Goal: Communication & Community: Answer question/provide support

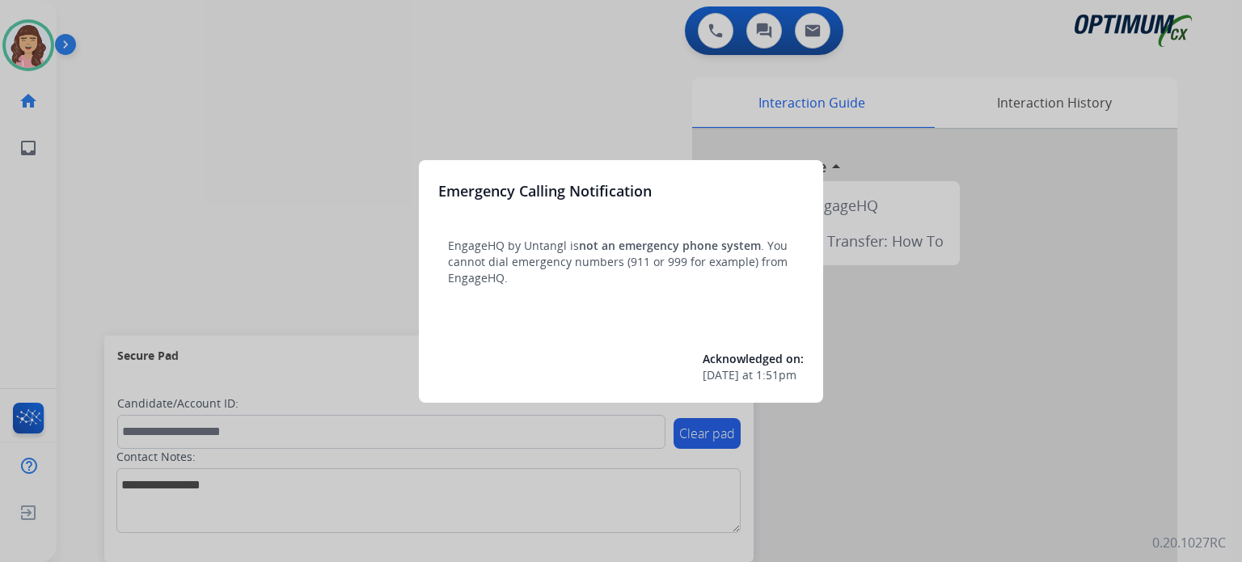
click at [657, 110] on div at bounding box center [621, 281] width 1242 height 562
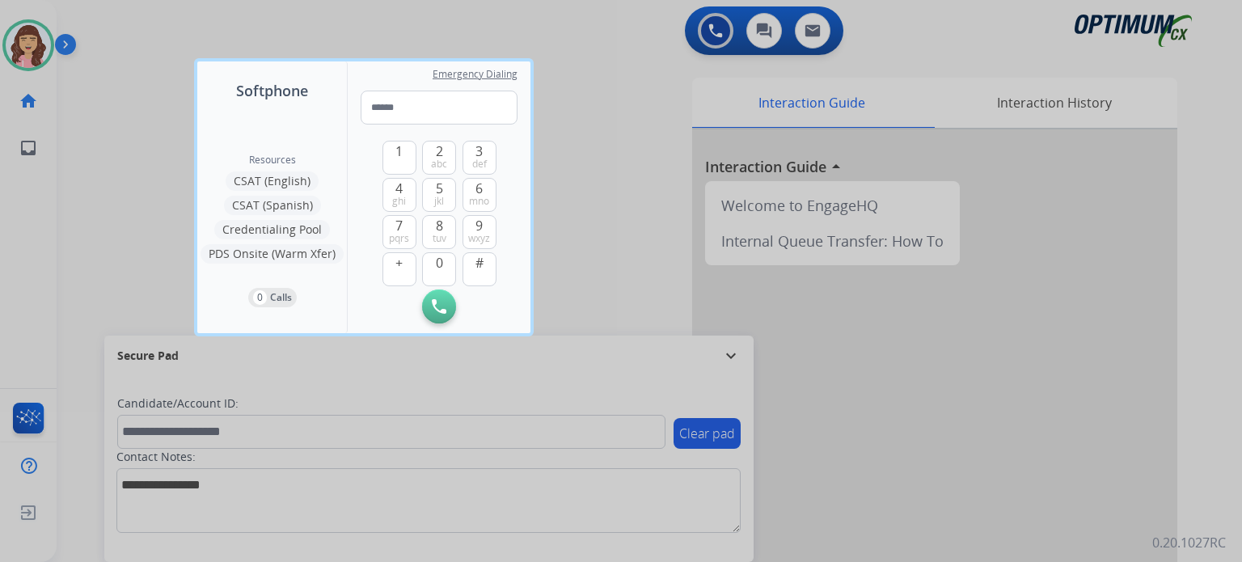
click at [648, 226] on div at bounding box center [621, 281] width 1242 height 562
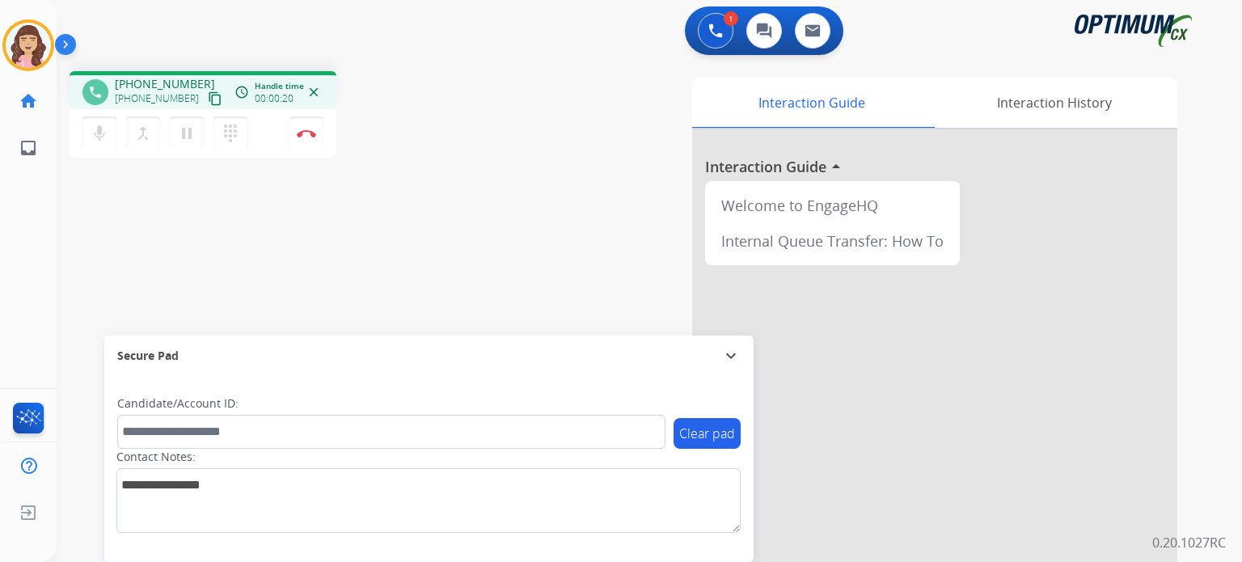
click at [208, 95] on mat-icon "content_copy" at bounding box center [215, 98] width 15 height 15
click at [186, 129] on mat-icon "pause" at bounding box center [186, 133] width 19 height 19
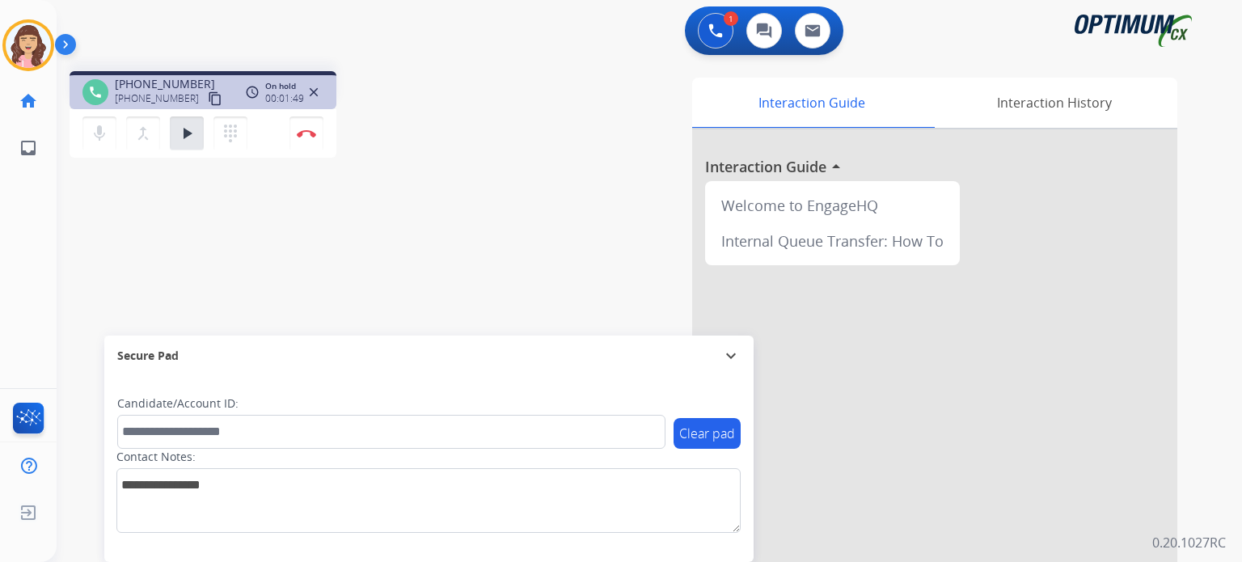
click at [375, 277] on div "phone [PHONE_NUMBER] [PHONE_NUMBER] content_copy access_time Call metrics Queue…" at bounding box center [630, 395] width 1147 height 674
click at [184, 138] on mat-icon "play_arrow" at bounding box center [186, 133] width 19 height 19
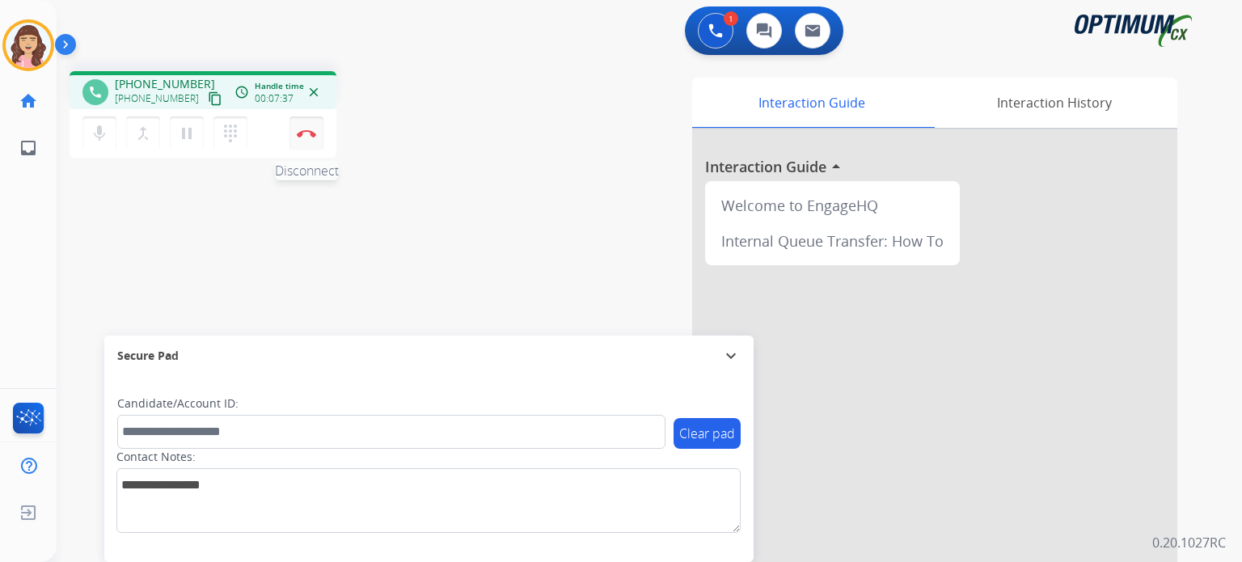
click at [303, 135] on img at bounding box center [306, 133] width 19 height 8
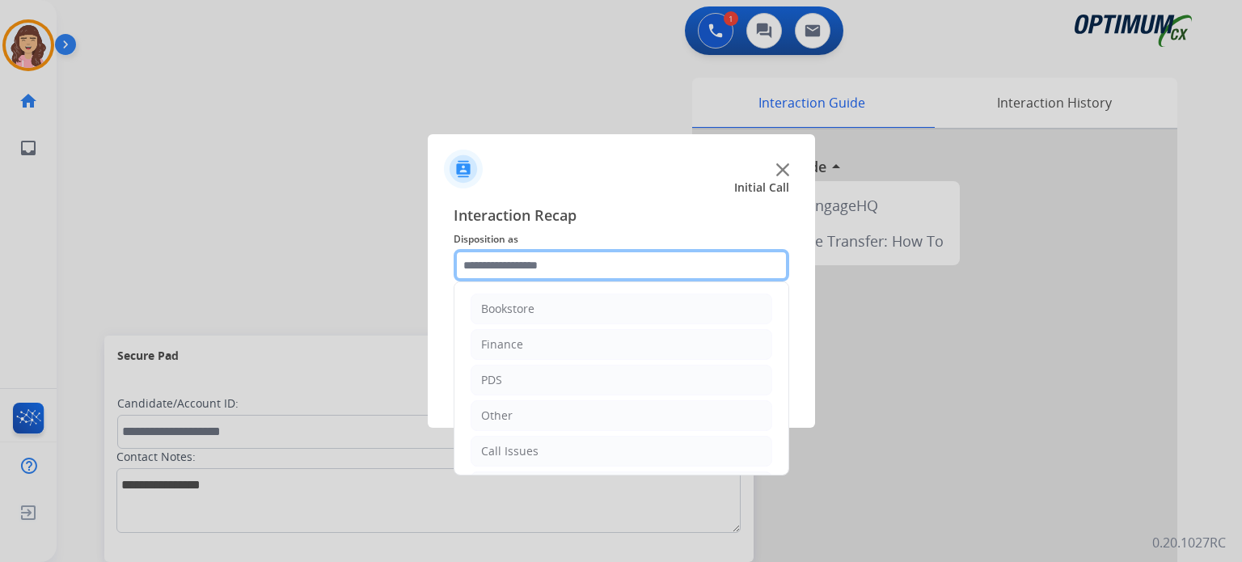
click at [582, 260] on input "text" at bounding box center [622, 265] width 336 height 32
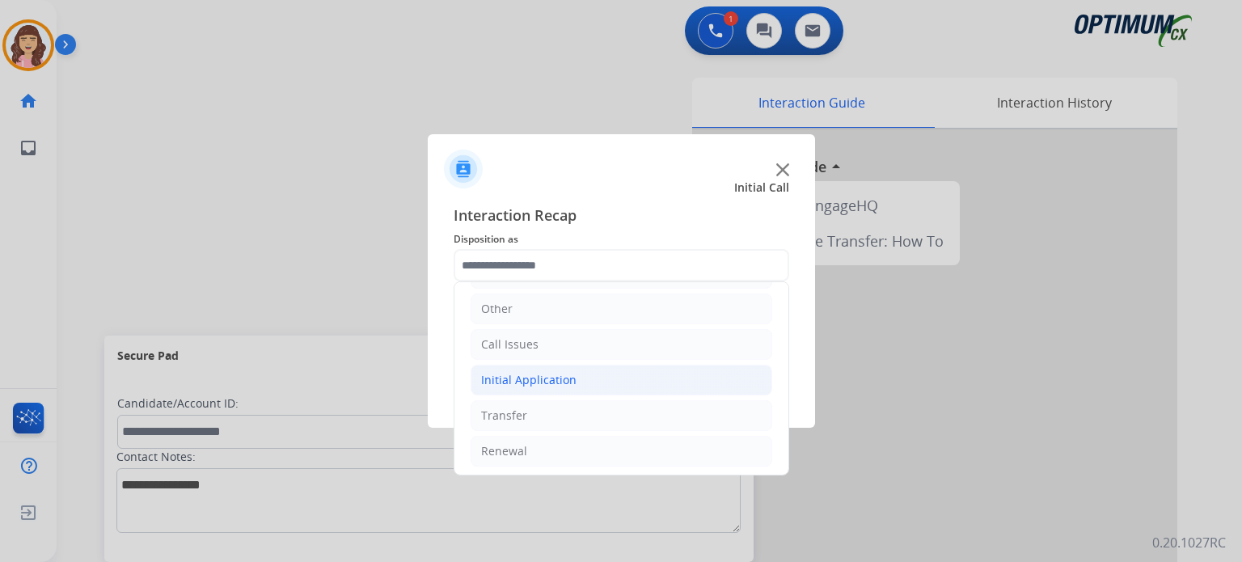
click at [562, 386] on li "Initial Application" at bounding box center [622, 380] width 302 height 31
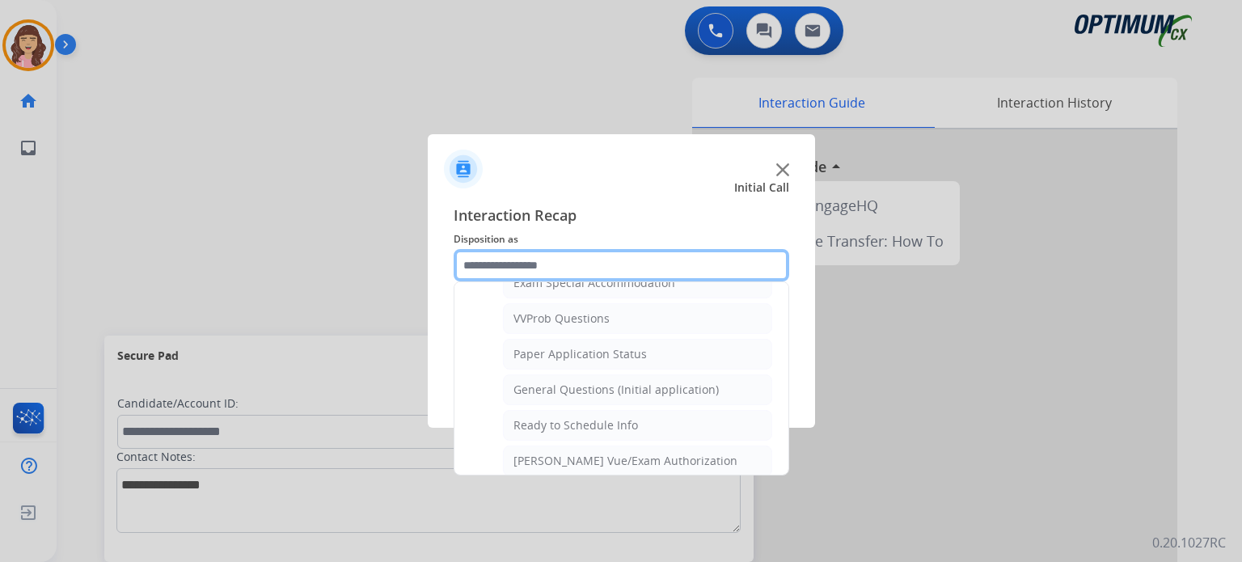
scroll to position [856, 0]
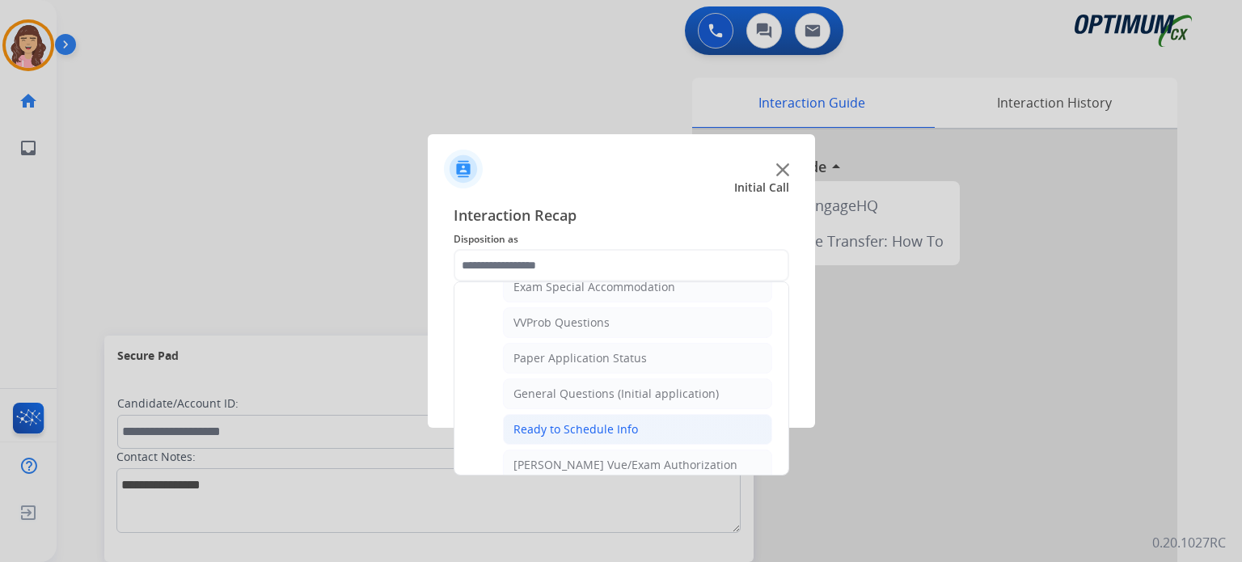
click at [582, 421] on div "Ready to Schedule Info" at bounding box center [575, 429] width 125 height 16
type input "**********"
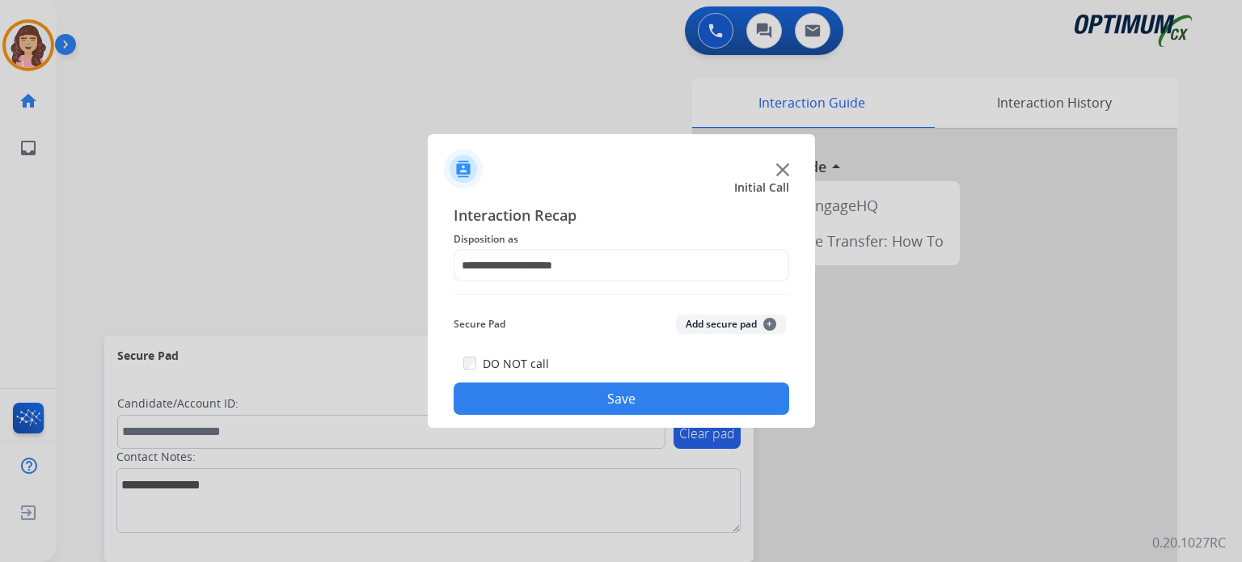
click at [641, 395] on button "Save" at bounding box center [622, 398] width 336 height 32
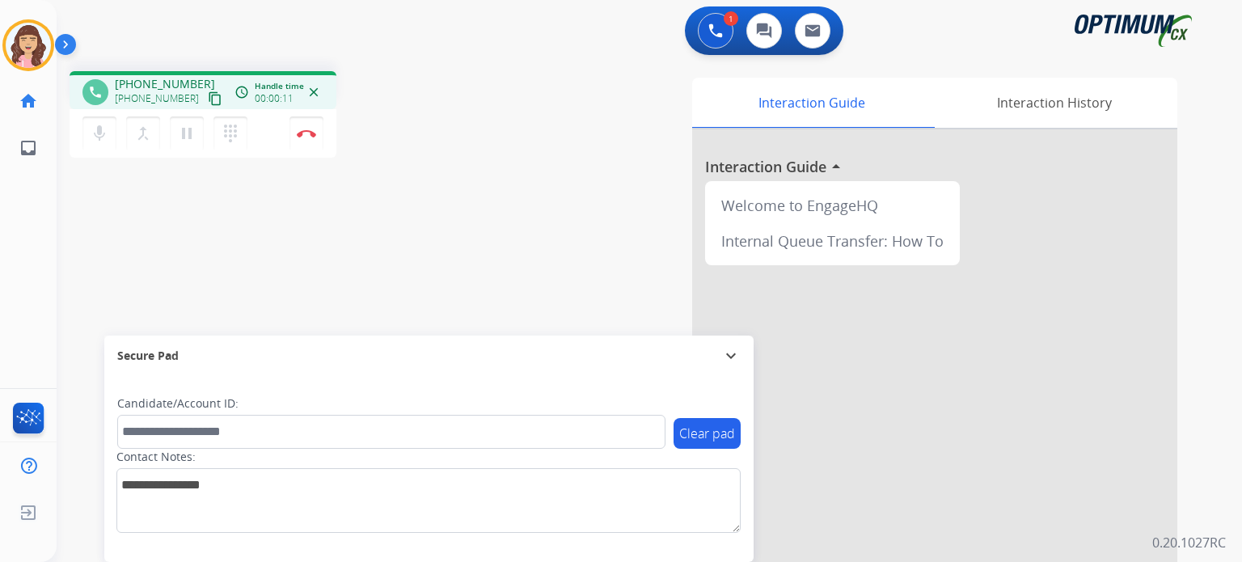
click at [208, 98] on mat-icon "content_copy" at bounding box center [215, 98] width 15 height 15
click at [312, 134] on img at bounding box center [306, 133] width 19 height 8
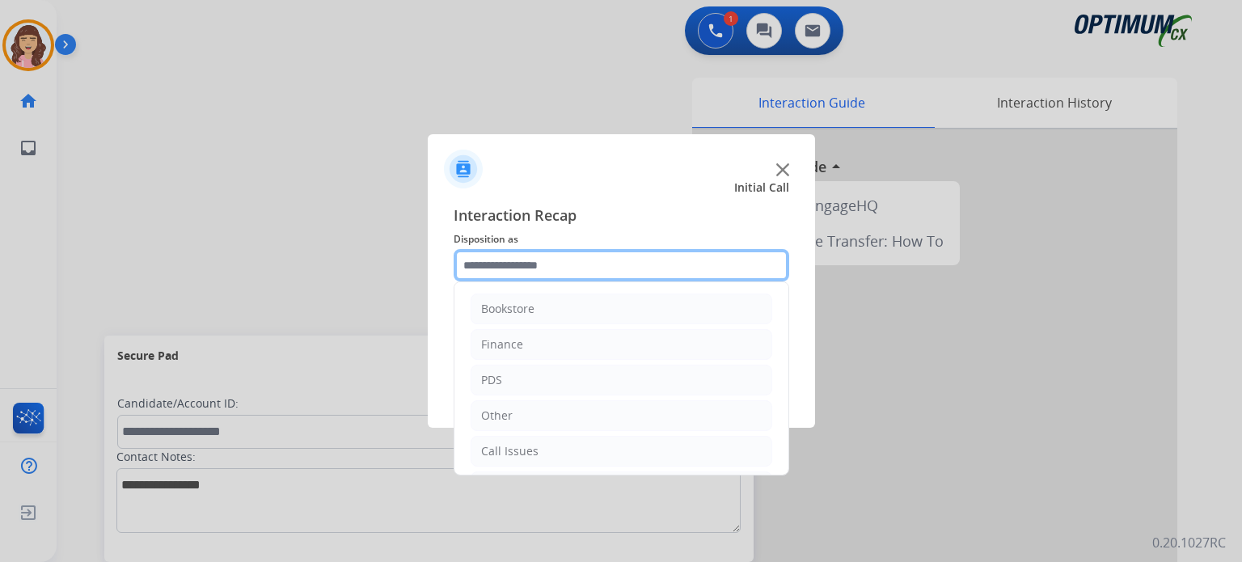
click at [576, 266] on input "text" at bounding box center [622, 265] width 336 height 32
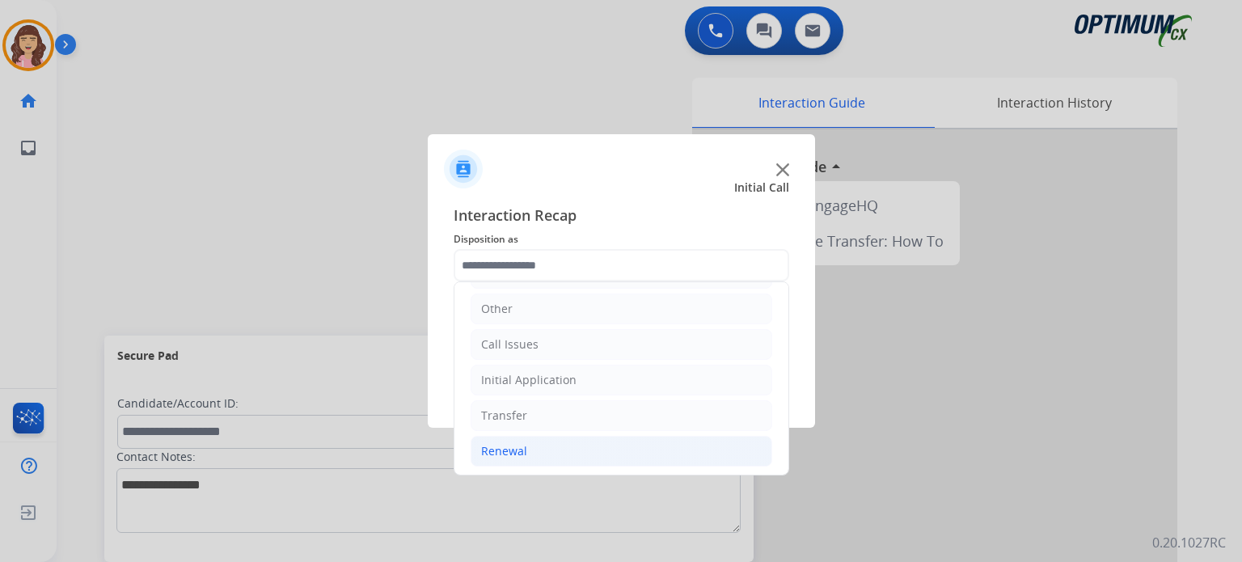
click at [527, 452] on li "Renewal" at bounding box center [622, 451] width 302 height 31
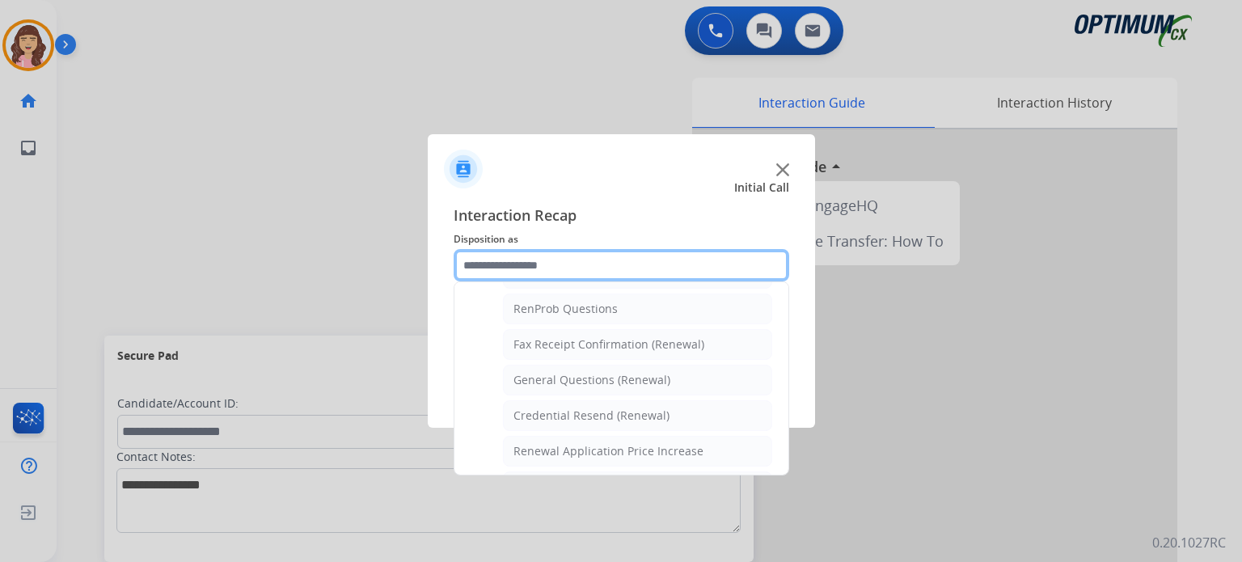
scroll to position [402, 0]
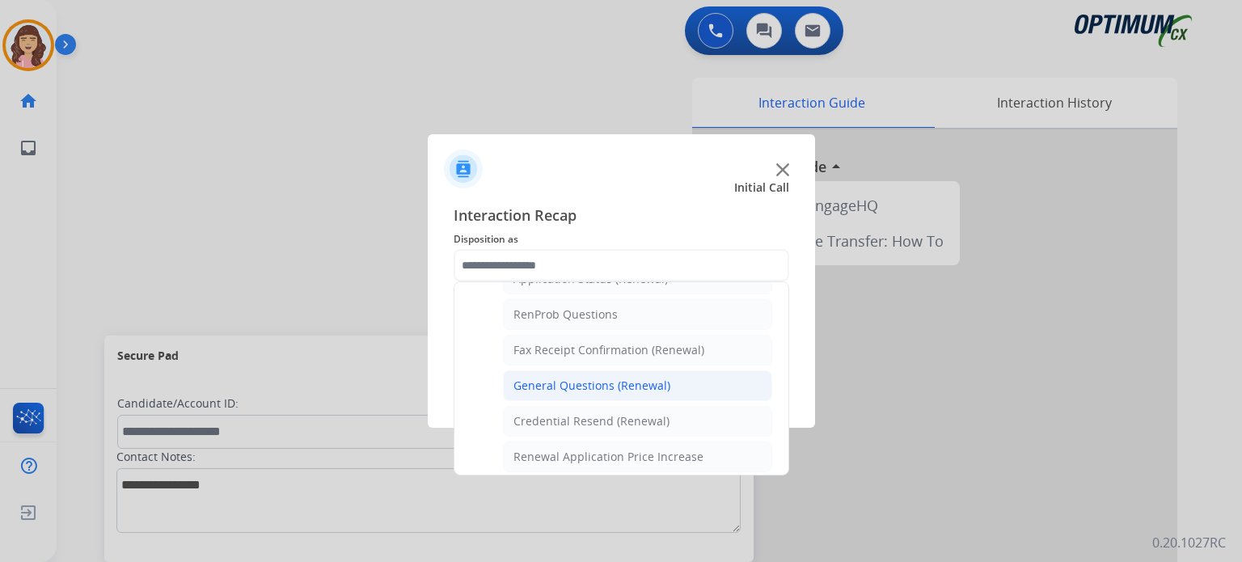
click at [628, 384] on div "General Questions (Renewal)" at bounding box center [591, 386] width 157 height 16
type input "**********"
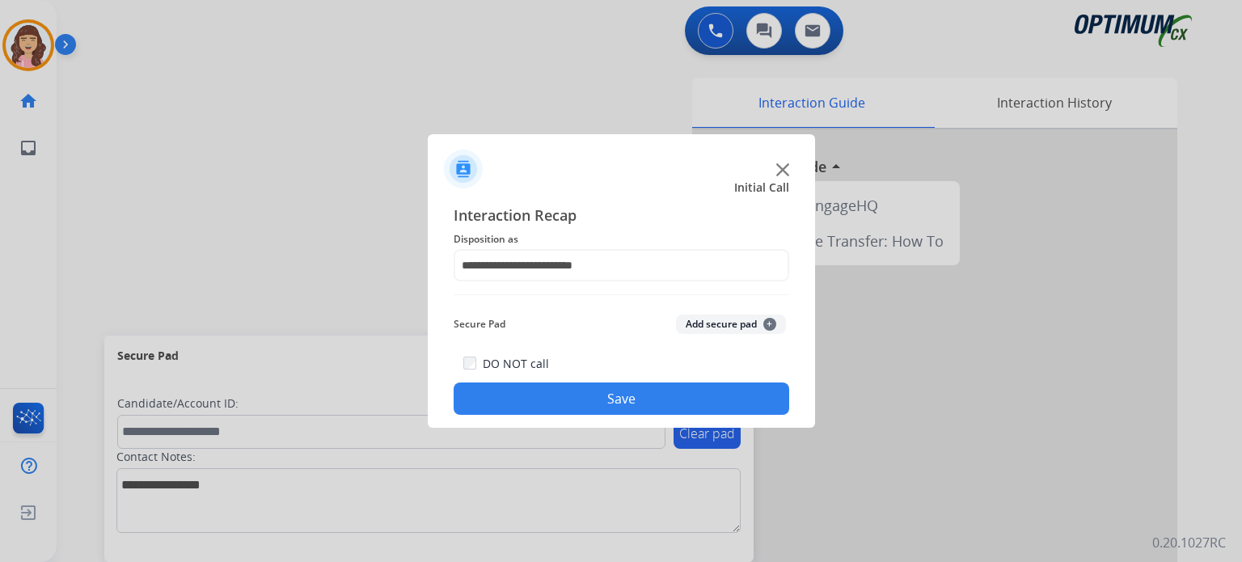
click at [605, 384] on button "Save" at bounding box center [622, 398] width 336 height 32
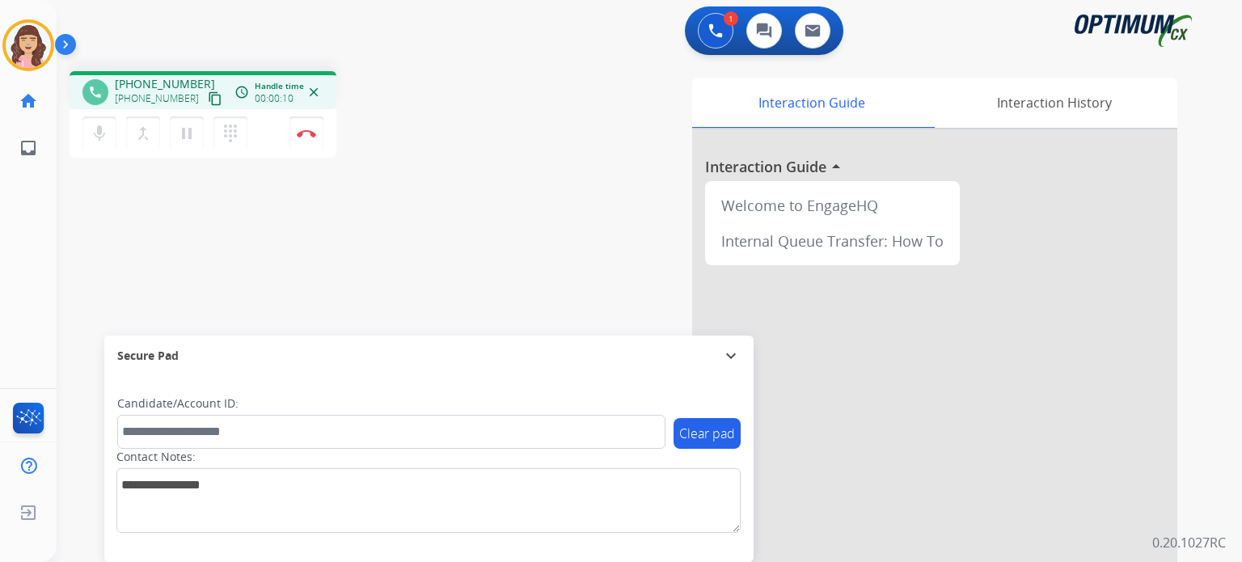
click at [208, 96] on mat-icon "content_copy" at bounding box center [215, 98] width 15 height 15
click at [301, 131] on img at bounding box center [306, 133] width 19 height 8
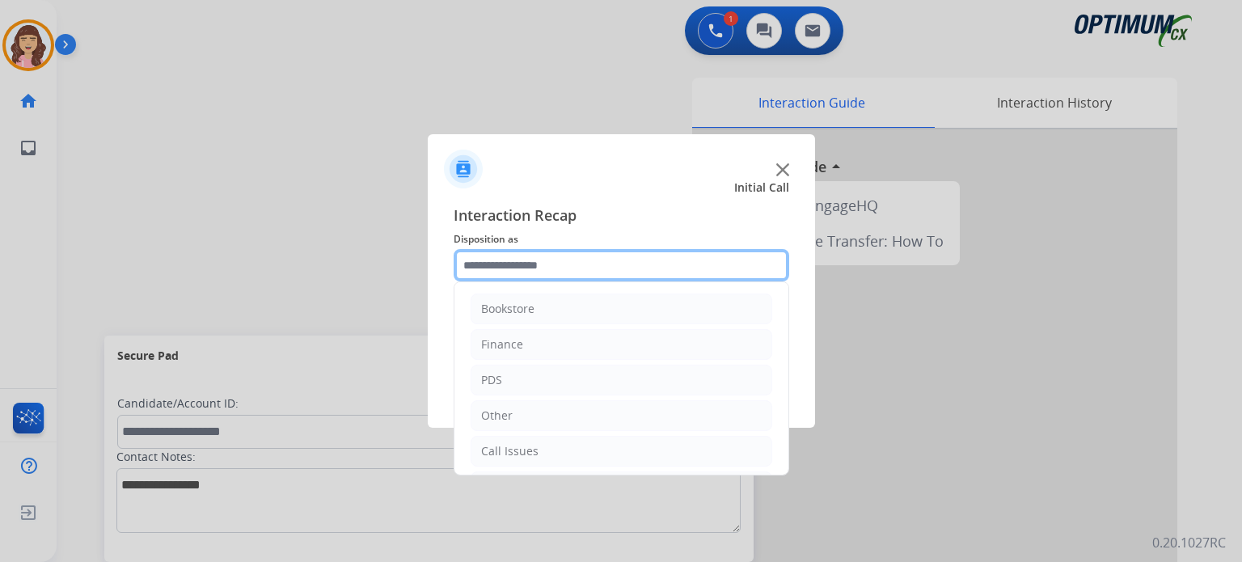
click at [556, 260] on input "text" at bounding box center [622, 265] width 336 height 32
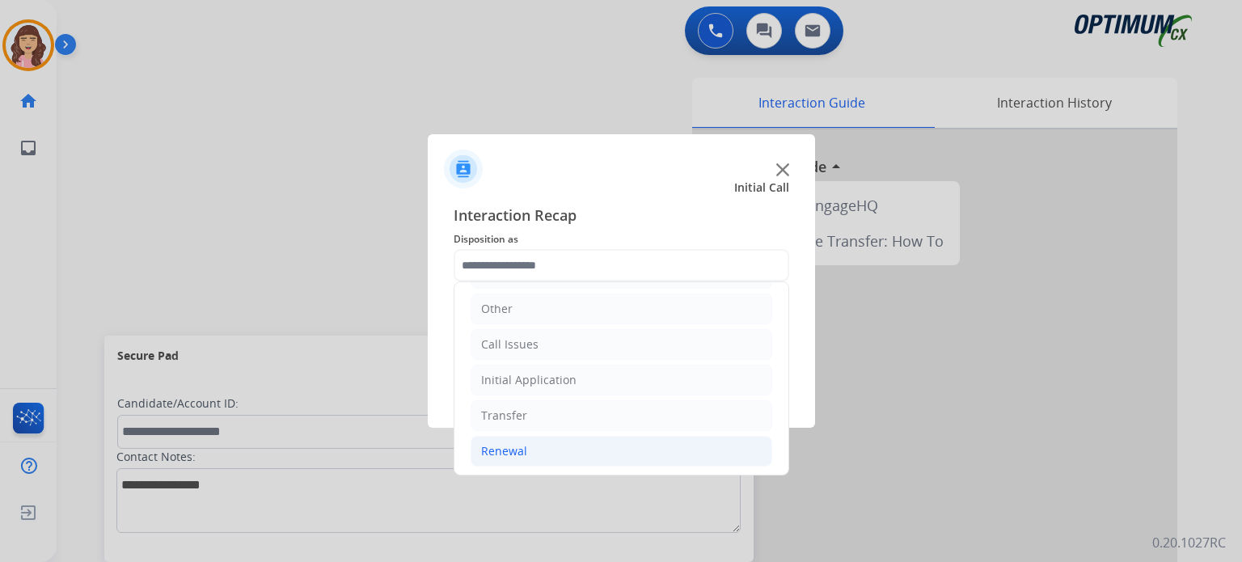
click at [518, 443] on div "Renewal" at bounding box center [504, 451] width 46 height 16
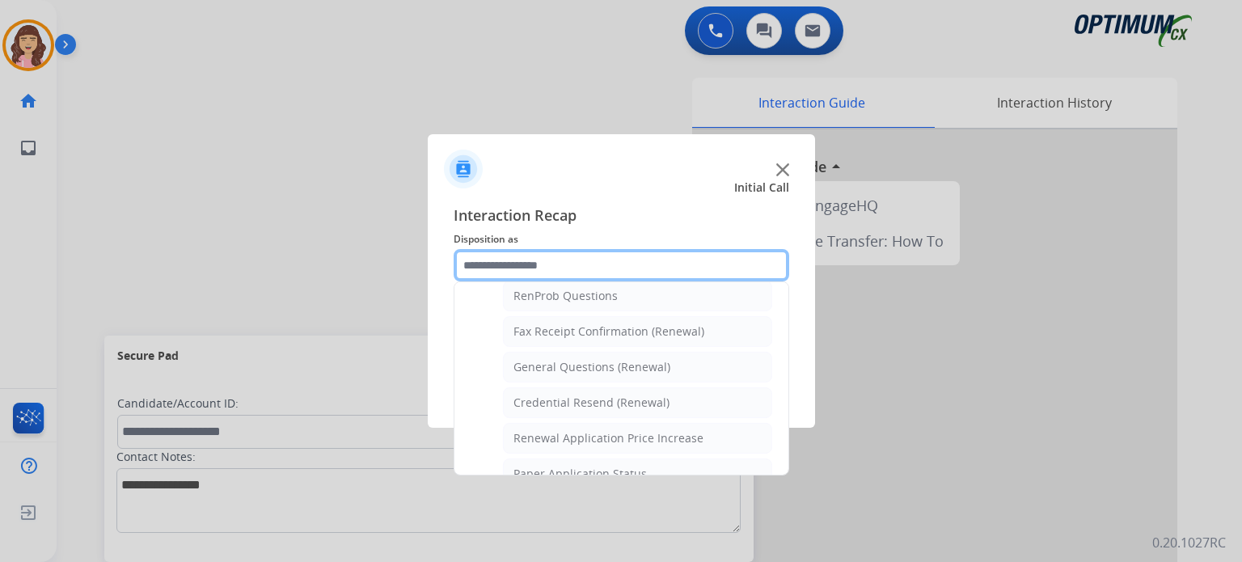
scroll to position [397, 0]
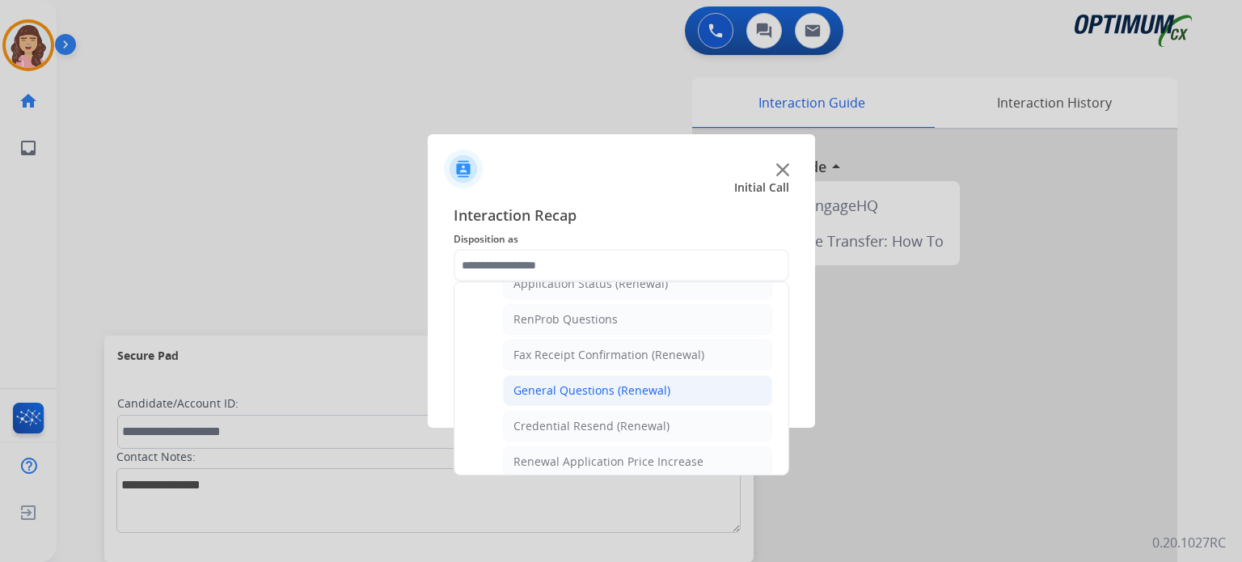
click at [614, 375] on li "General Questions (Renewal)" at bounding box center [637, 390] width 269 height 31
type input "**********"
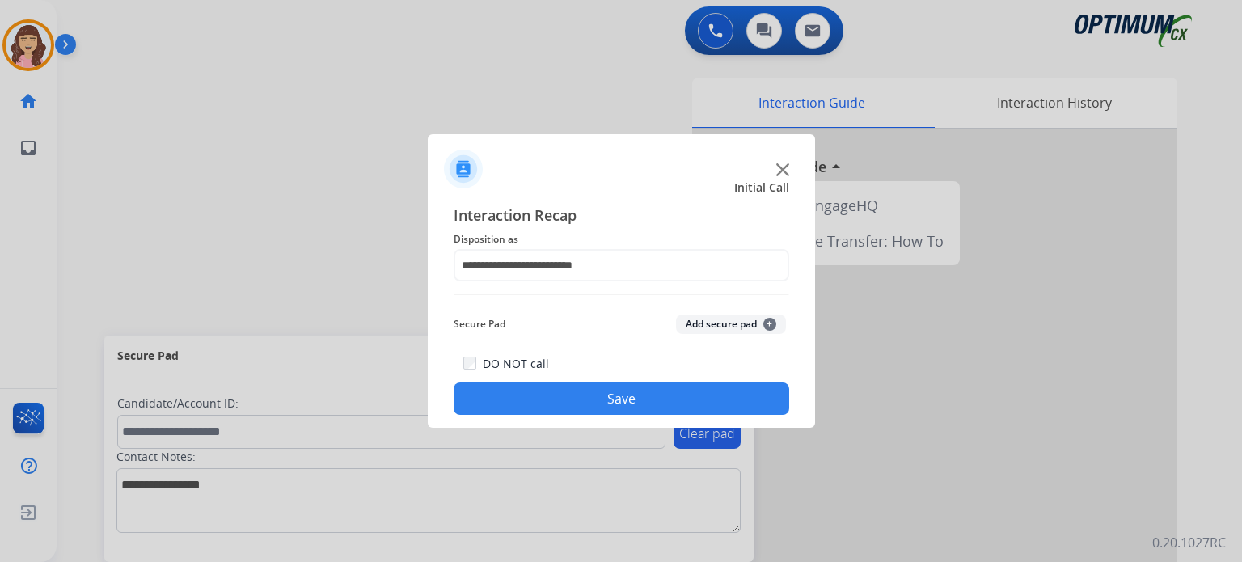
click at [584, 415] on div "**********" at bounding box center [621, 309] width 387 height 237
click at [600, 408] on button "Save" at bounding box center [622, 398] width 336 height 32
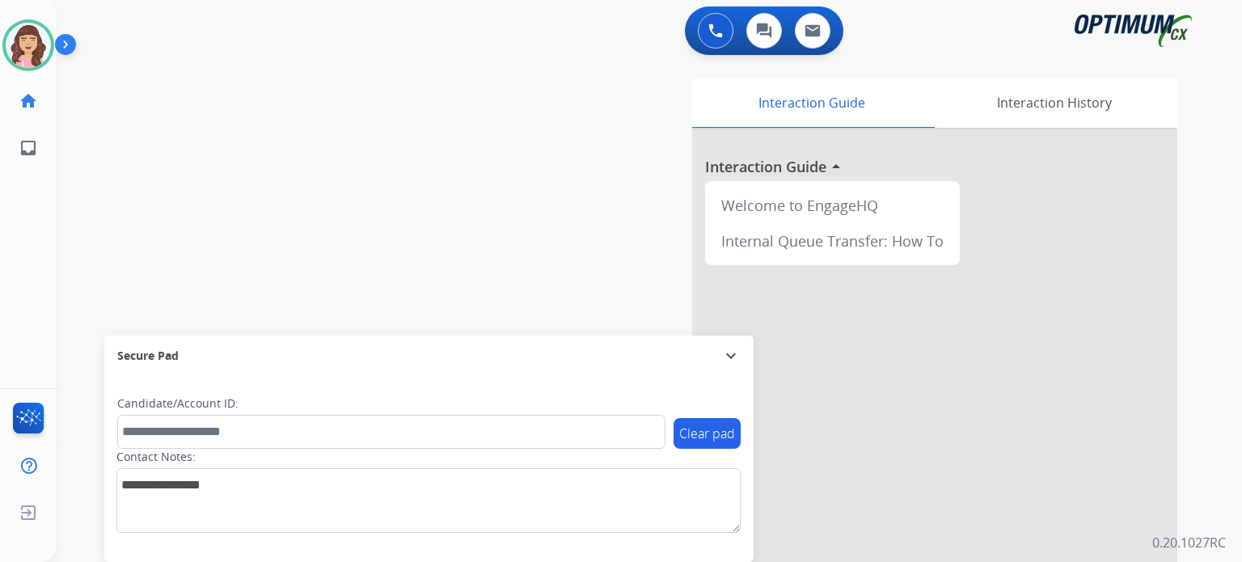
click at [468, 190] on div "swap_horiz Break voice bridge close_fullscreen Connect 3-Way Call merge_type Se…" at bounding box center [630, 395] width 1147 height 674
click at [440, 205] on div "swap_horiz Break voice bridge close_fullscreen Connect 3-Way Call merge_type Se…" at bounding box center [630, 395] width 1147 height 674
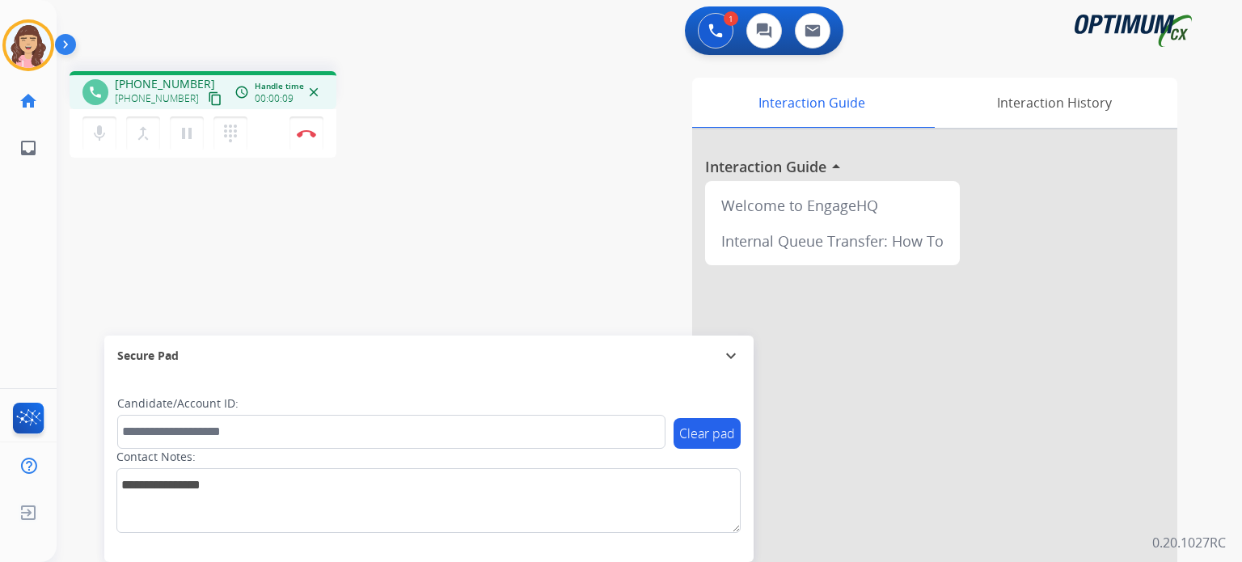
click at [208, 97] on mat-icon "content_copy" at bounding box center [215, 98] width 15 height 15
click at [304, 130] on img at bounding box center [306, 133] width 19 height 8
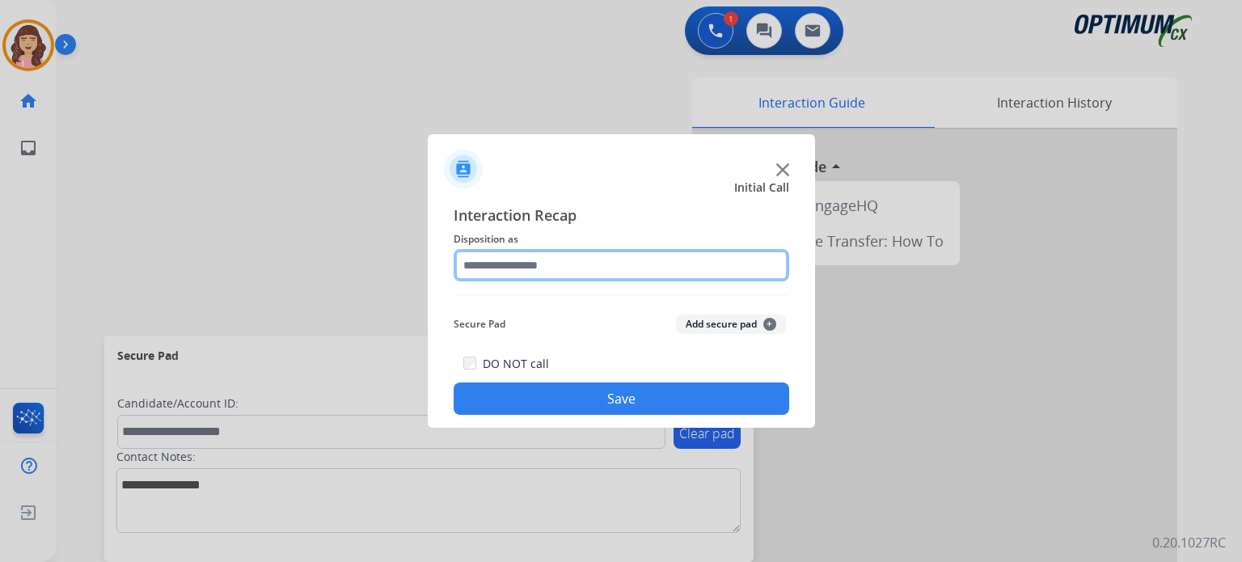
click at [554, 274] on input "text" at bounding box center [622, 265] width 336 height 32
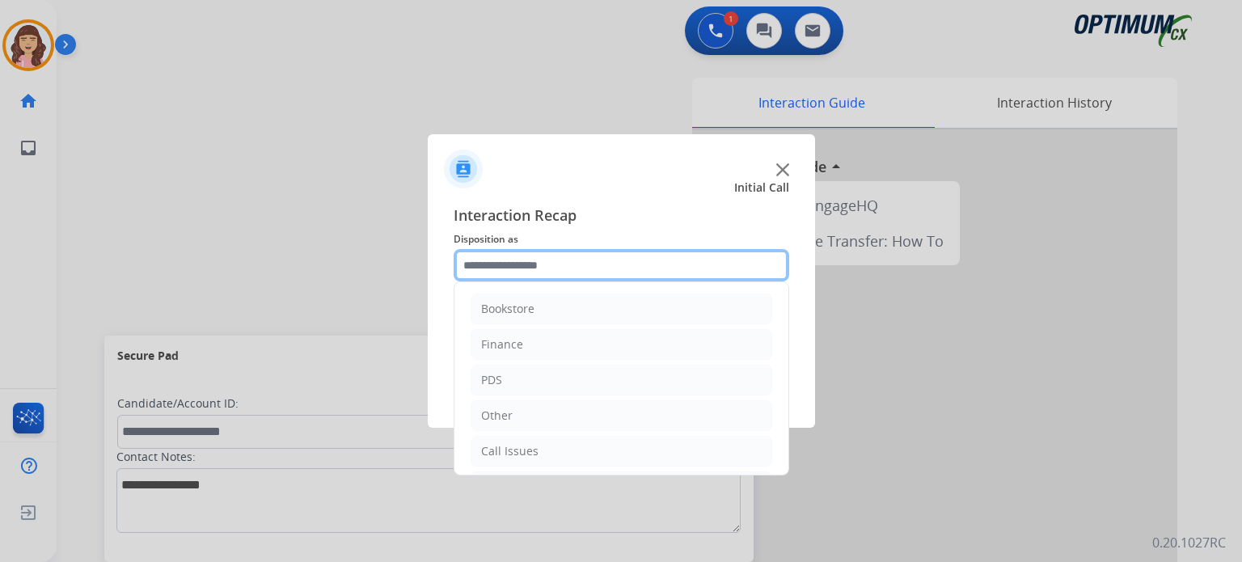
scroll to position [107, 0]
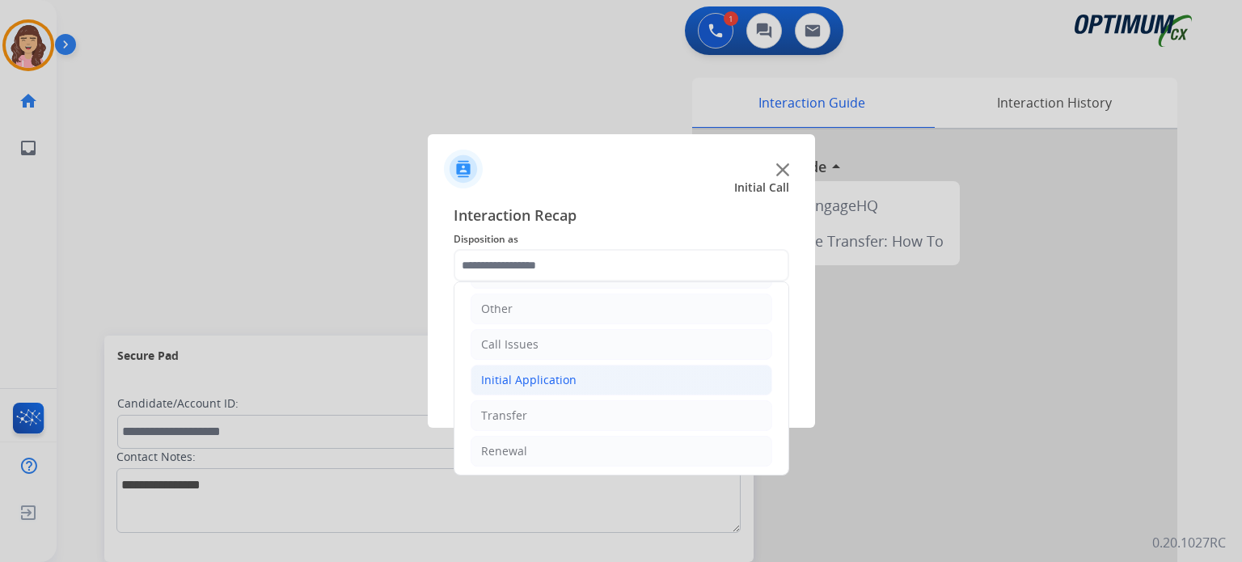
click at [551, 367] on li "Initial Application" at bounding box center [622, 380] width 302 height 31
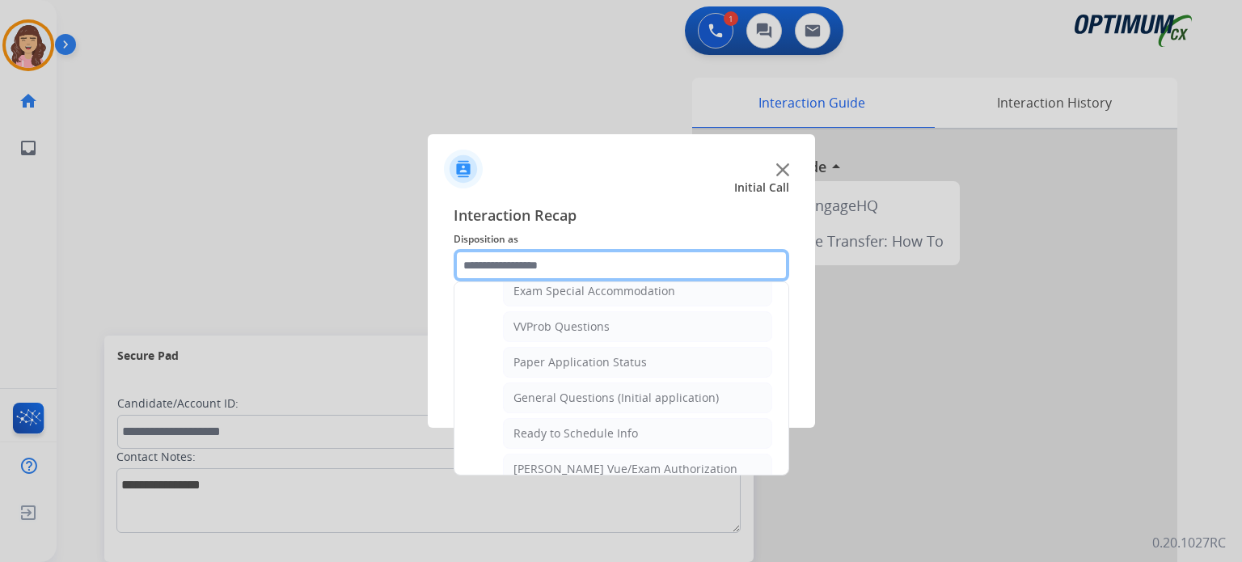
scroll to position [860, 0]
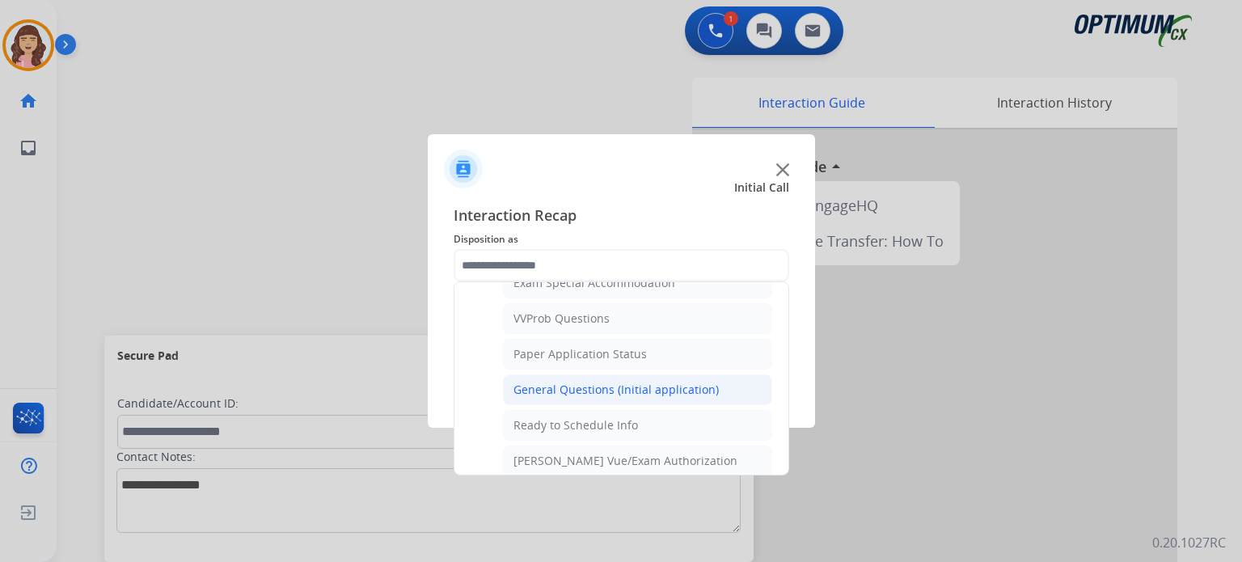
click at [632, 390] on li "General Questions (Initial application)" at bounding box center [637, 389] width 269 height 31
type input "**********"
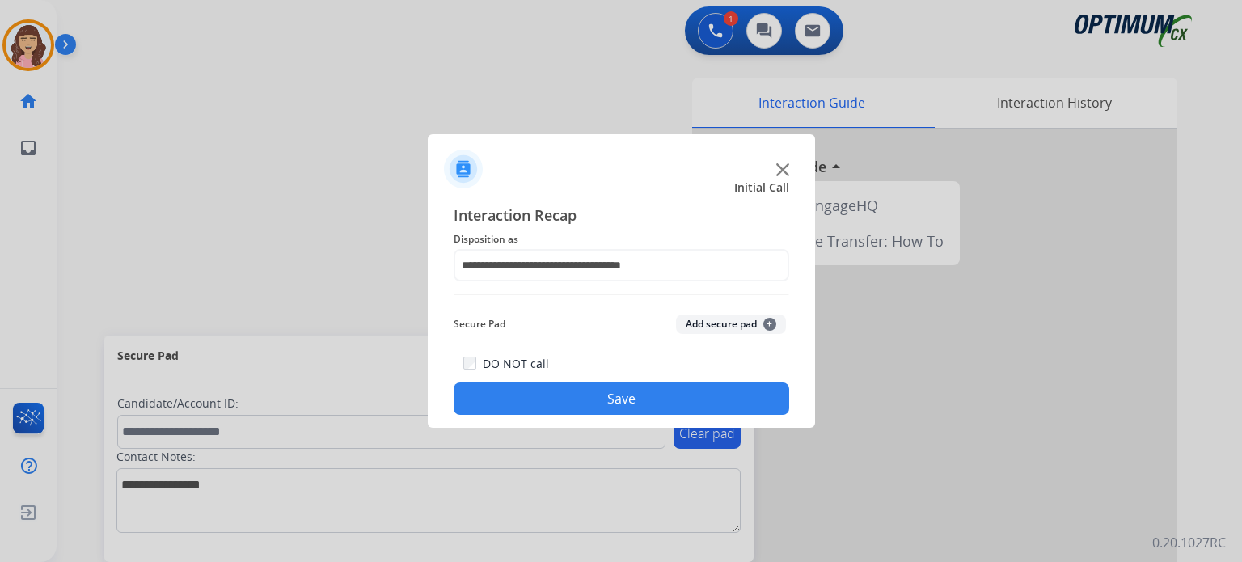
click at [624, 397] on button "Save" at bounding box center [622, 398] width 336 height 32
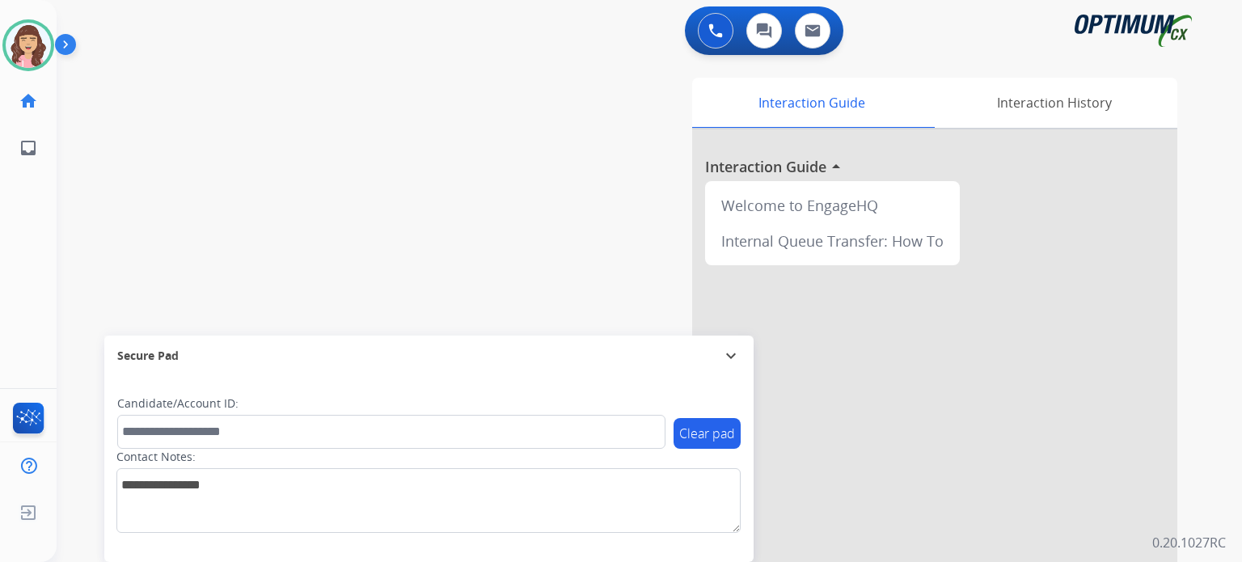
drag, startPoint x: 395, startPoint y: 222, endPoint x: 527, endPoint y: 302, distance: 154.6
click at [395, 222] on div "swap_horiz Break voice bridge close_fullscreen Connect 3-Way Call merge_type Se…" at bounding box center [630, 395] width 1147 height 674
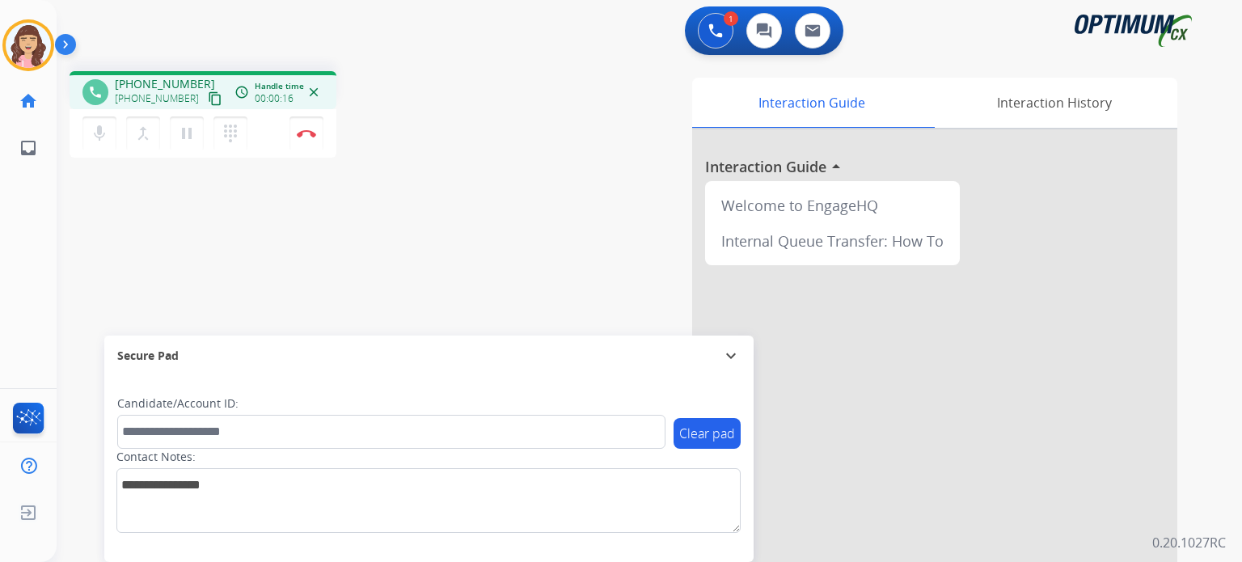
click at [302, 235] on div "phone [PHONE_NUMBER] [PHONE_NUMBER] content_copy access_time Call metrics Queue…" at bounding box center [630, 395] width 1147 height 674
click at [208, 94] on mat-icon "content_copy" at bounding box center [215, 98] width 15 height 15
click at [302, 129] on img at bounding box center [306, 133] width 19 height 8
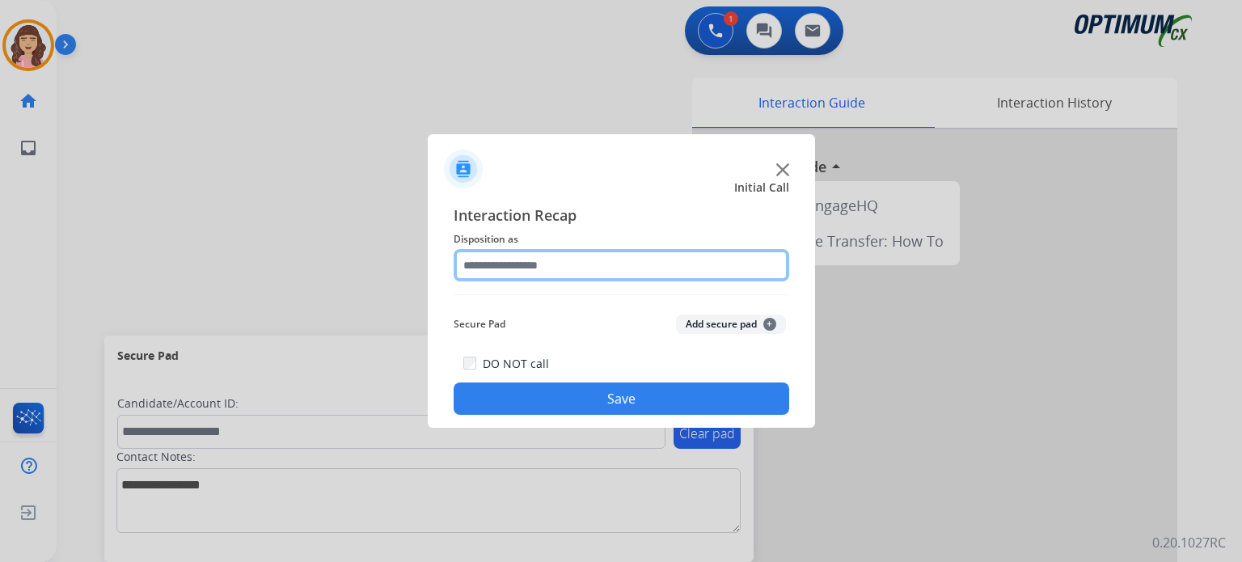
click at [590, 264] on input "text" at bounding box center [622, 265] width 336 height 32
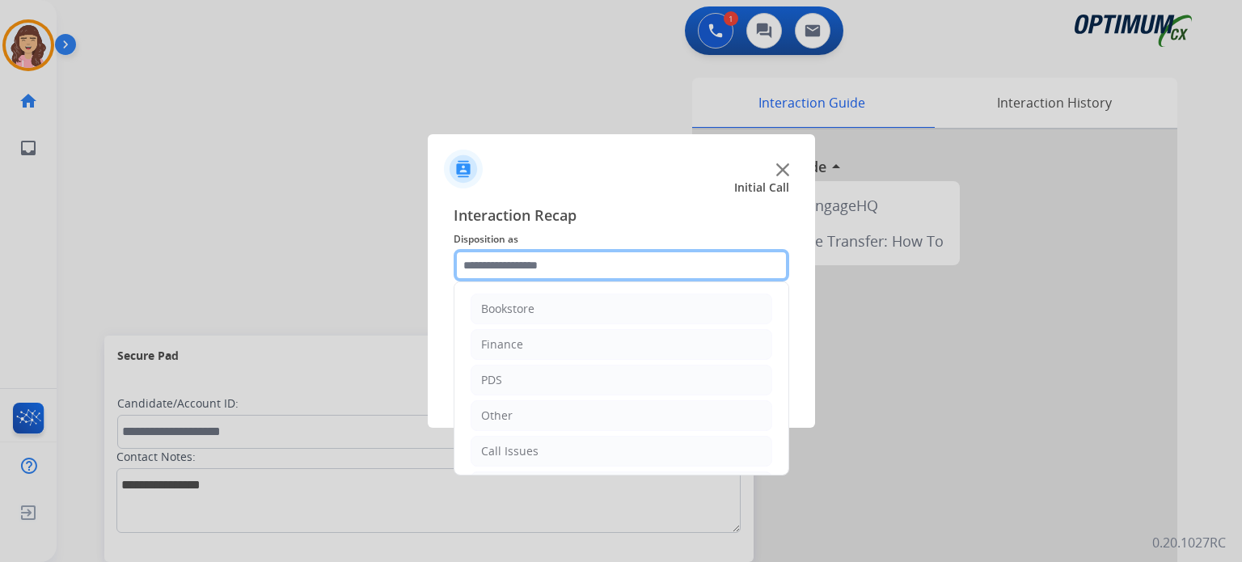
scroll to position [107, 0]
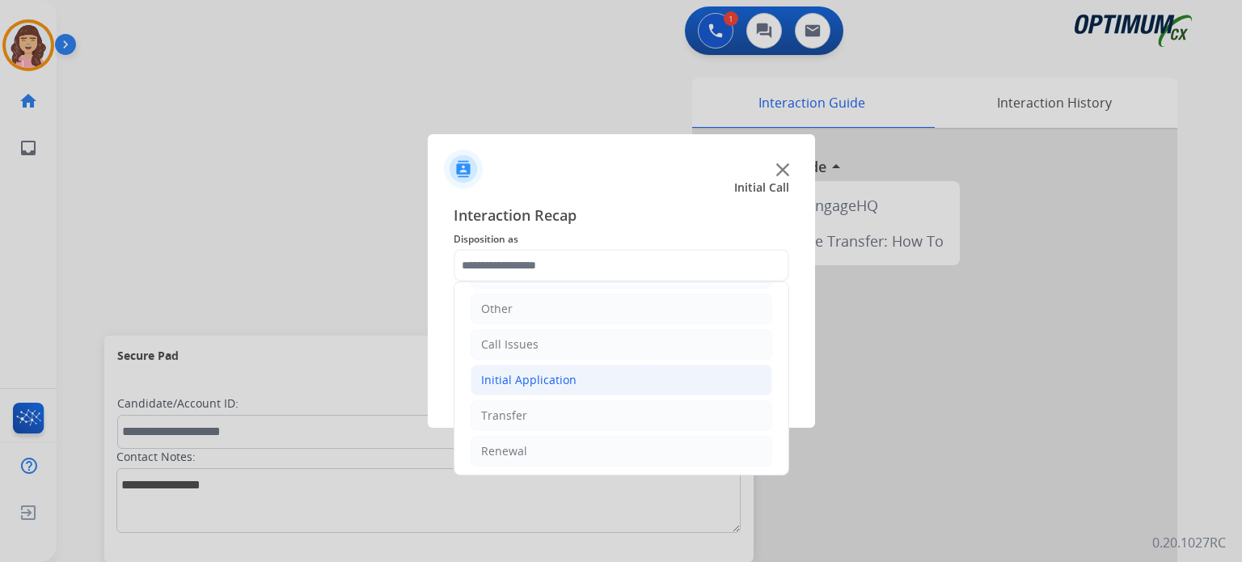
click at [555, 375] on div "Initial Application" at bounding box center [528, 380] width 95 height 16
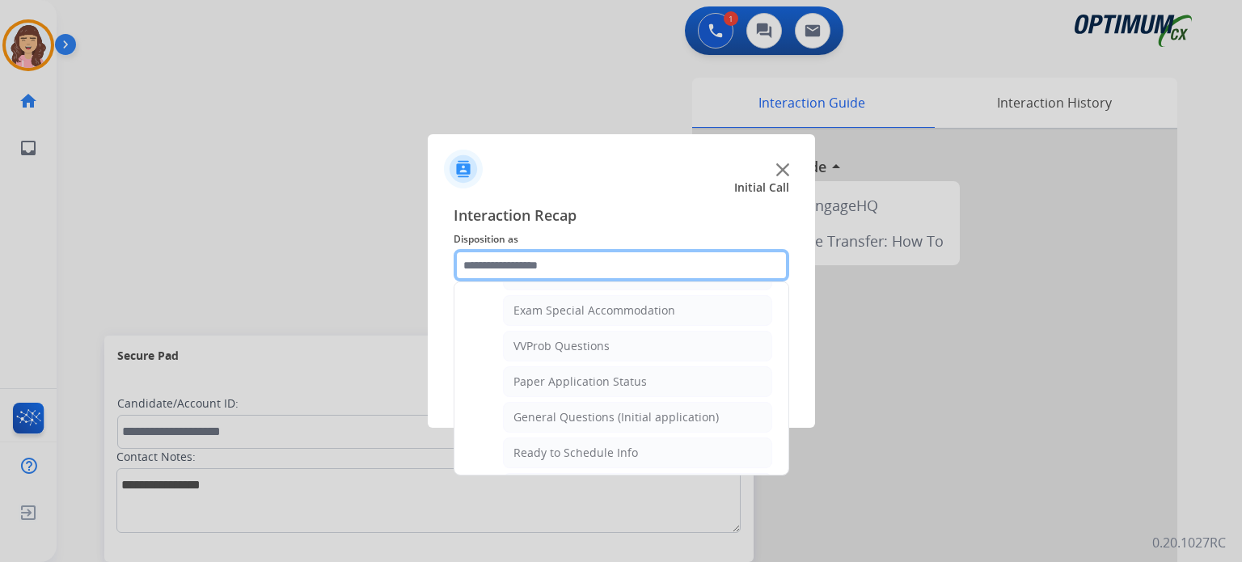
scroll to position [825, 0]
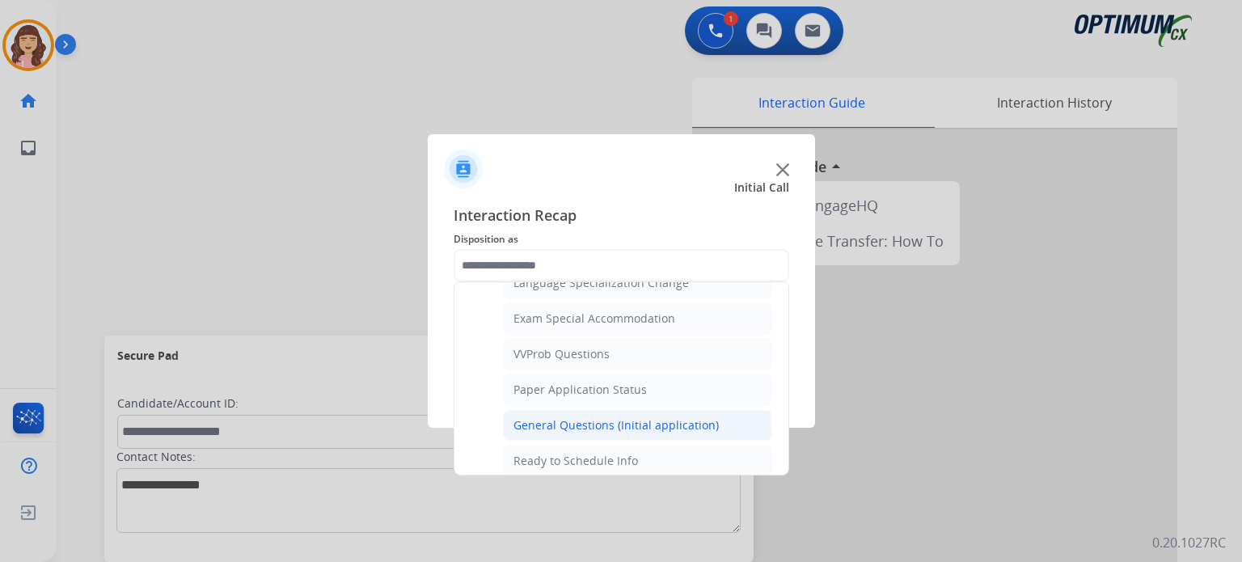
click at [633, 410] on li "General Questions (Initial application)" at bounding box center [637, 425] width 269 height 31
type input "**********"
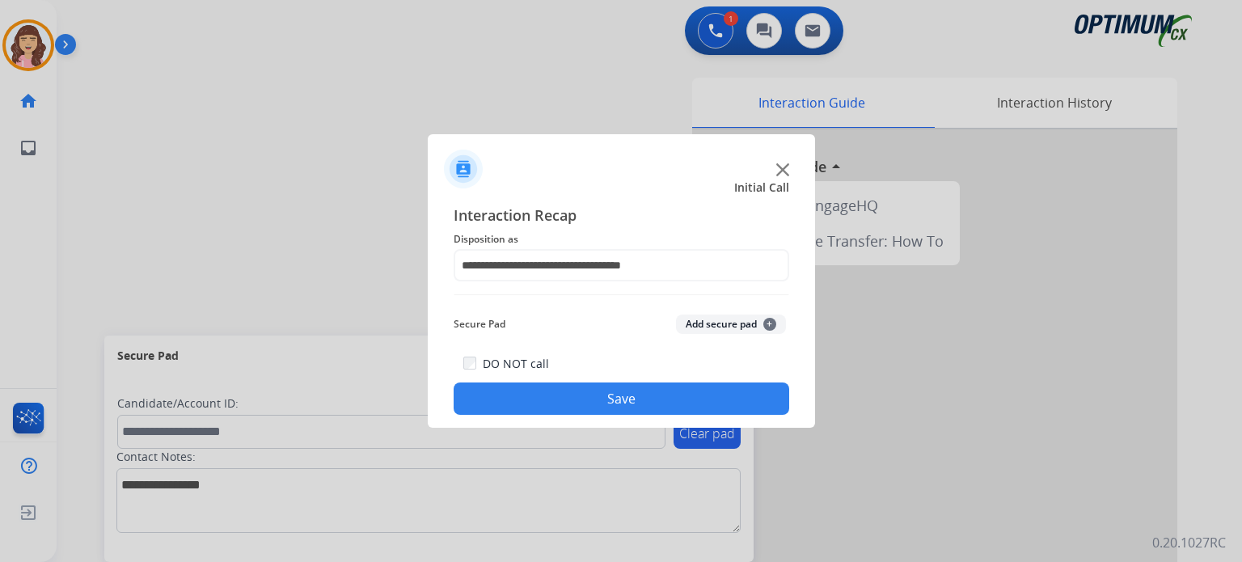
click at [614, 403] on button "Save" at bounding box center [622, 398] width 336 height 32
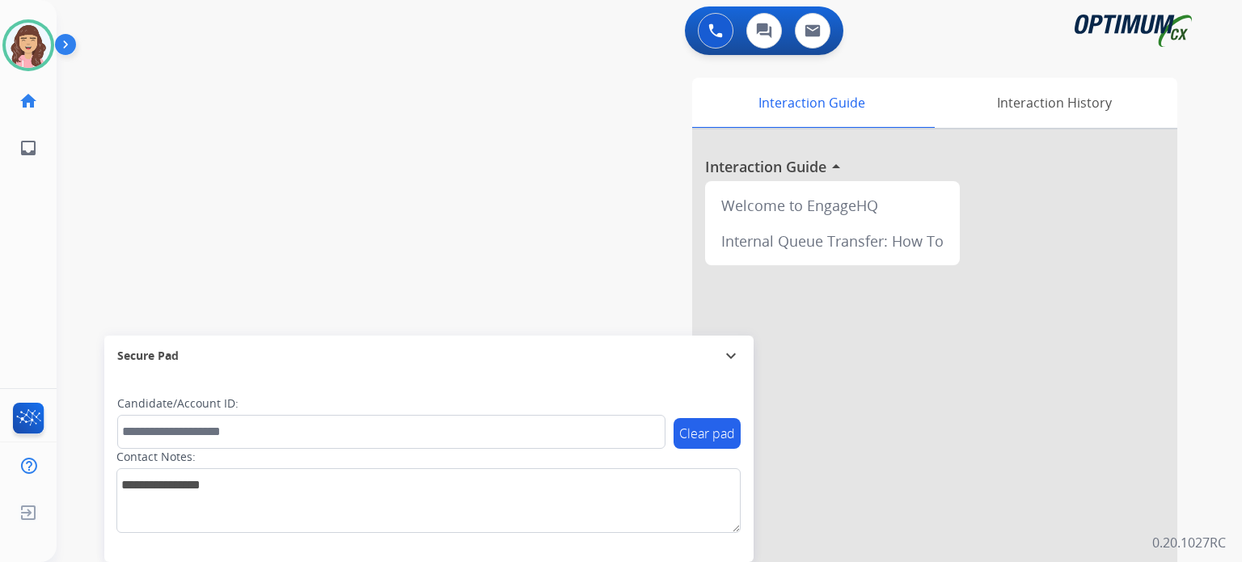
click at [333, 160] on div "swap_horiz Break voice bridge close_fullscreen Connect 3-Way Call merge_type Se…" at bounding box center [630, 395] width 1147 height 674
click at [26, 57] on img at bounding box center [28, 45] width 45 height 45
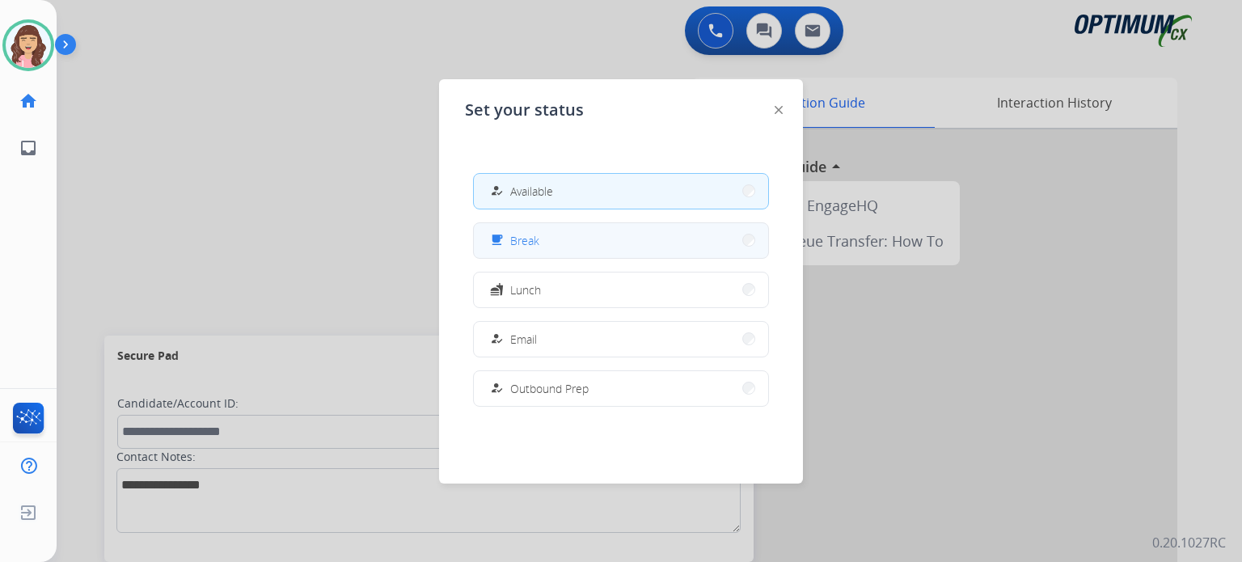
click at [522, 244] on span "Break" at bounding box center [524, 240] width 29 height 17
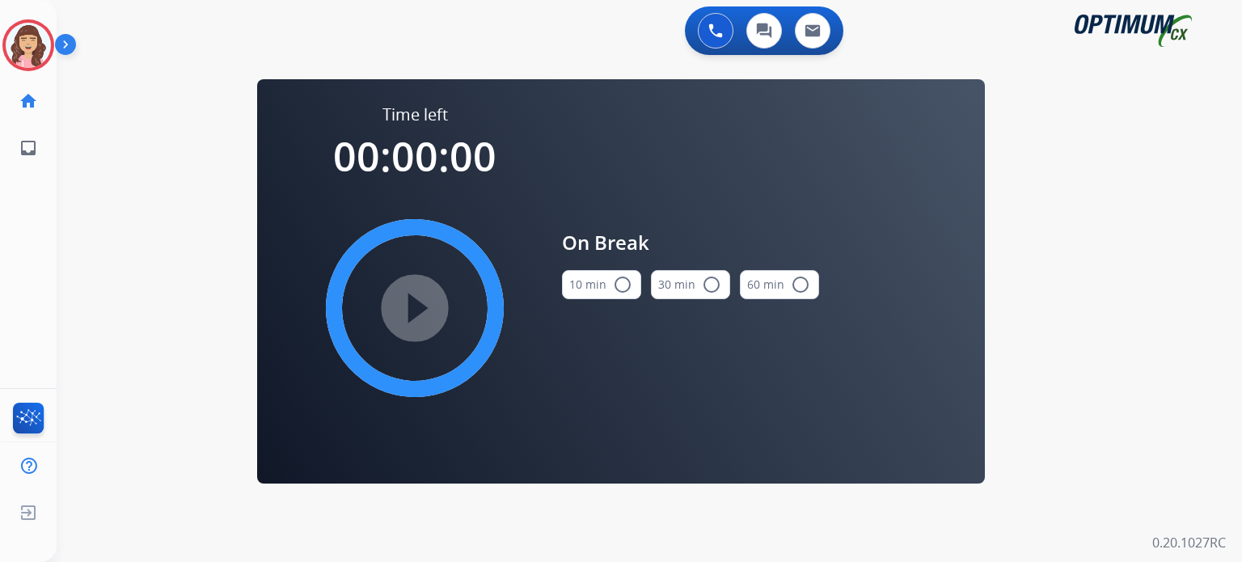
click at [619, 293] on mat-icon "radio_button_unchecked" at bounding box center [622, 284] width 19 height 19
click at [408, 306] on mat-icon "play_circle_filled" at bounding box center [414, 307] width 19 height 19
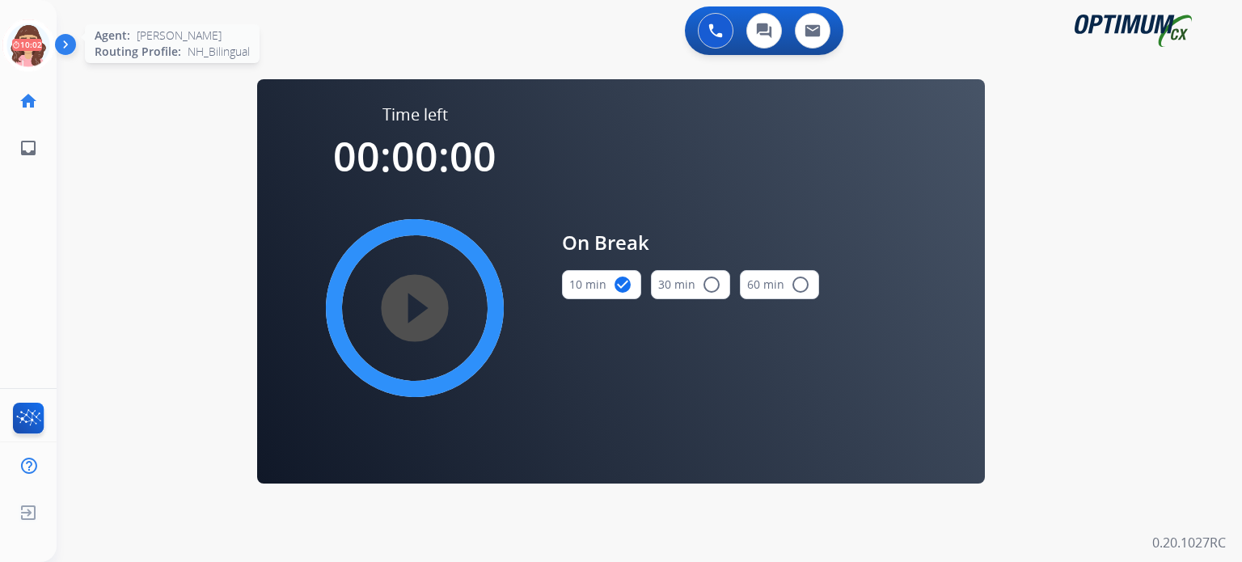
click at [36, 47] on icon at bounding box center [28, 45] width 53 height 53
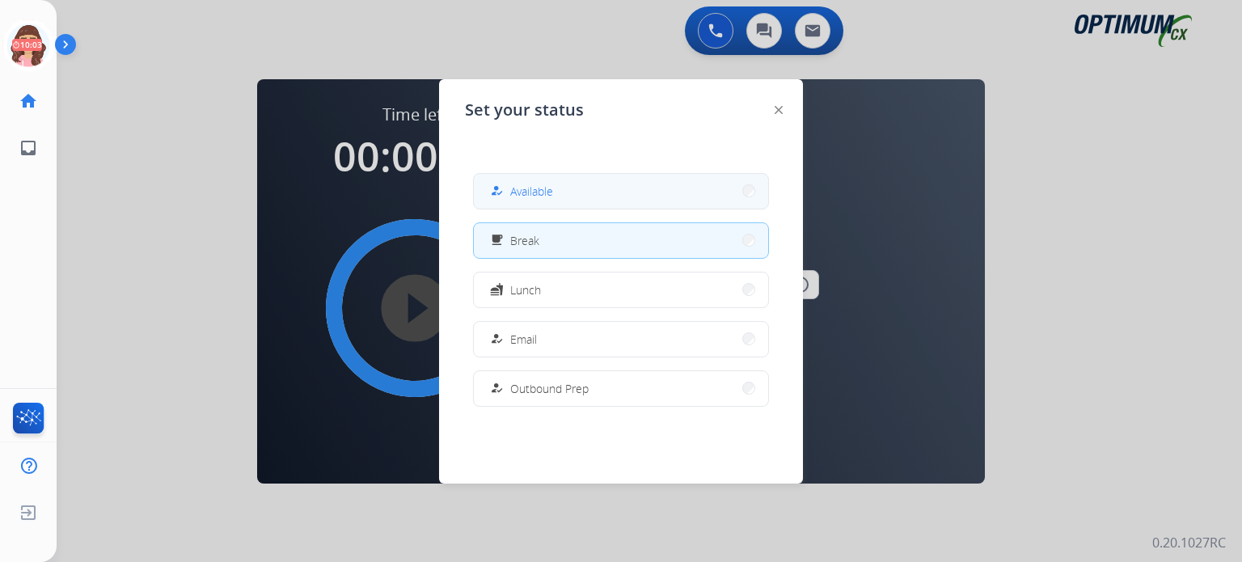
click at [537, 178] on button "how_to_reg Available" at bounding box center [621, 191] width 294 height 35
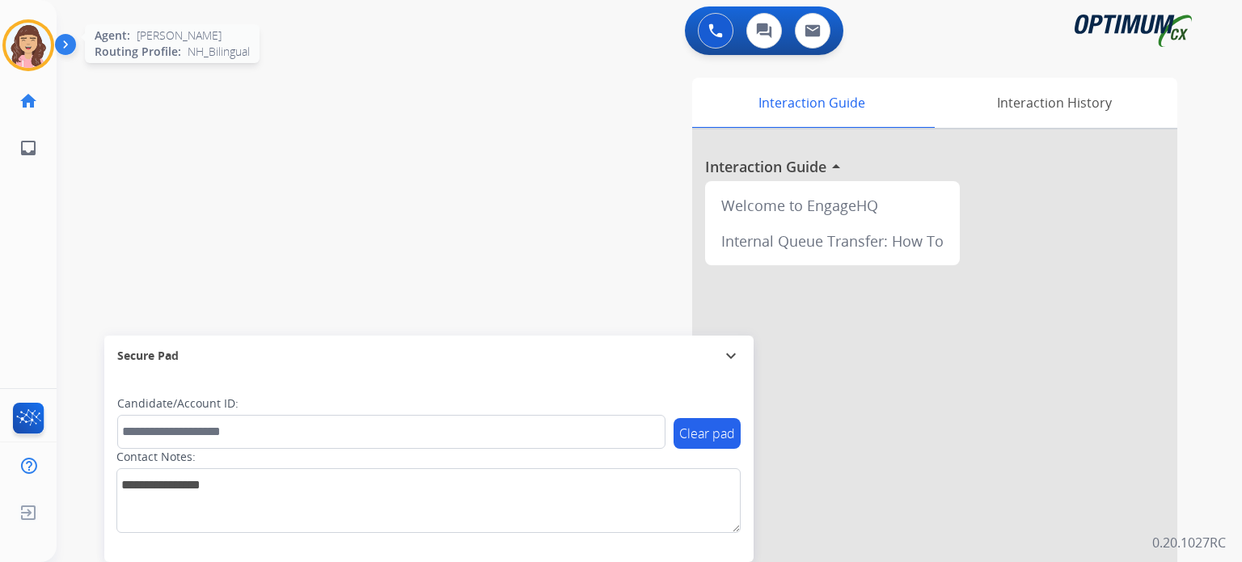
click at [17, 52] on img at bounding box center [28, 45] width 45 height 45
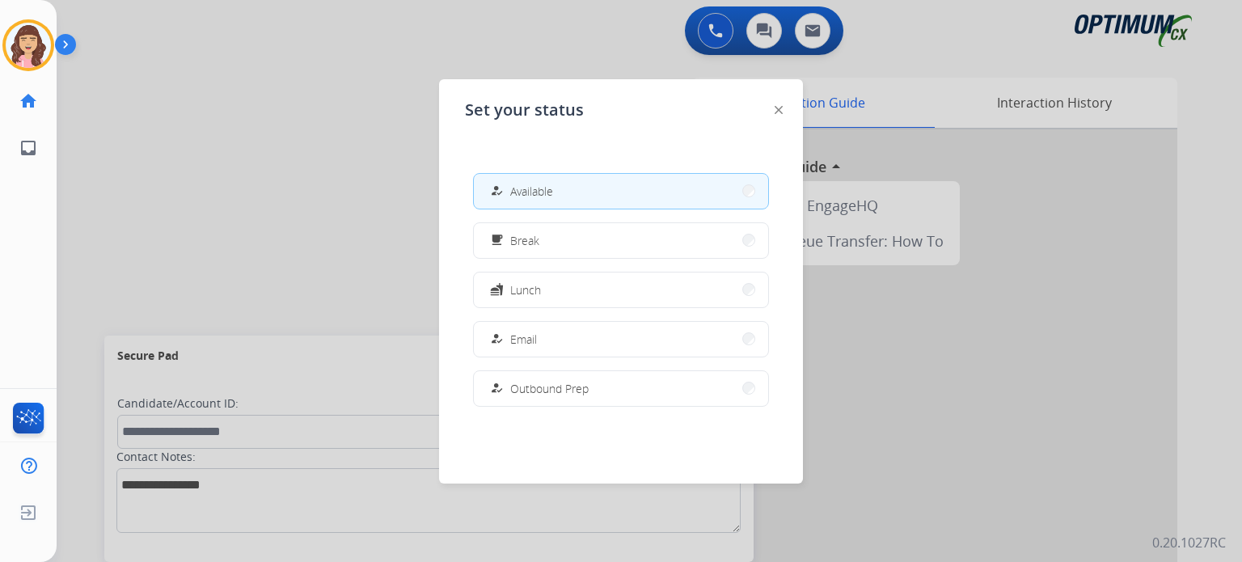
click at [284, 172] on div at bounding box center [621, 281] width 1242 height 562
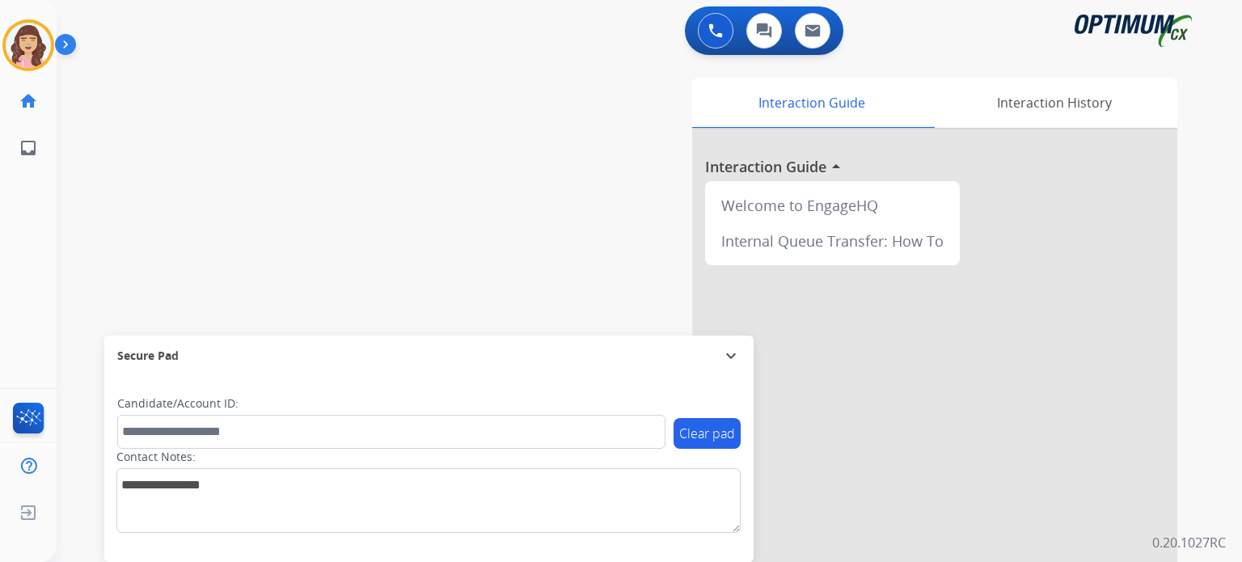
click at [268, 221] on div "swap_horiz Break voice bridge close_fullscreen Connect 3-Way Call merge_type Se…" at bounding box center [630, 395] width 1147 height 674
click at [622, 211] on div "Interaction Guide Interaction History Interaction Guide arrow_drop_up Welcome t…" at bounding box center [837, 405] width 680 height 655
click at [30, 34] on img at bounding box center [28, 45] width 45 height 45
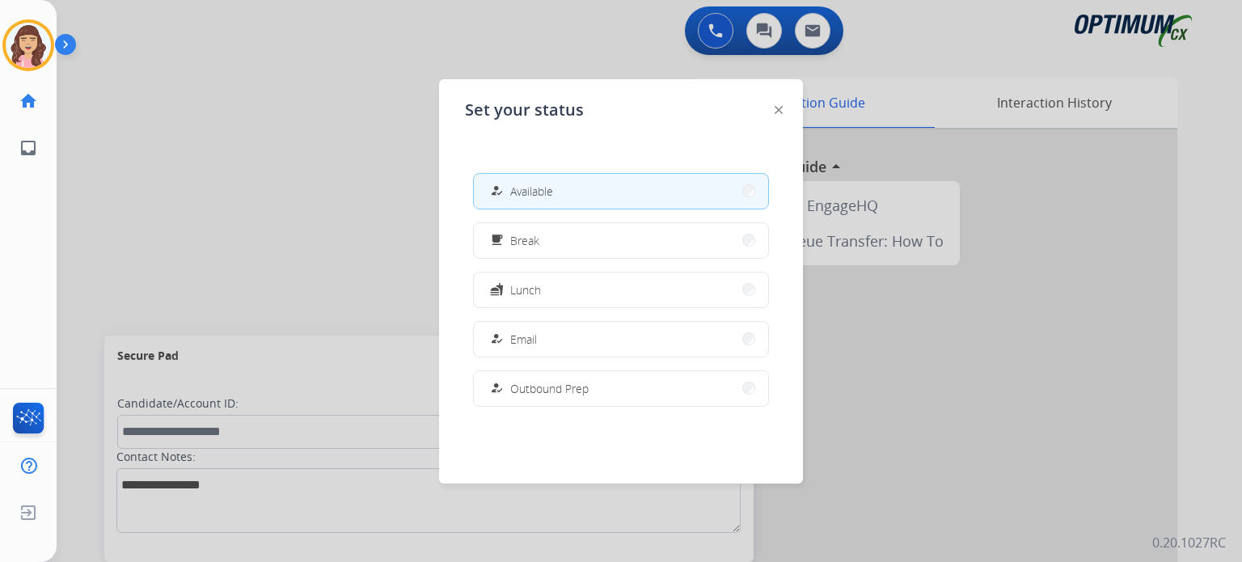
click at [215, 190] on div at bounding box center [621, 281] width 1242 height 562
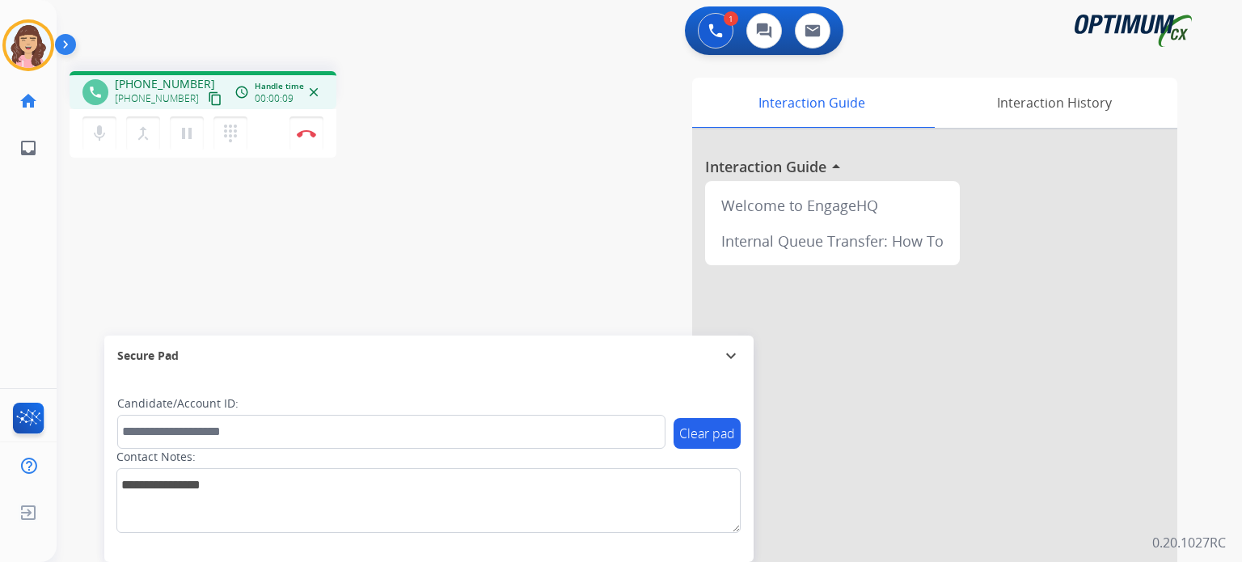
click at [208, 96] on mat-icon "content_copy" at bounding box center [215, 98] width 15 height 15
click at [420, 242] on div "phone [PHONE_NUMBER] [PHONE_NUMBER] content_copy access_time Call metrics Queue…" at bounding box center [630, 395] width 1147 height 674
click at [208, 91] on mat-icon "content_copy" at bounding box center [215, 98] width 15 height 15
click at [310, 132] on img at bounding box center [306, 133] width 19 height 8
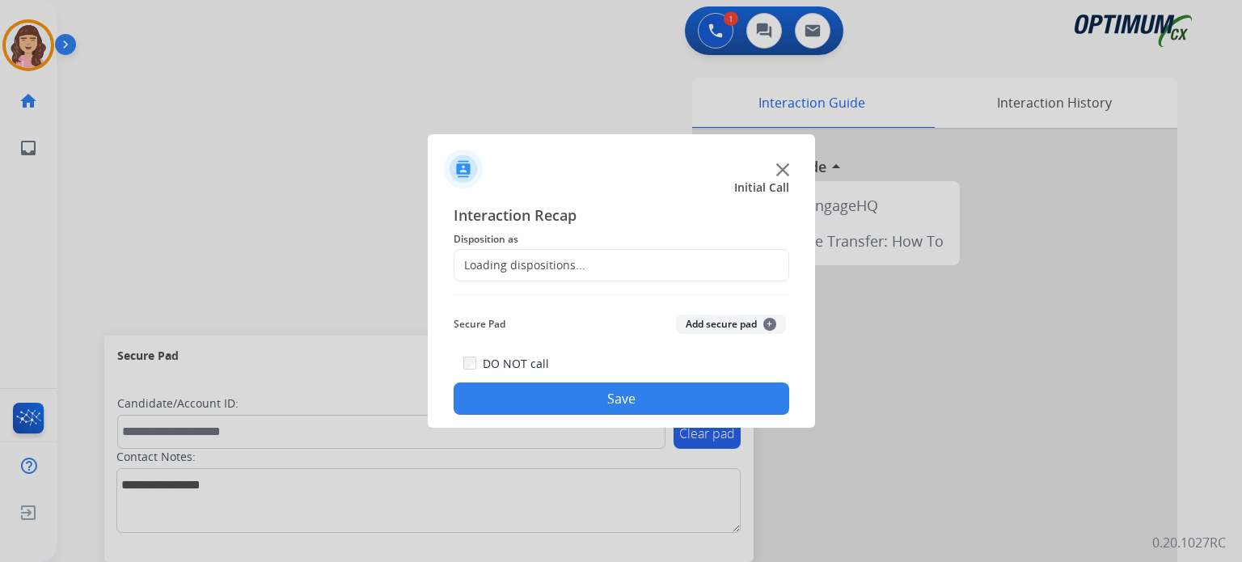
click at [585, 260] on div "Loading dispositions..." at bounding box center [622, 265] width 336 height 32
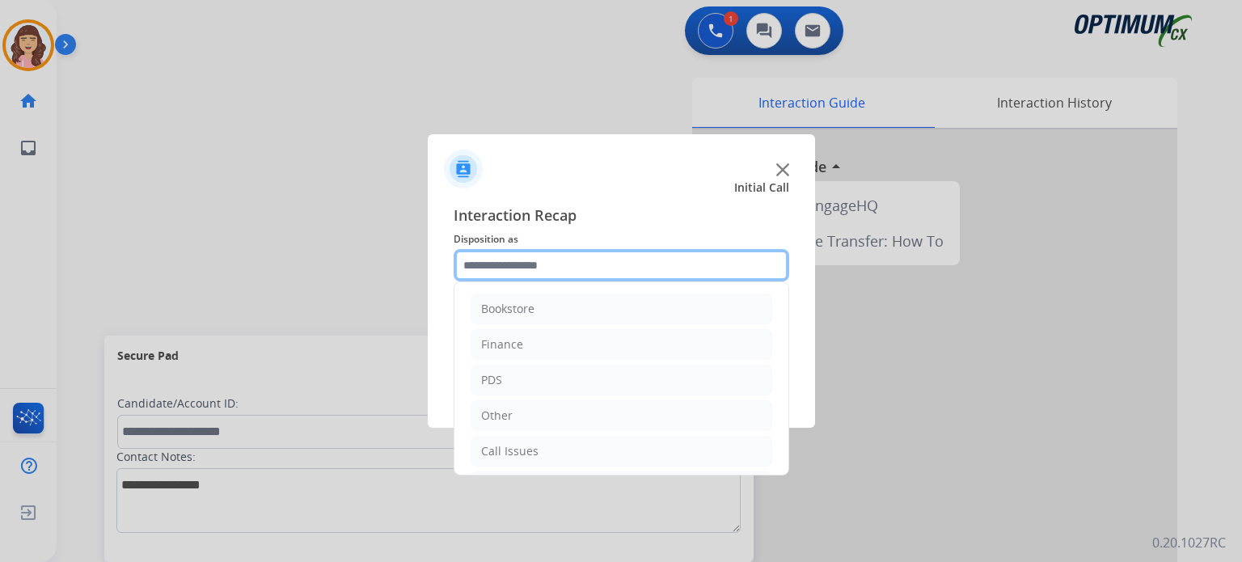
click at [610, 262] on input "text" at bounding box center [622, 265] width 336 height 32
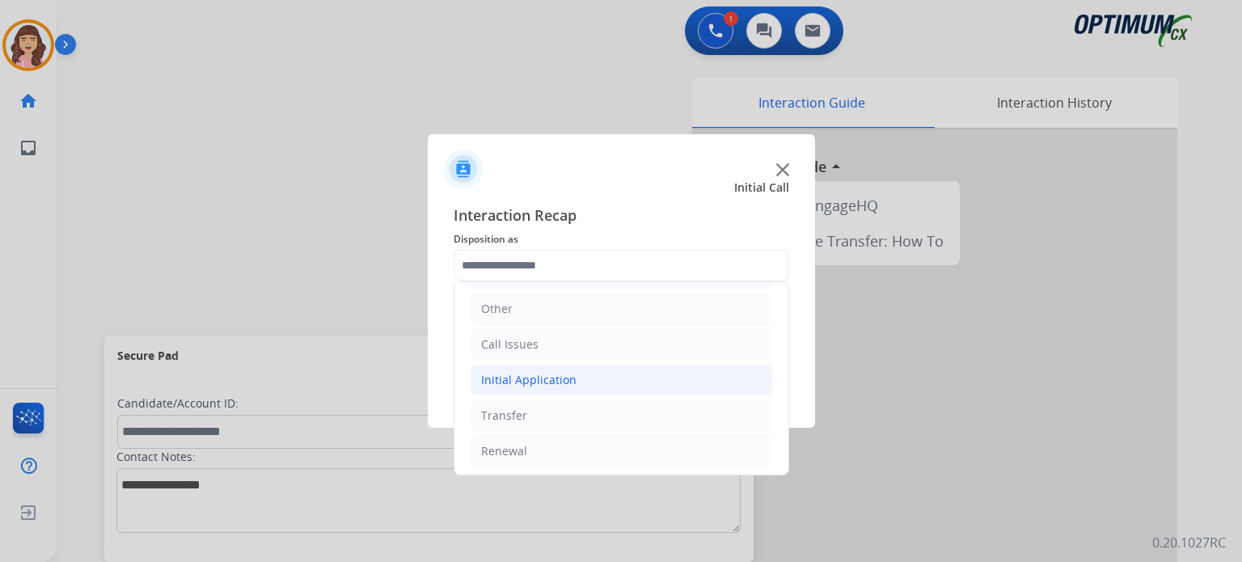
click at [520, 387] on li "Initial Application" at bounding box center [622, 380] width 302 height 31
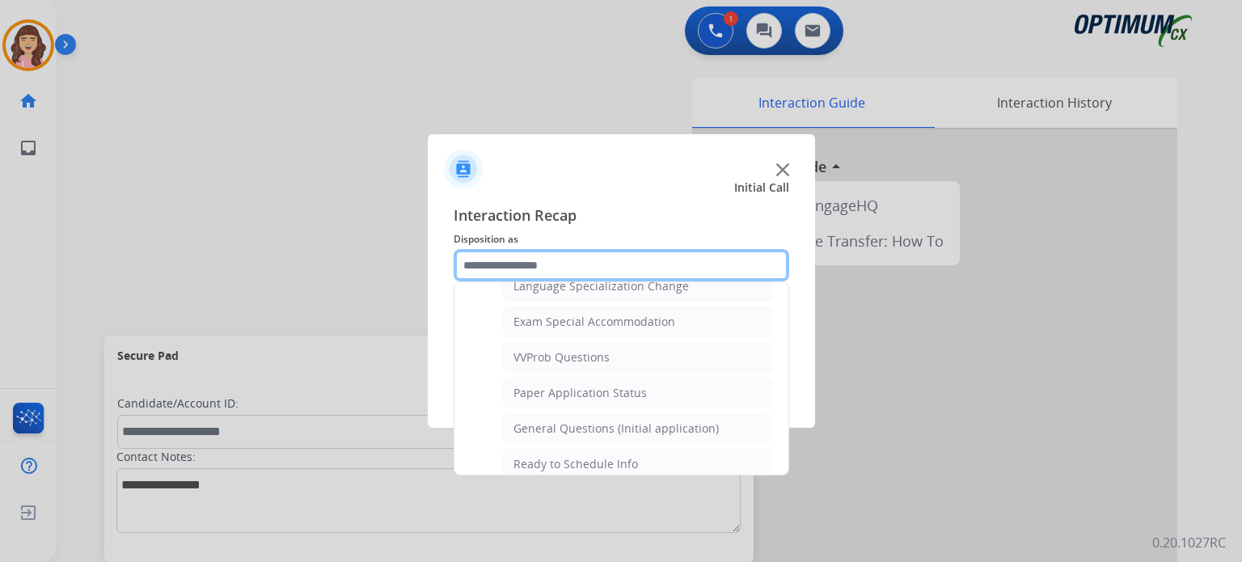
scroll to position [848, 0]
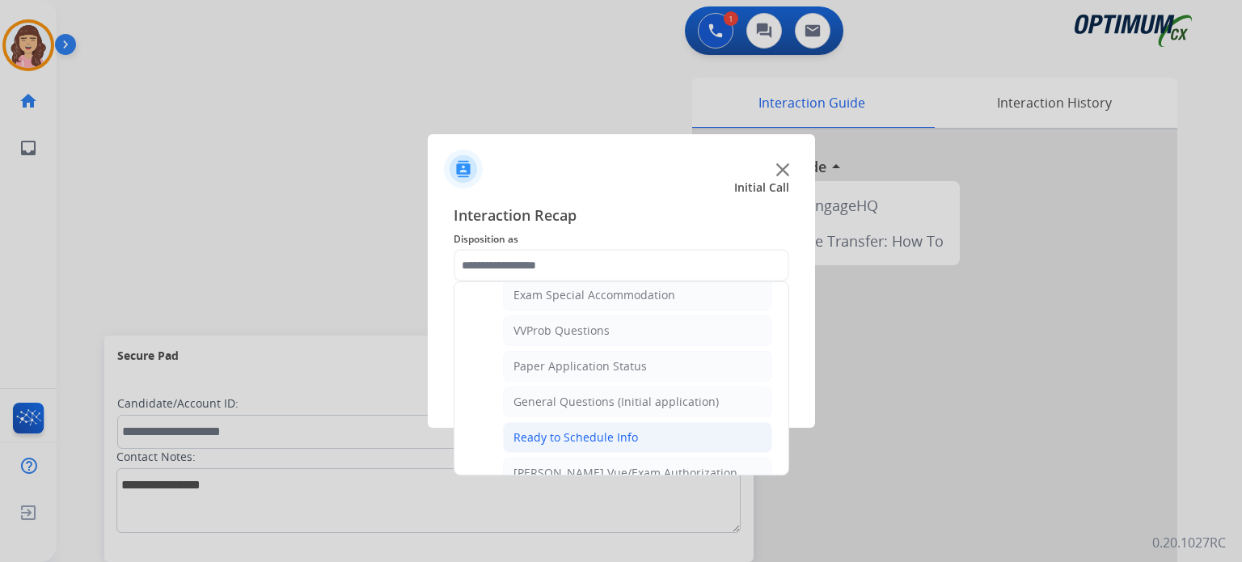
click at [621, 429] on div "Ready to Schedule Info" at bounding box center [575, 437] width 125 height 16
type input "**********"
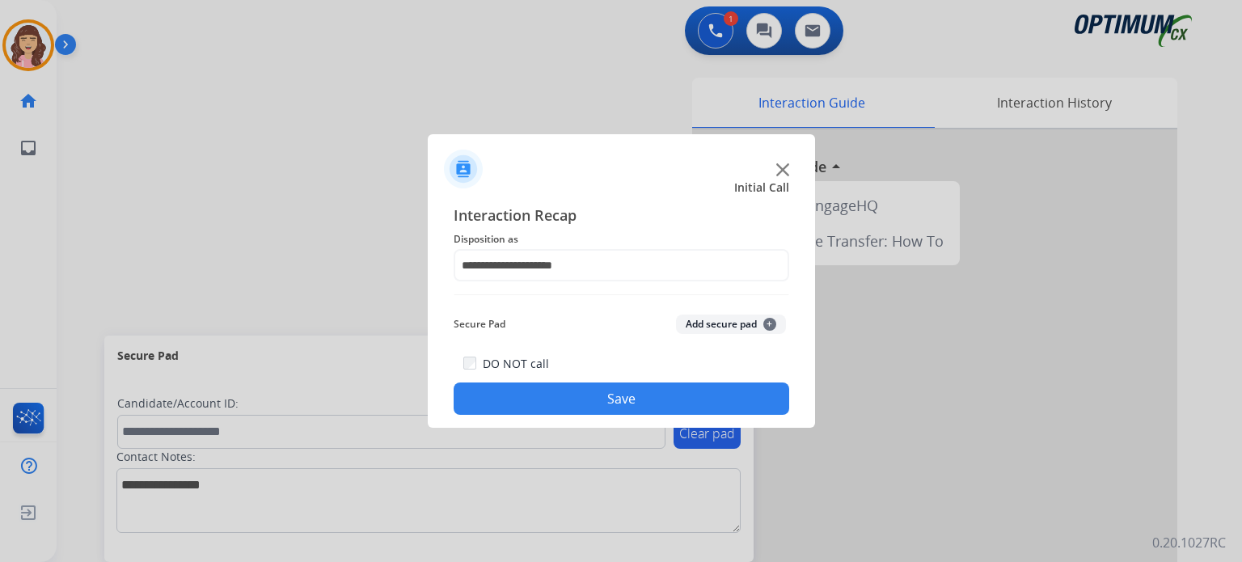
click at [640, 396] on button "Save" at bounding box center [622, 398] width 336 height 32
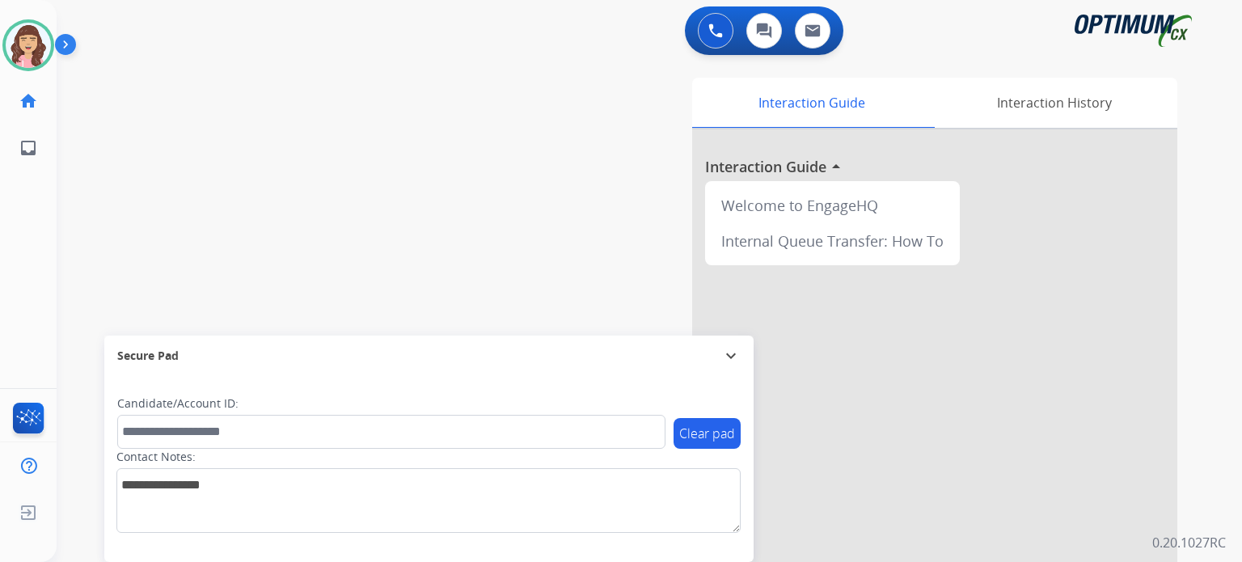
click at [351, 143] on div "swap_horiz Break voice bridge close_fullscreen Connect 3-Way Call merge_type Se…" at bounding box center [630, 395] width 1147 height 674
click at [1086, 106] on div "Interaction History" at bounding box center [1054, 103] width 247 height 50
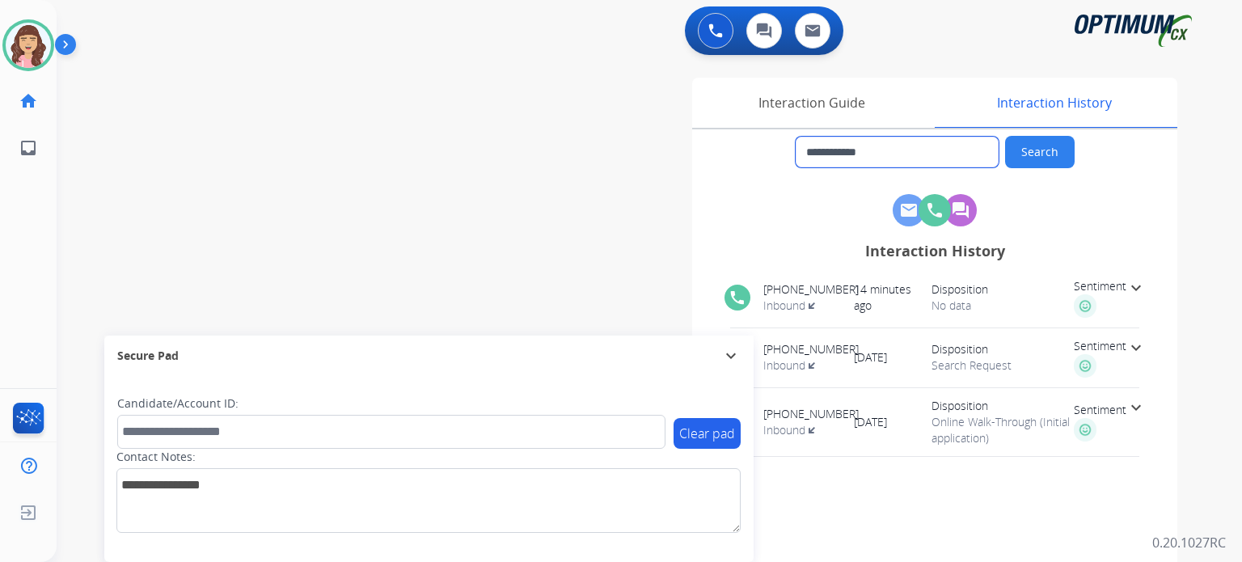
drag, startPoint x: 909, startPoint y: 150, endPoint x: 560, endPoint y: 147, distance: 348.5
click at [560, 147] on div "**********" at bounding box center [837, 405] width 680 height 655
click at [714, 23] on img at bounding box center [715, 30] width 15 height 15
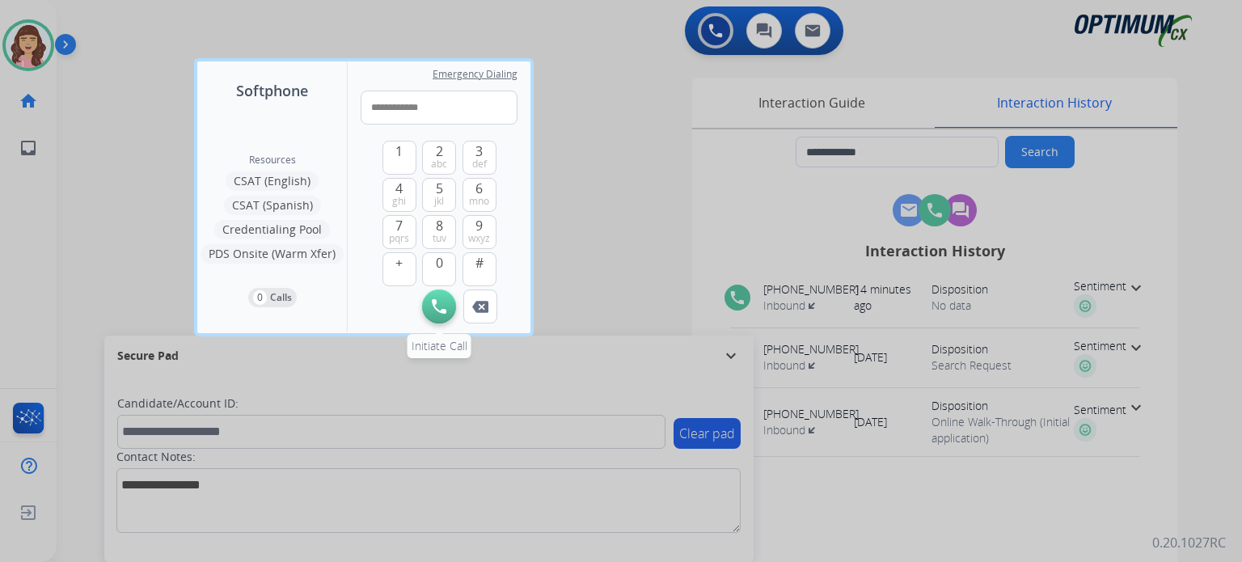
type input "**********"
click at [437, 308] on img at bounding box center [439, 306] width 15 height 15
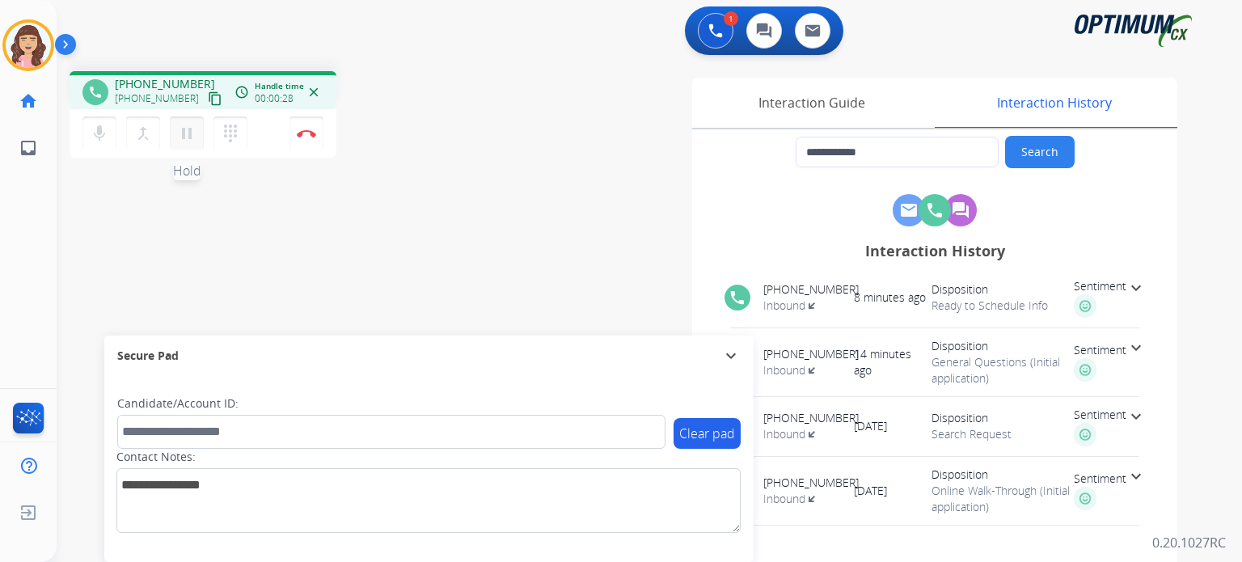
click at [183, 139] on mat-icon "pause" at bounding box center [186, 133] width 19 height 19
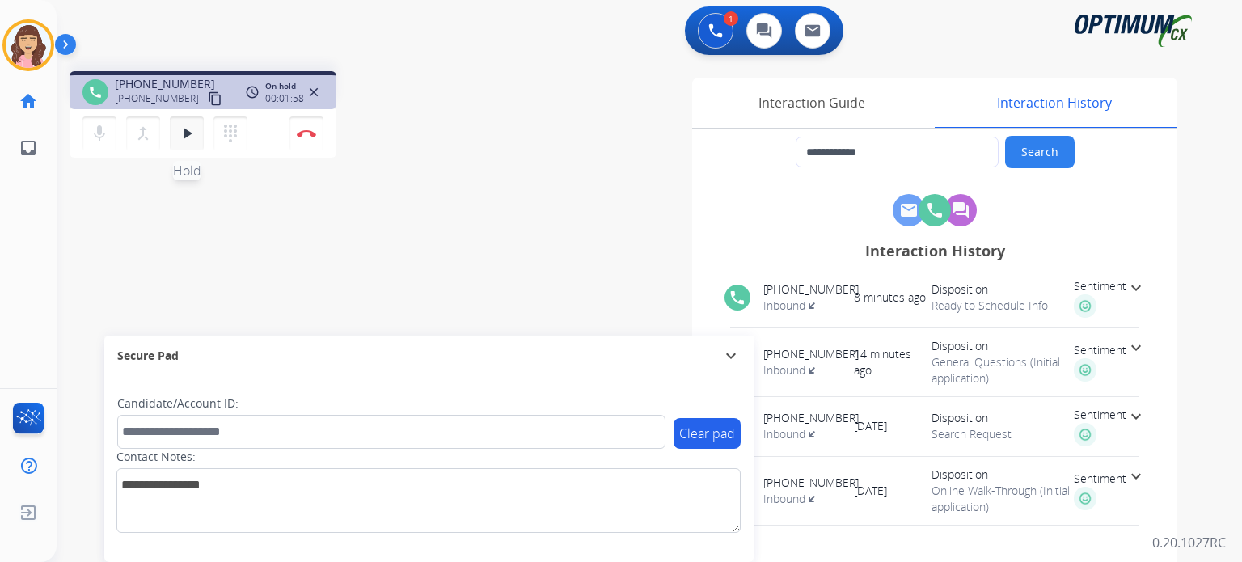
click at [185, 141] on mat-icon "play_arrow" at bounding box center [186, 133] width 19 height 19
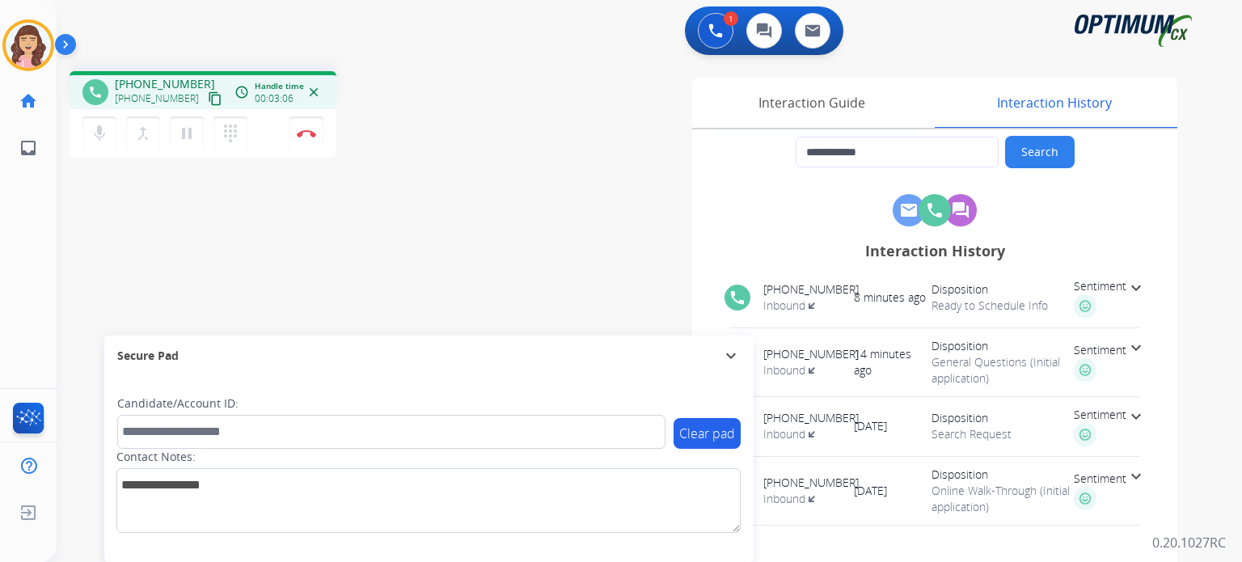
click at [388, 243] on div "**********" at bounding box center [630, 395] width 1147 height 674
click at [308, 137] on button "Disconnect" at bounding box center [306, 133] width 34 height 34
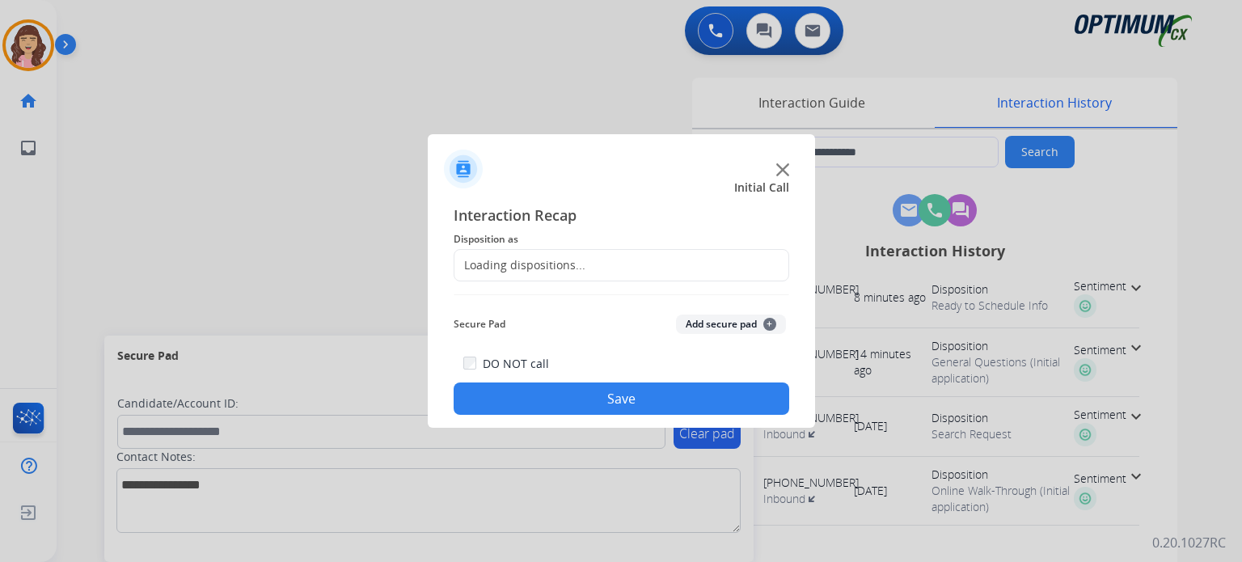
click at [558, 265] on div "Loading dispositions..." at bounding box center [519, 265] width 131 height 16
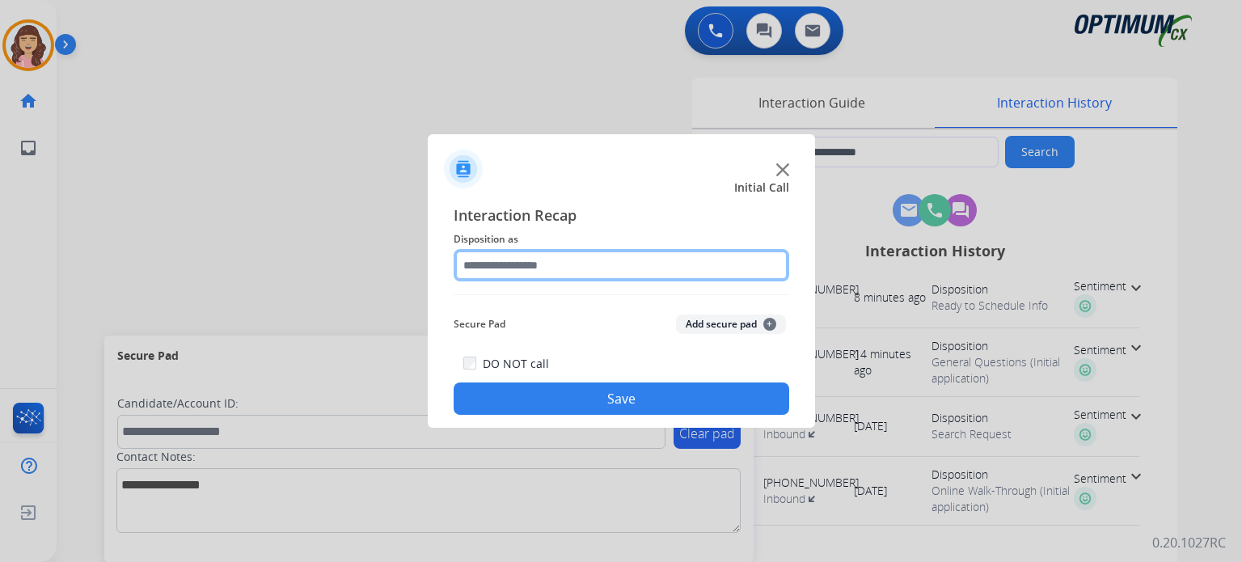
click at [695, 264] on input "text" at bounding box center [622, 265] width 336 height 32
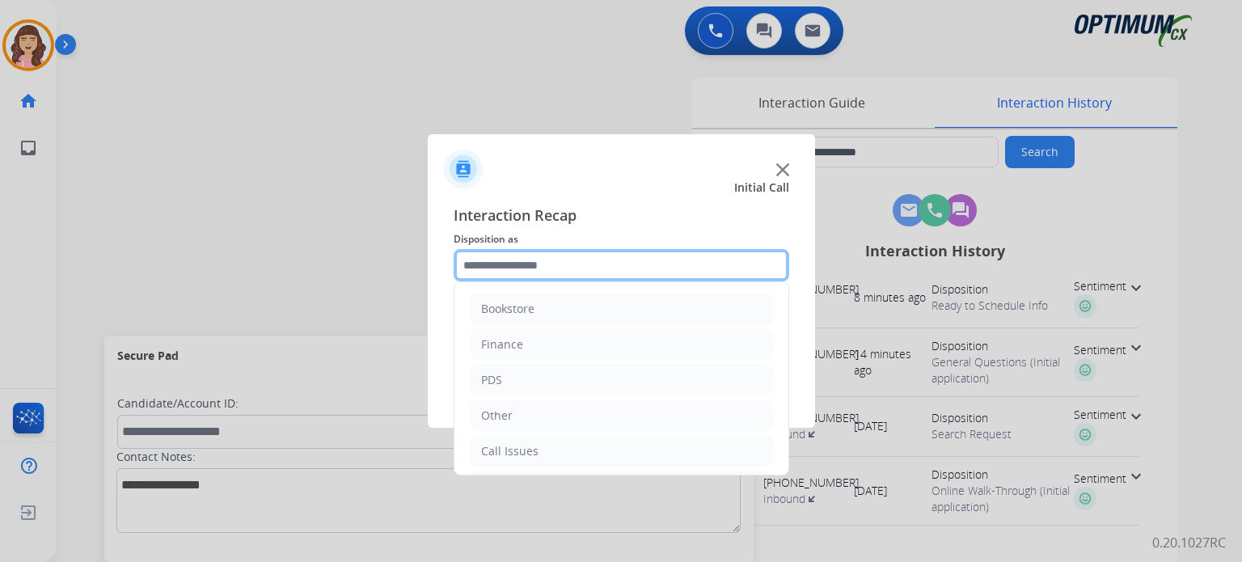
scroll to position [107, 0]
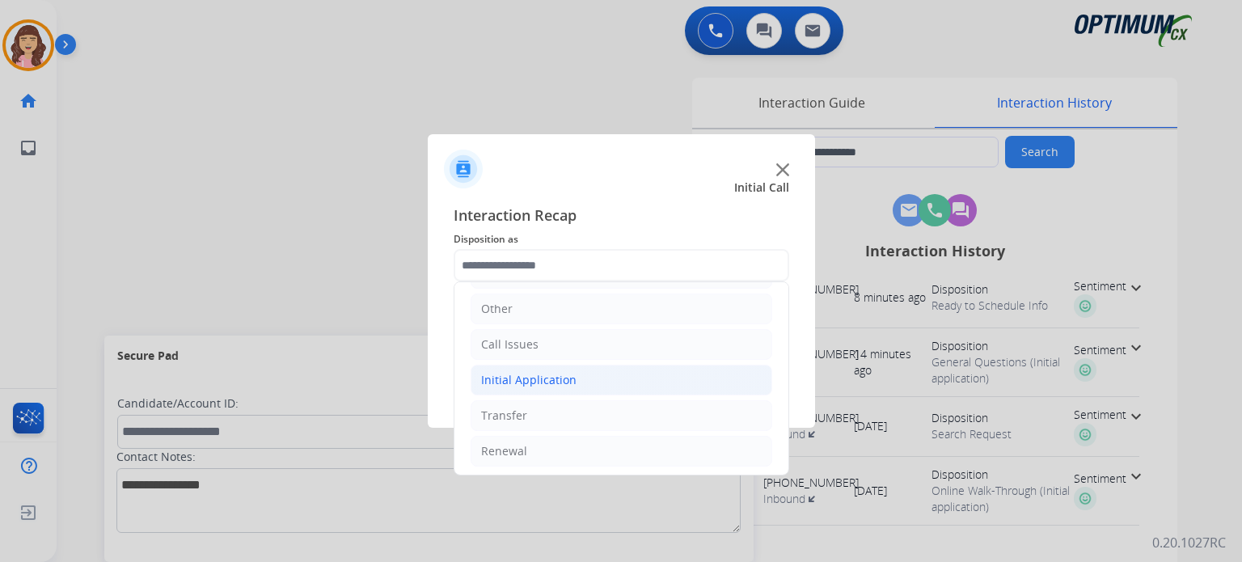
click at [541, 380] on div "Initial Application" at bounding box center [528, 380] width 95 height 16
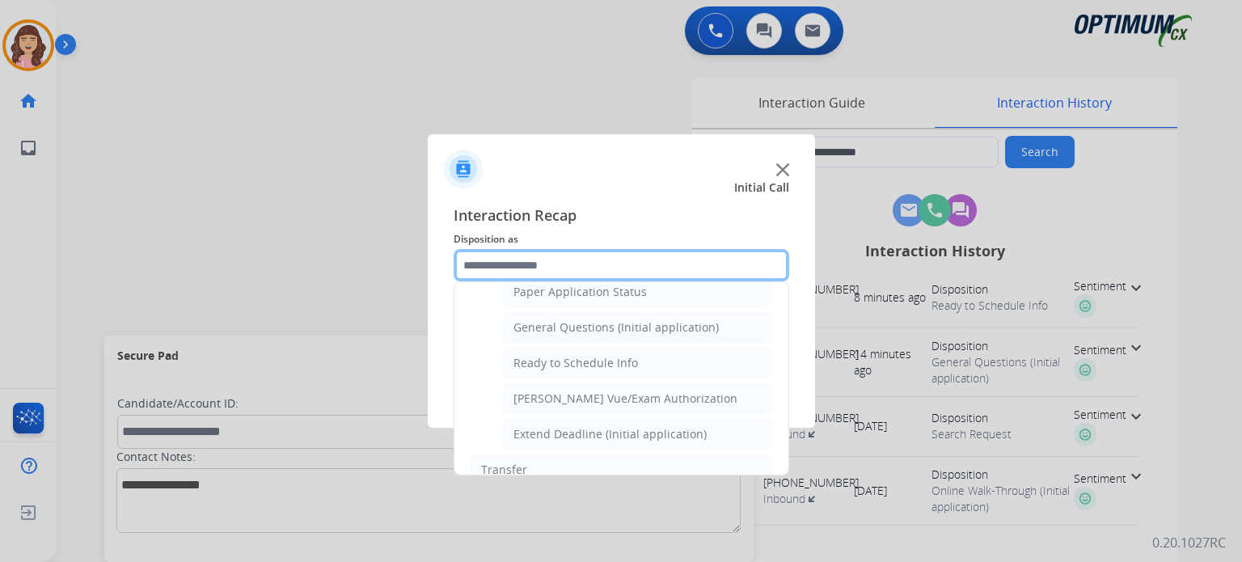
scroll to position [914, 0]
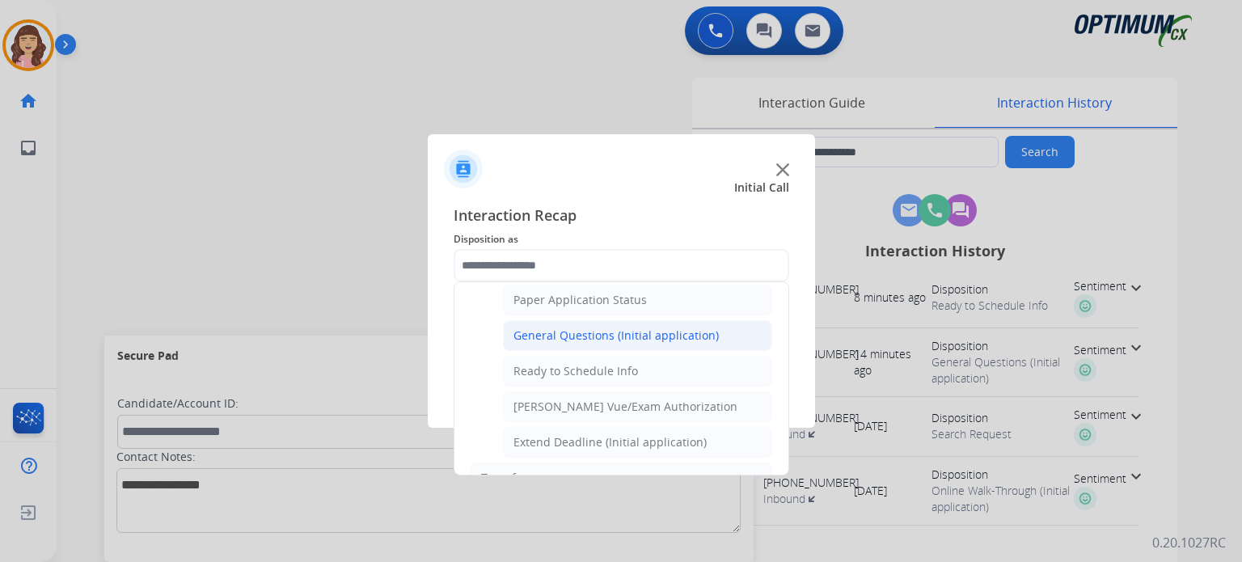
click at [627, 330] on div "General Questions (Initial application)" at bounding box center [615, 335] width 205 height 16
type input "**********"
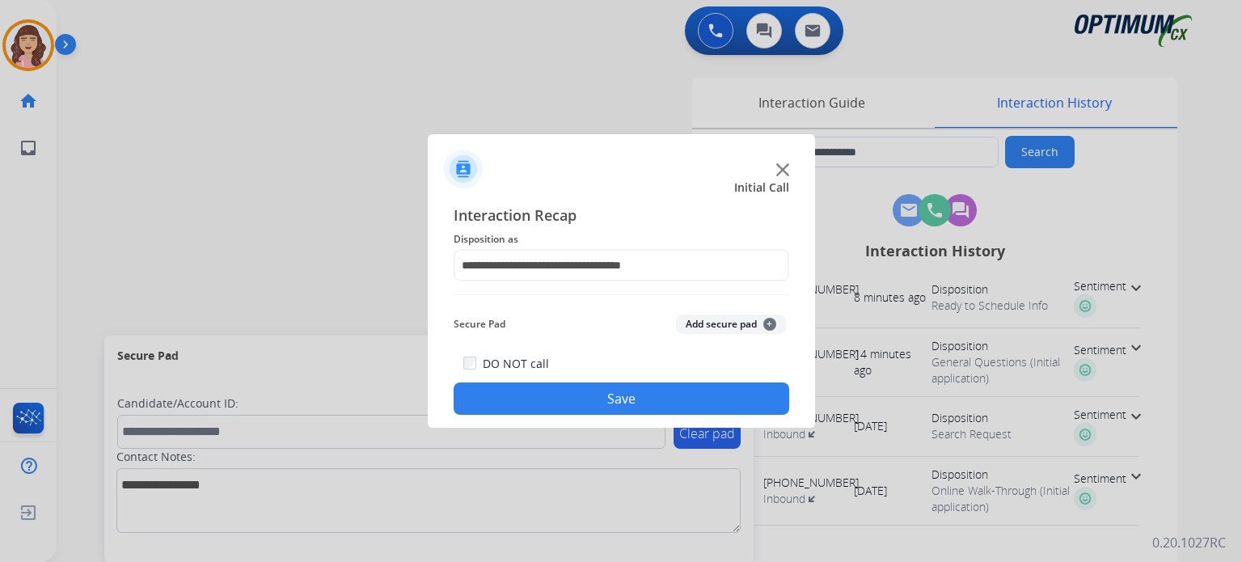
click at [605, 399] on button "Save" at bounding box center [622, 398] width 336 height 32
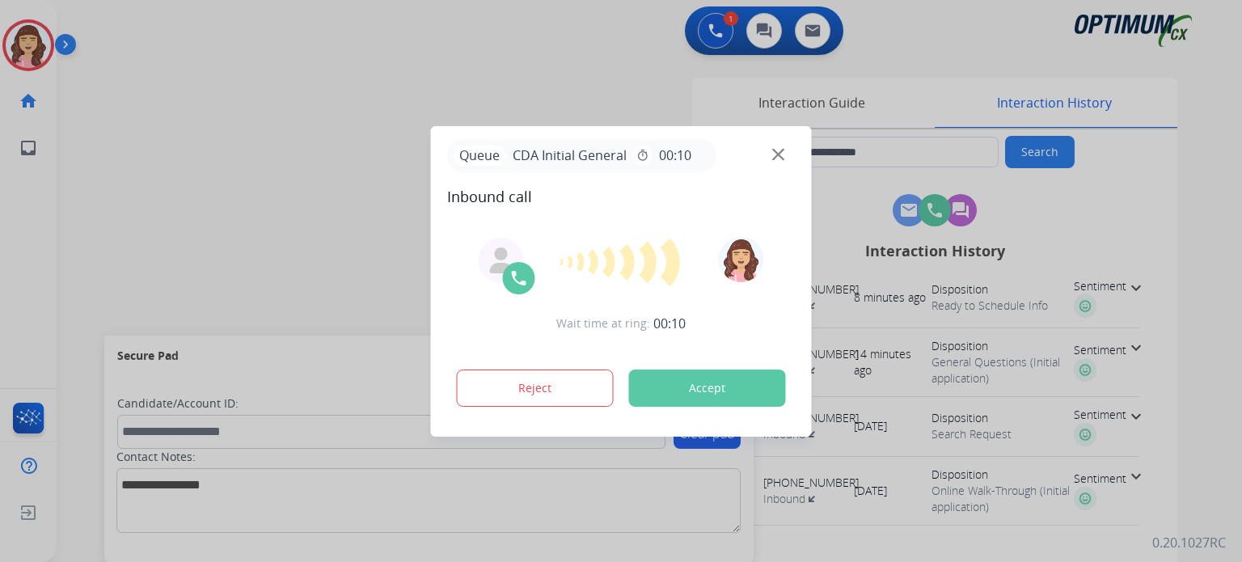
type input "**********"
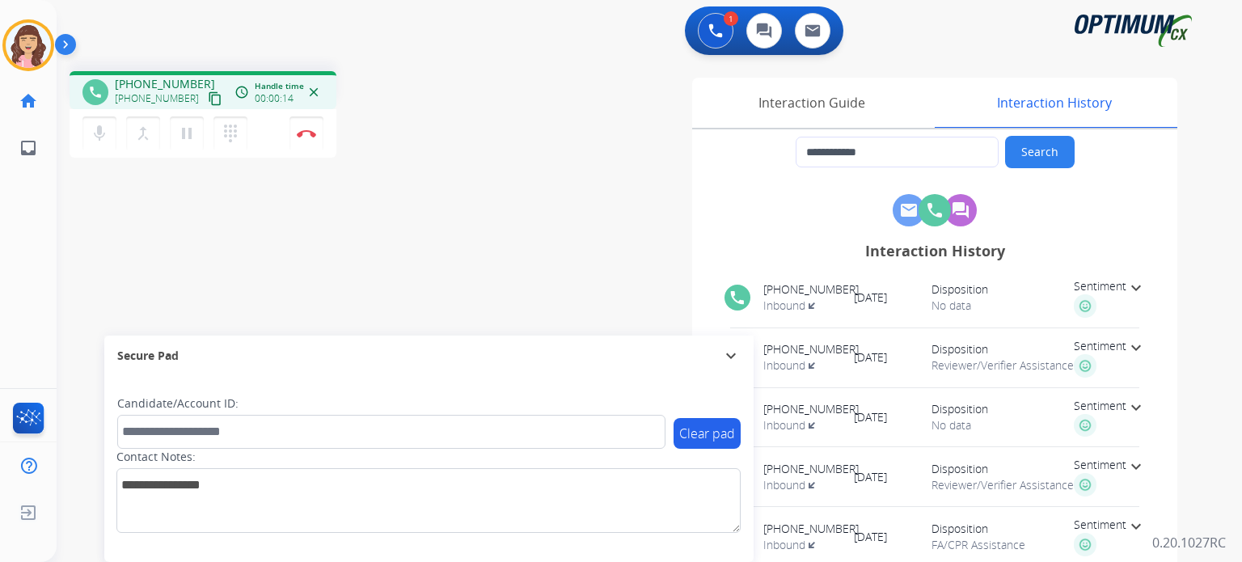
click at [208, 99] on mat-icon "content_copy" at bounding box center [215, 98] width 15 height 15
click at [303, 132] on img at bounding box center [306, 133] width 19 height 8
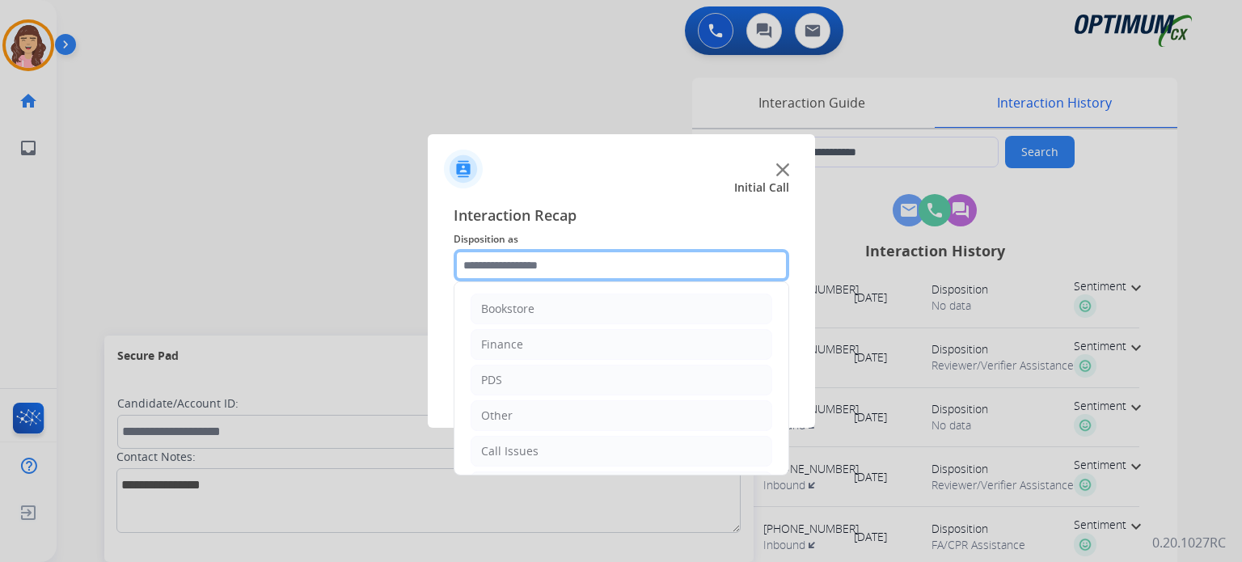
click at [555, 270] on input "text" at bounding box center [622, 265] width 336 height 32
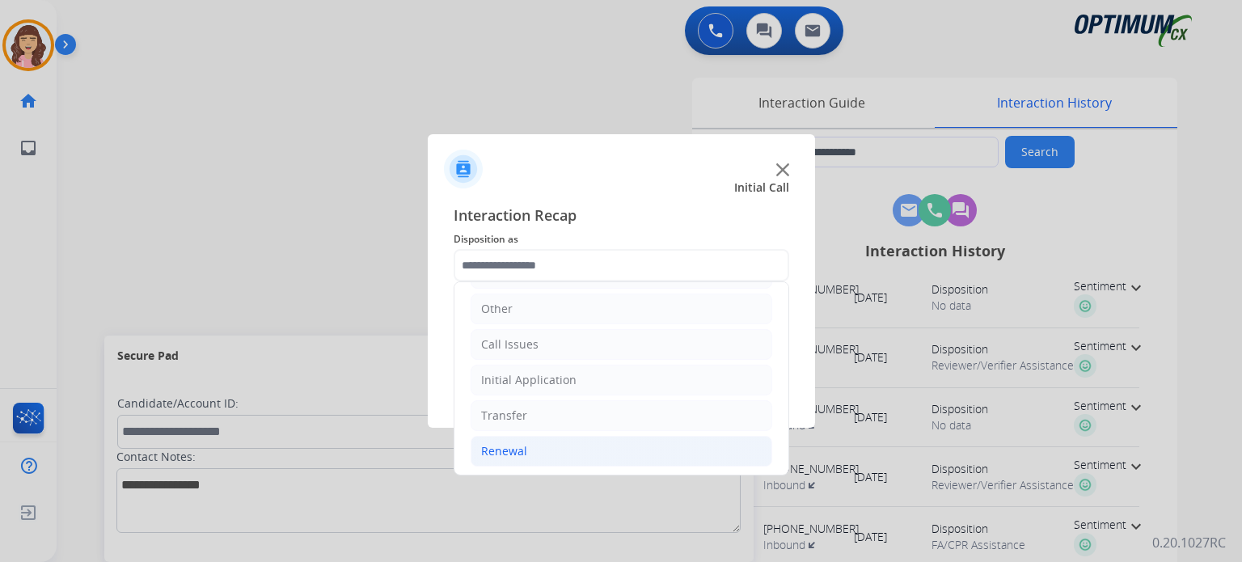
click at [528, 450] on li "Renewal" at bounding box center [622, 451] width 302 height 31
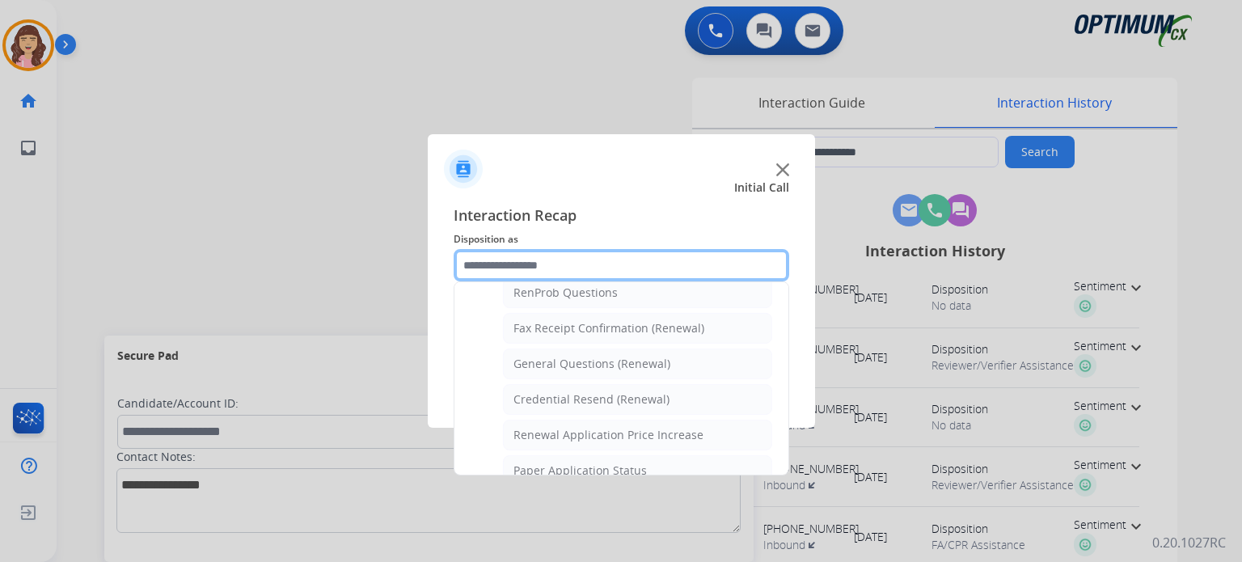
scroll to position [416, 0]
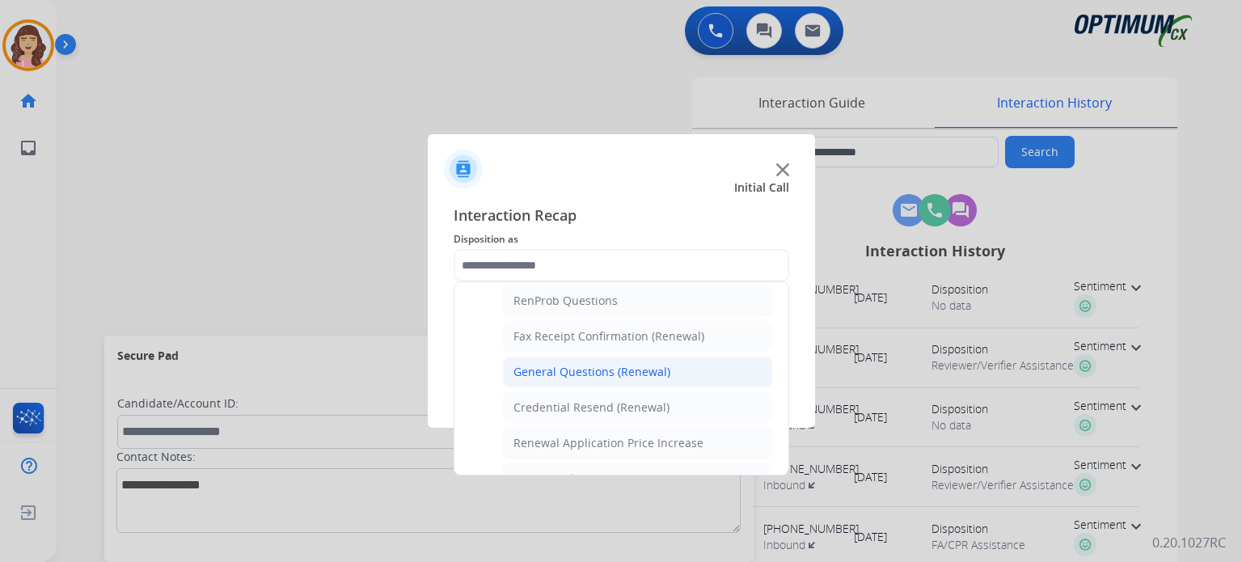
click at [634, 369] on div "General Questions (Renewal)" at bounding box center [591, 372] width 157 height 16
type input "**********"
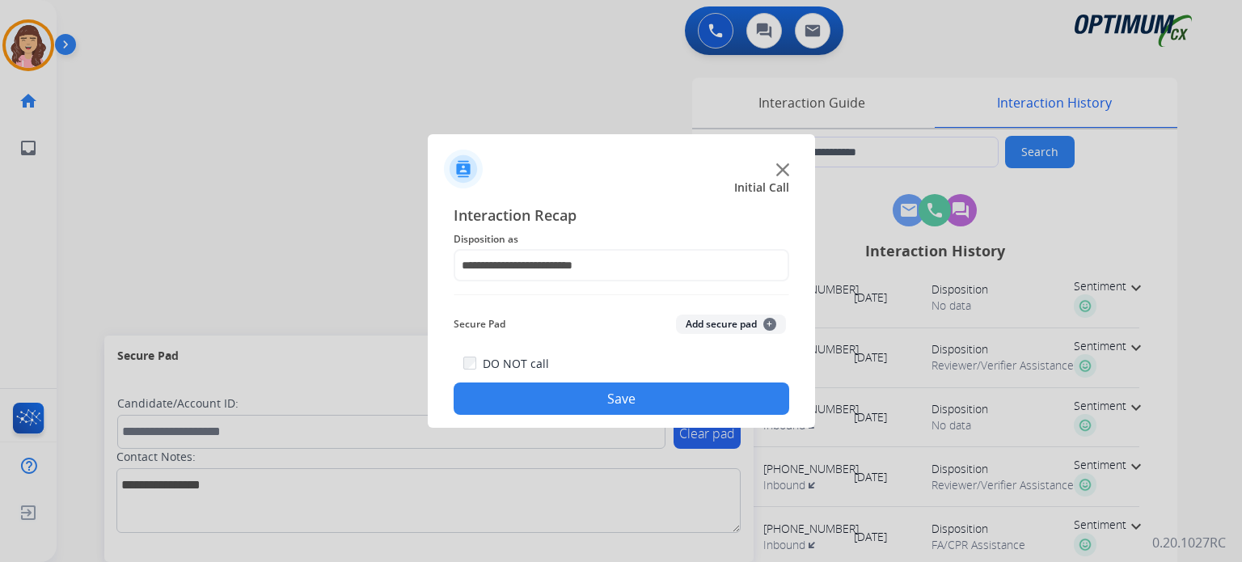
click at [573, 401] on button "Save" at bounding box center [622, 398] width 336 height 32
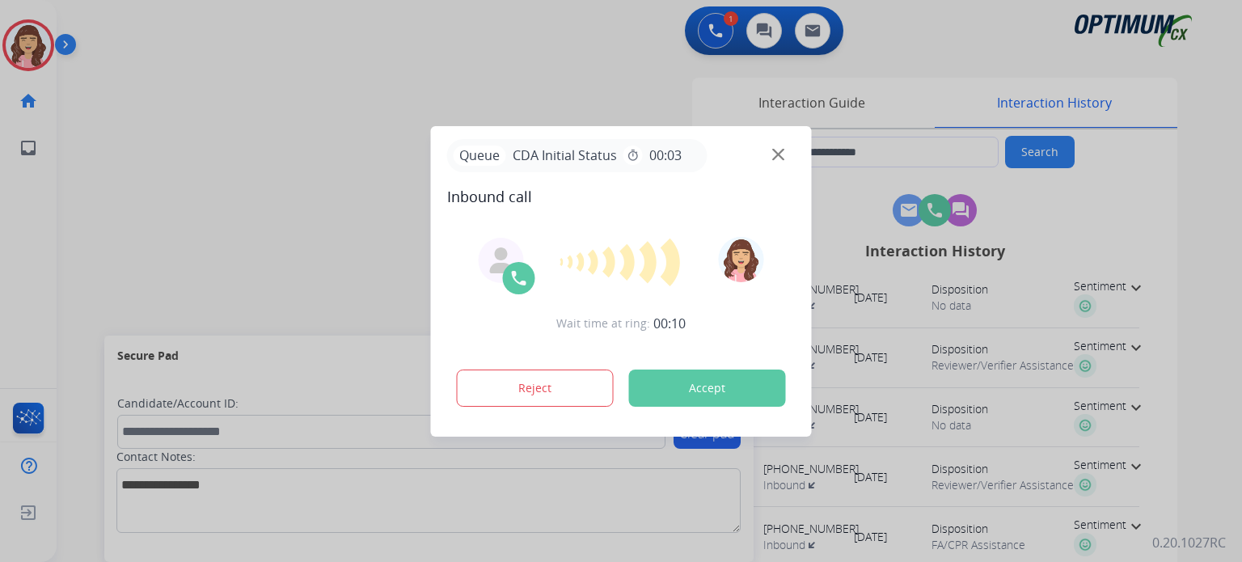
type input "**********"
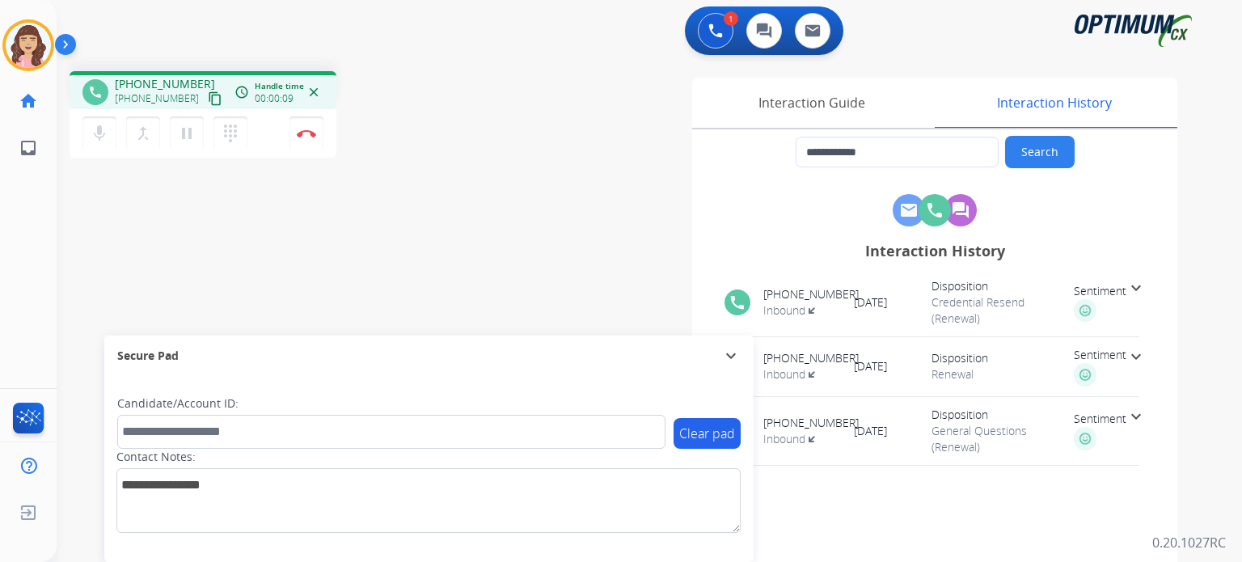
click at [208, 99] on mat-icon "content_copy" at bounding box center [215, 98] width 15 height 15
click at [308, 135] on img at bounding box center [306, 133] width 19 height 8
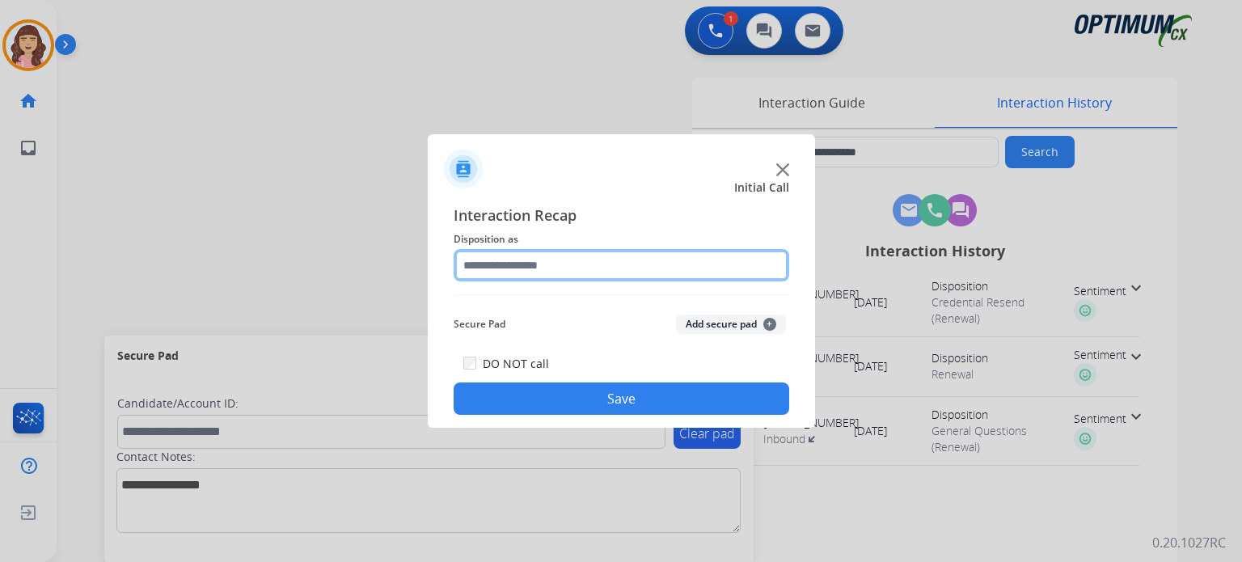
click at [531, 267] on input "text" at bounding box center [622, 265] width 336 height 32
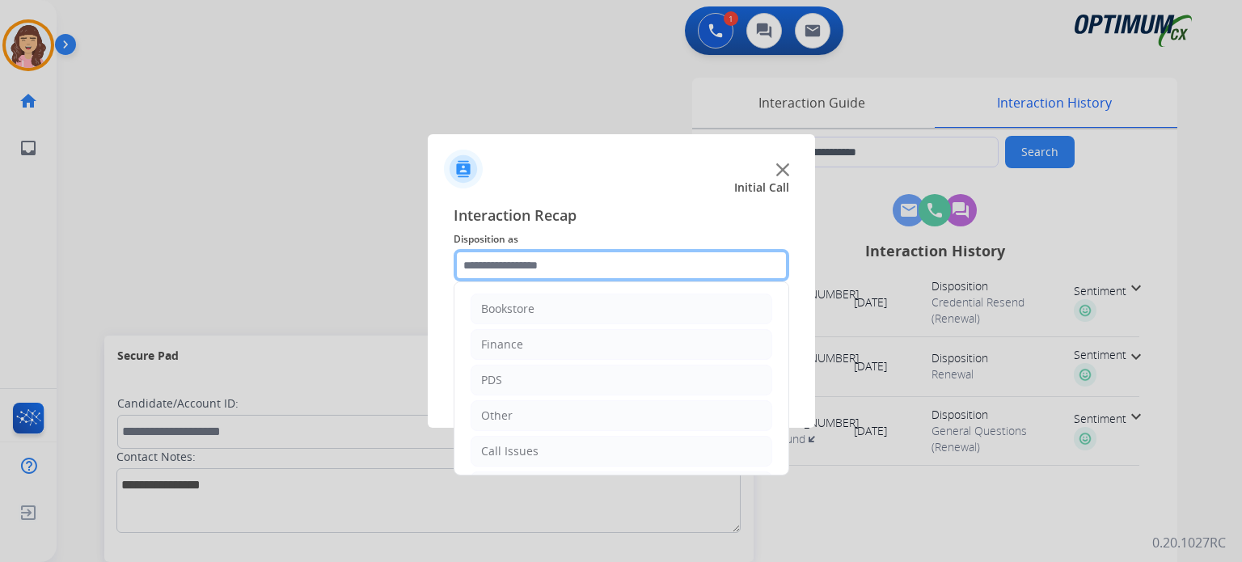
scroll to position [107, 0]
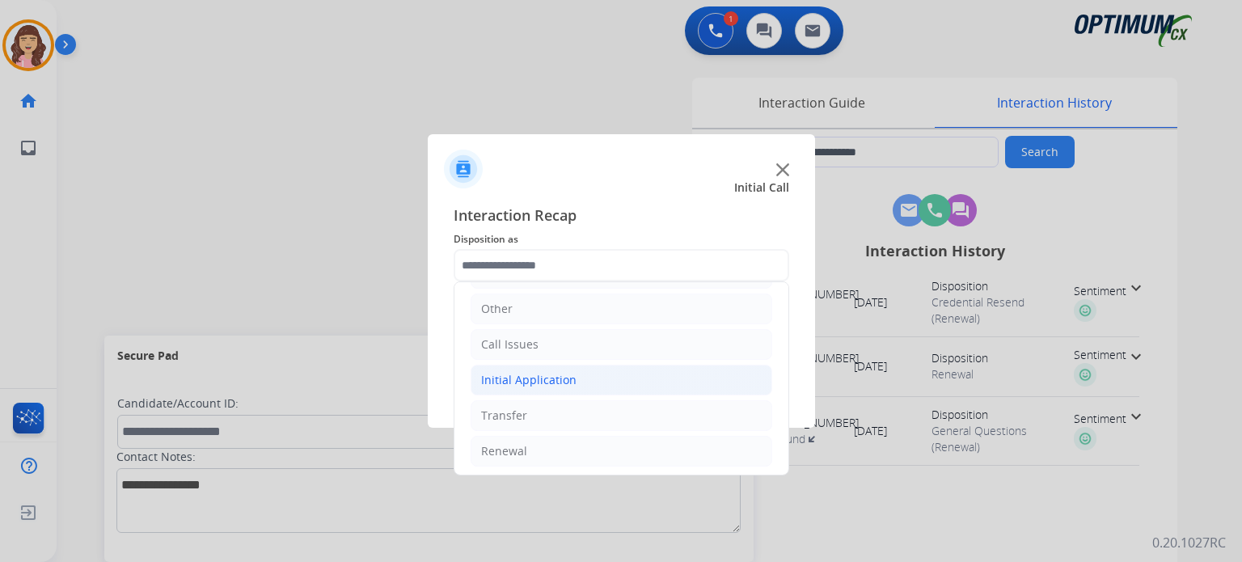
click at [530, 376] on div "Initial Application" at bounding box center [528, 380] width 95 height 16
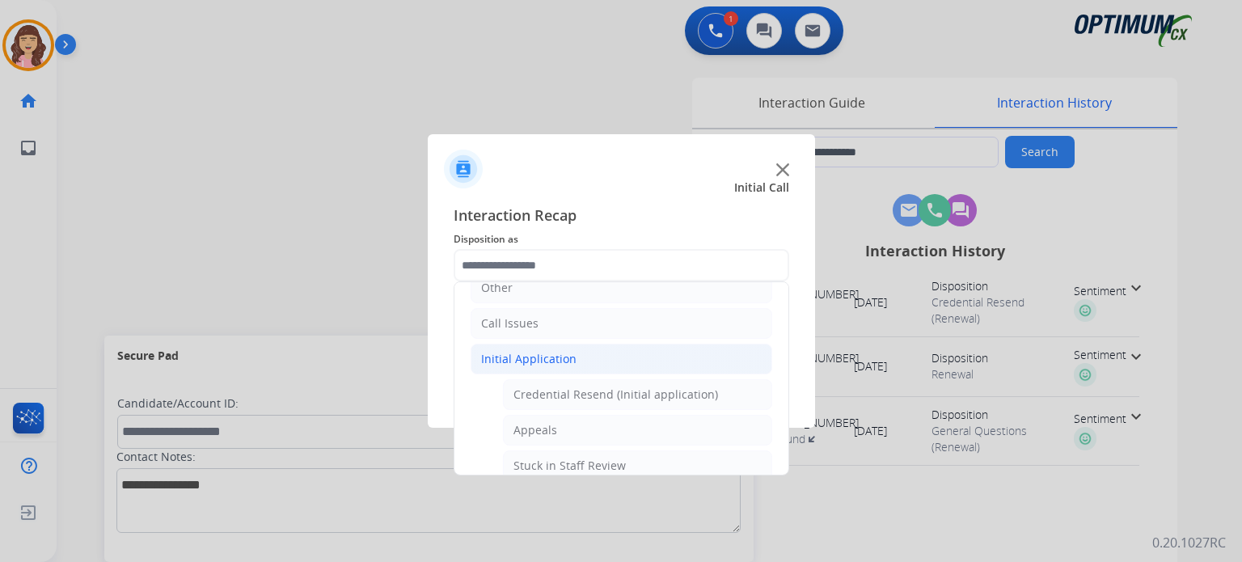
click at [547, 354] on div "Initial Application" at bounding box center [528, 359] width 95 height 16
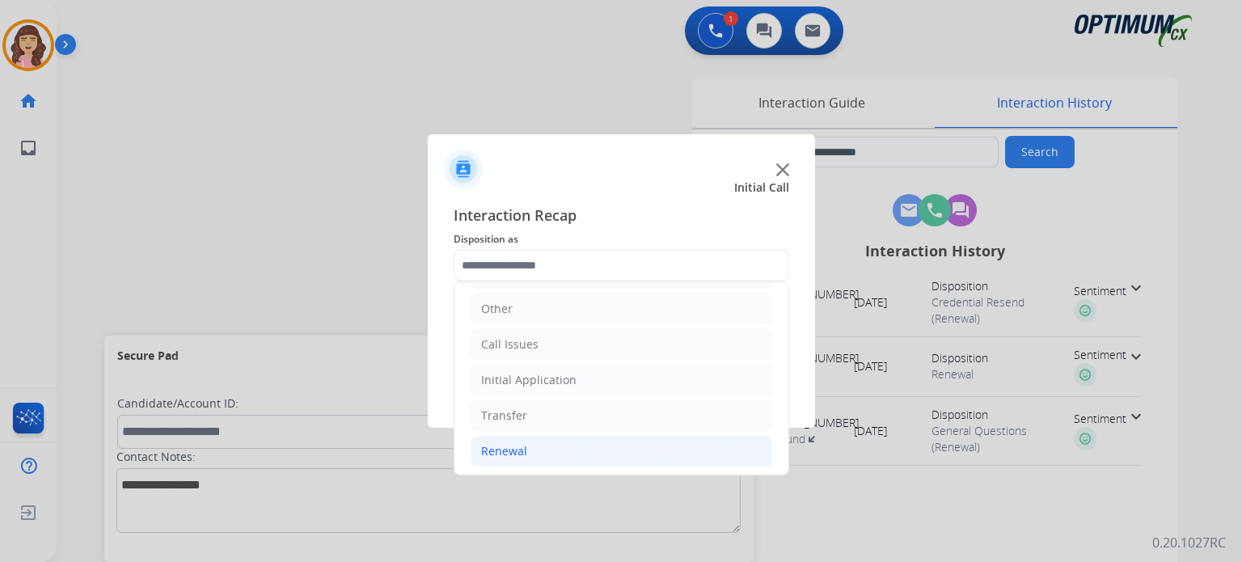
click at [517, 446] on div "Renewal" at bounding box center [504, 451] width 46 height 16
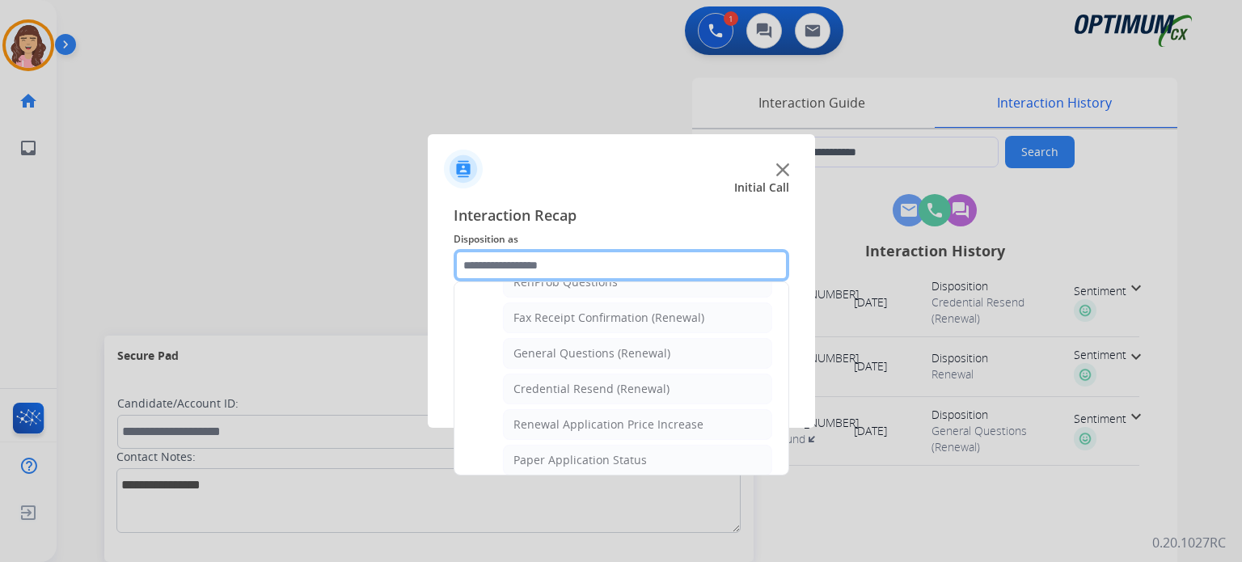
scroll to position [435, 0]
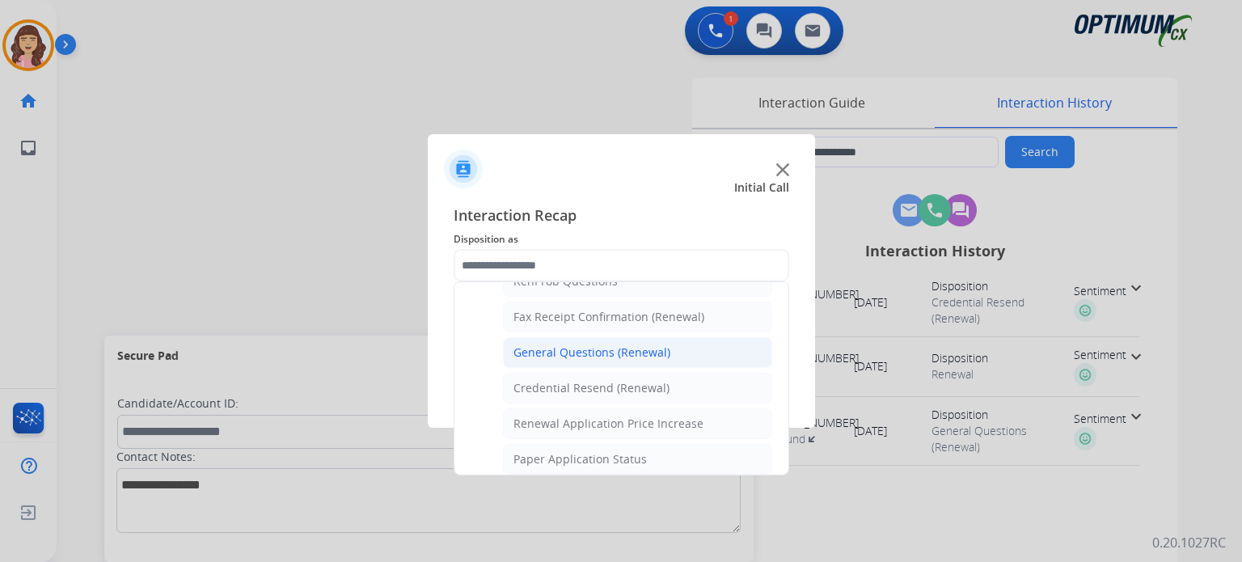
click at [572, 345] on div "General Questions (Renewal)" at bounding box center [591, 352] width 157 height 16
type input "**********"
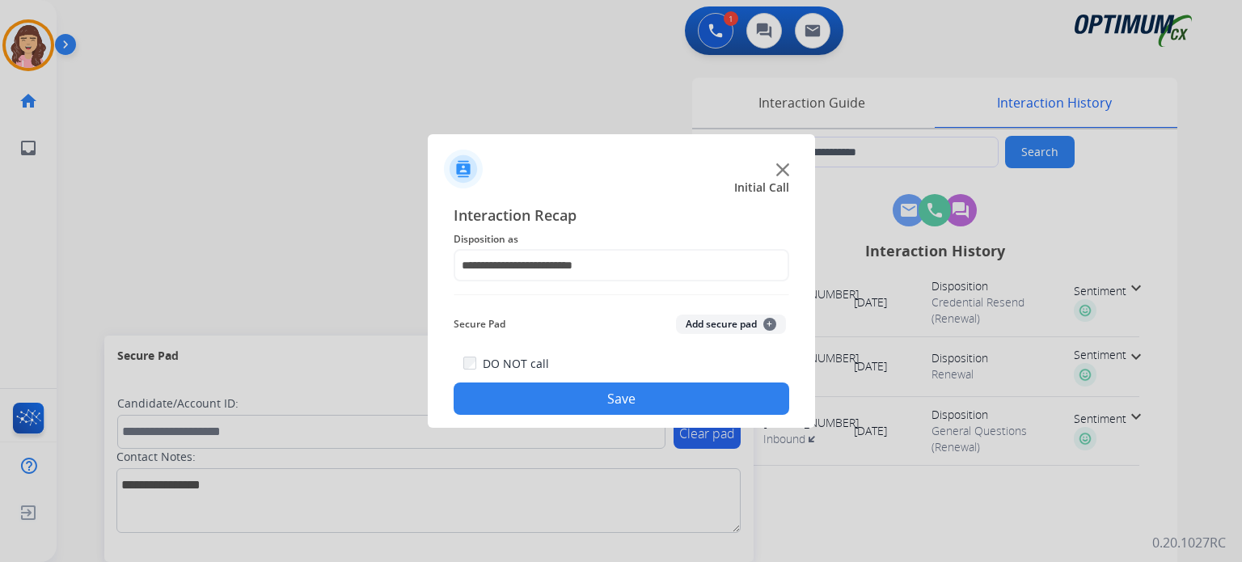
click at [593, 397] on button "Save" at bounding box center [622, 398] width 336 height 32
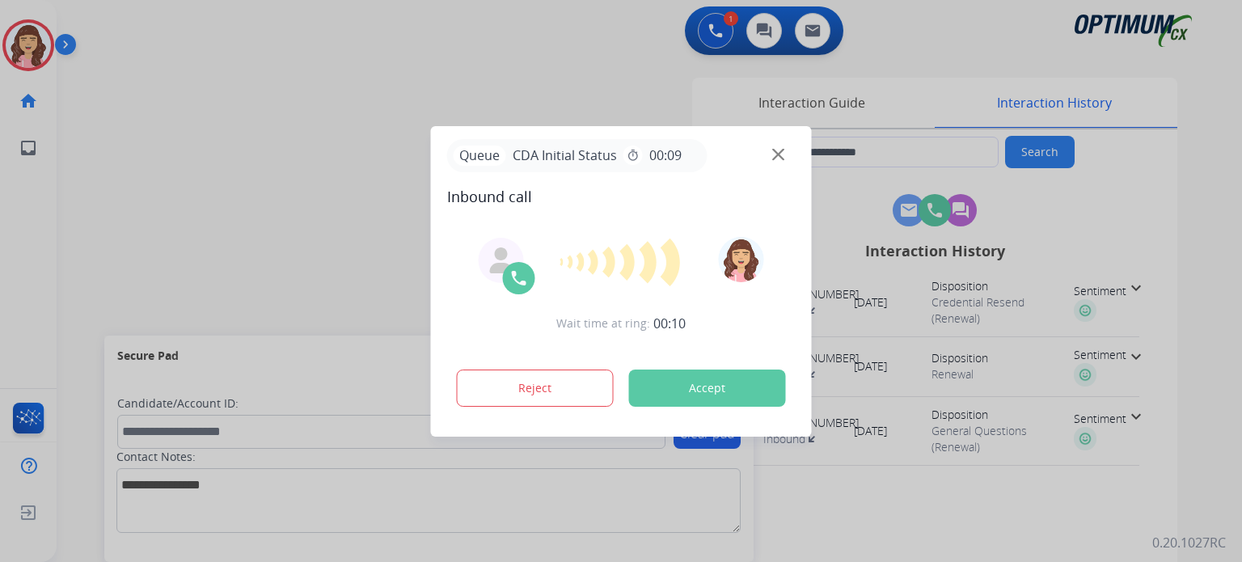
type input "**********"
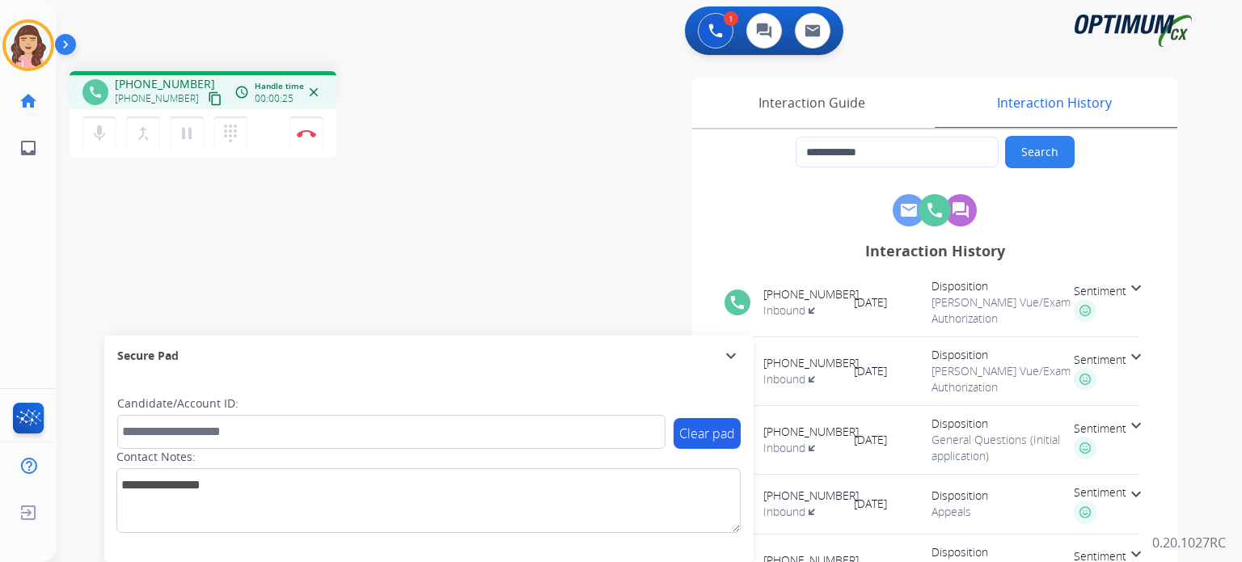
click at [208, 97] on mat-icon "content_copy" at bounding box center [215, 98] width 15 height 15
click at [352, 248] on div "**********" at bounding box center [630, 395] width 1147 height 674
click at [208, 95] on mat-icon "content_copy" at bounding box center [215, 98] width 15 height 15
click at [412, 284] on div "**********" at bounding box center [630, 395] width 1147 height 674
click at [190, 133] on mat-icon "pause" at bounding box center [186, 133] width 19 height 19
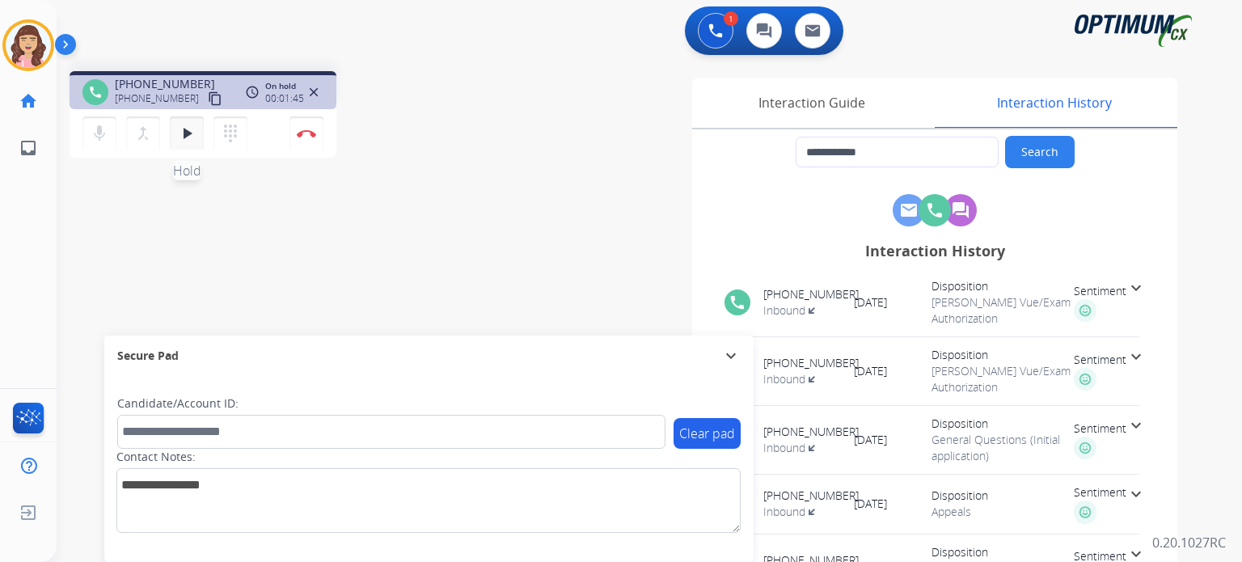
click at [188, 139] on mat-icon "play_arrow" at bounding box center [186, 133] width 19 height 19
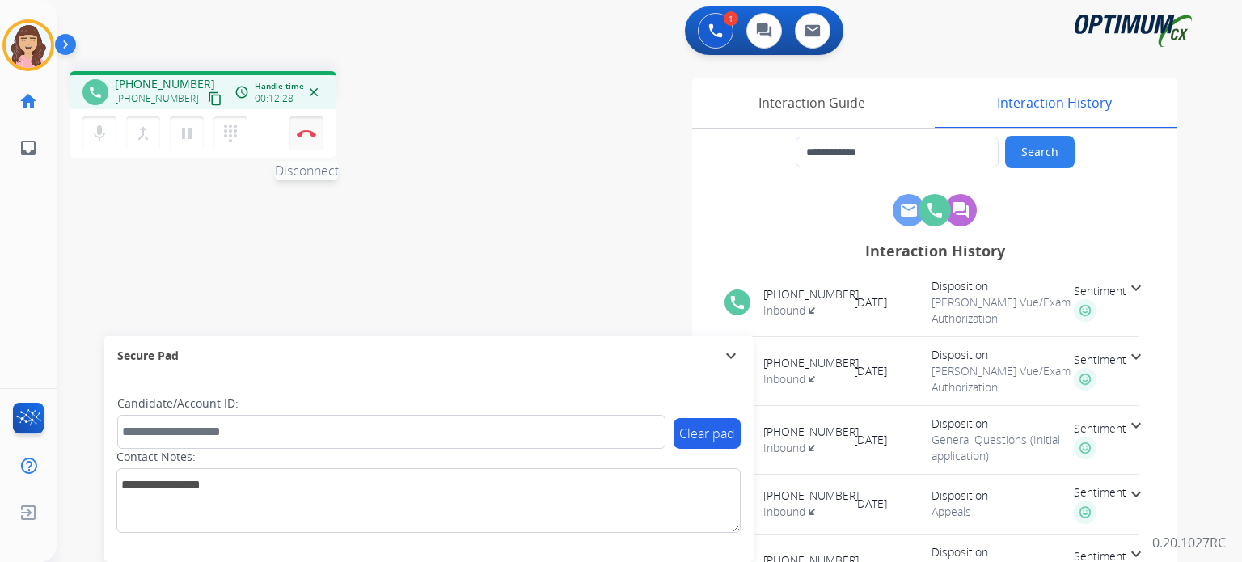
click at [309, 135] on img at bounding box center [306, 133] width 19 height 8
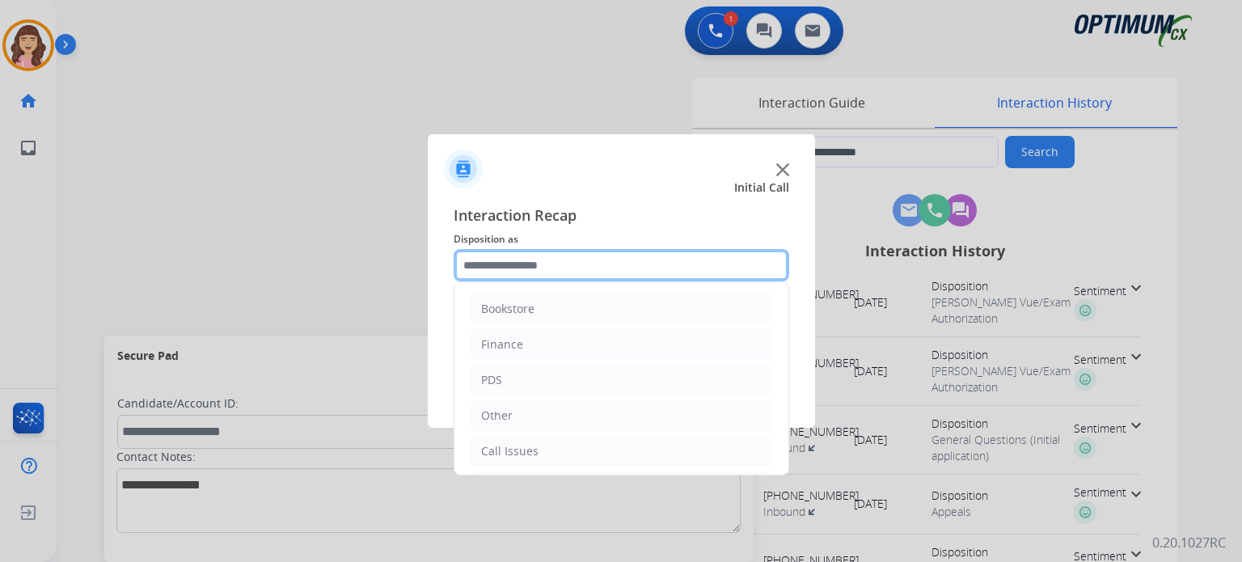
click at [573, 257] on input "text" at bounding box center [622, 265] width 336 height 32
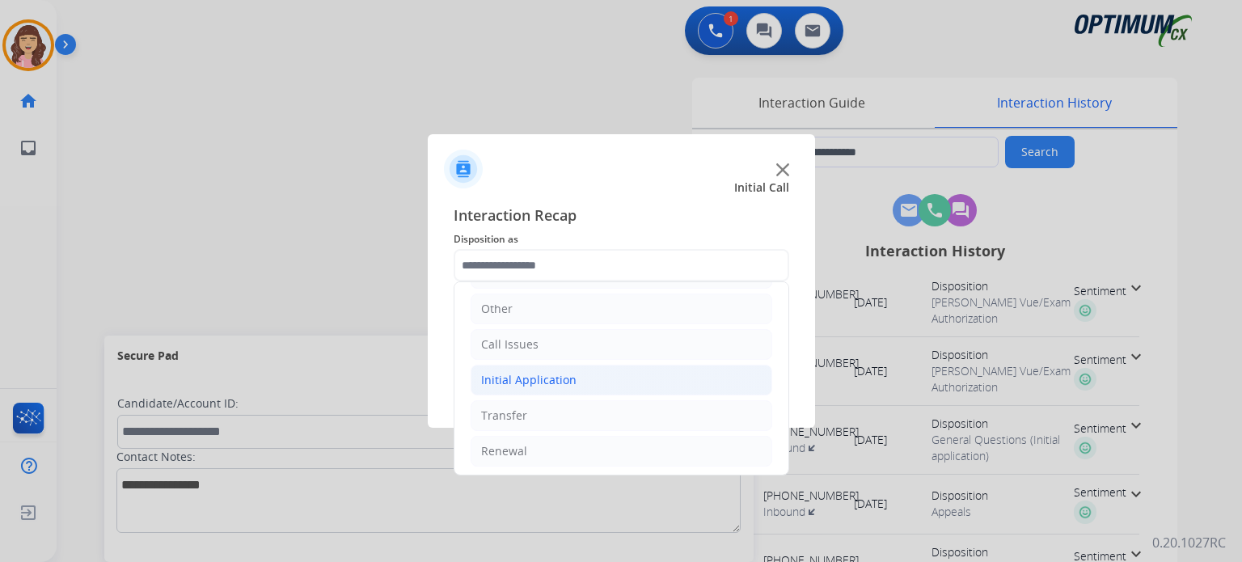
click at [551, 366] on li "Initial Application" at bounding box center [622, 380] width 302 height 31
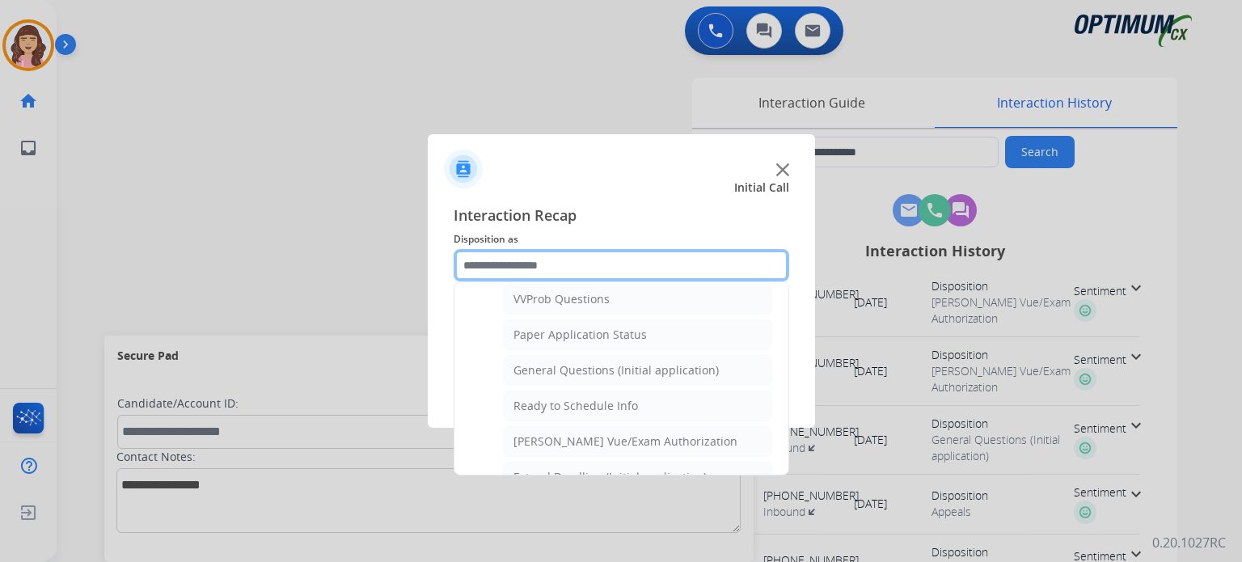
scroll to position [892, 0]
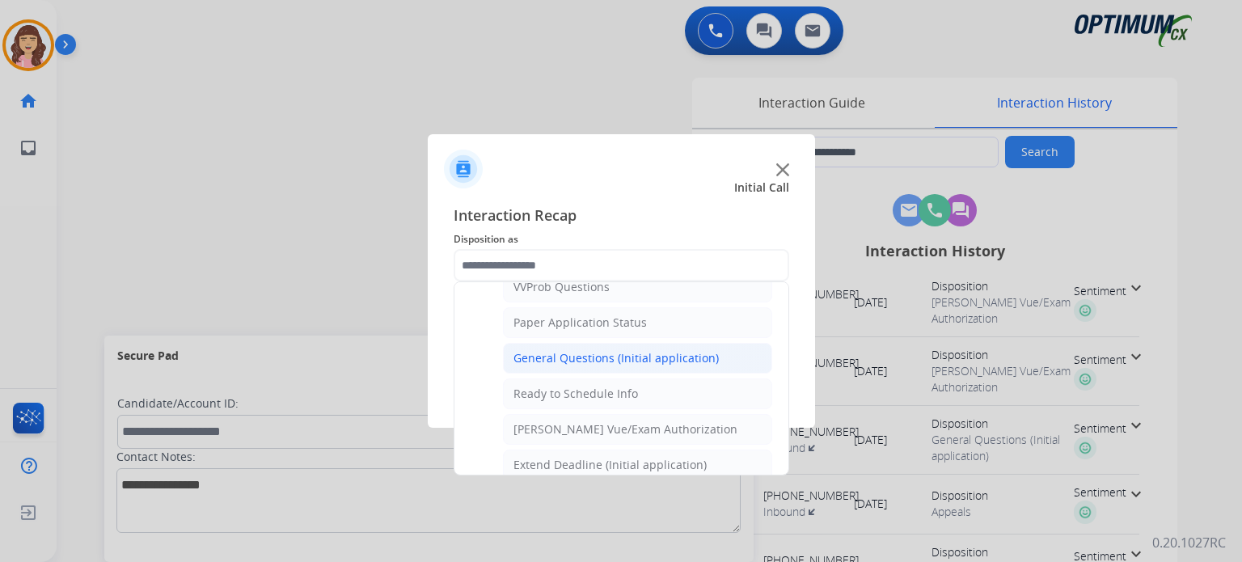
click at [629, 352] on div "General Questions (Initial application)" at bounding box center [615, 358] width 205 height 16
type input "**********"
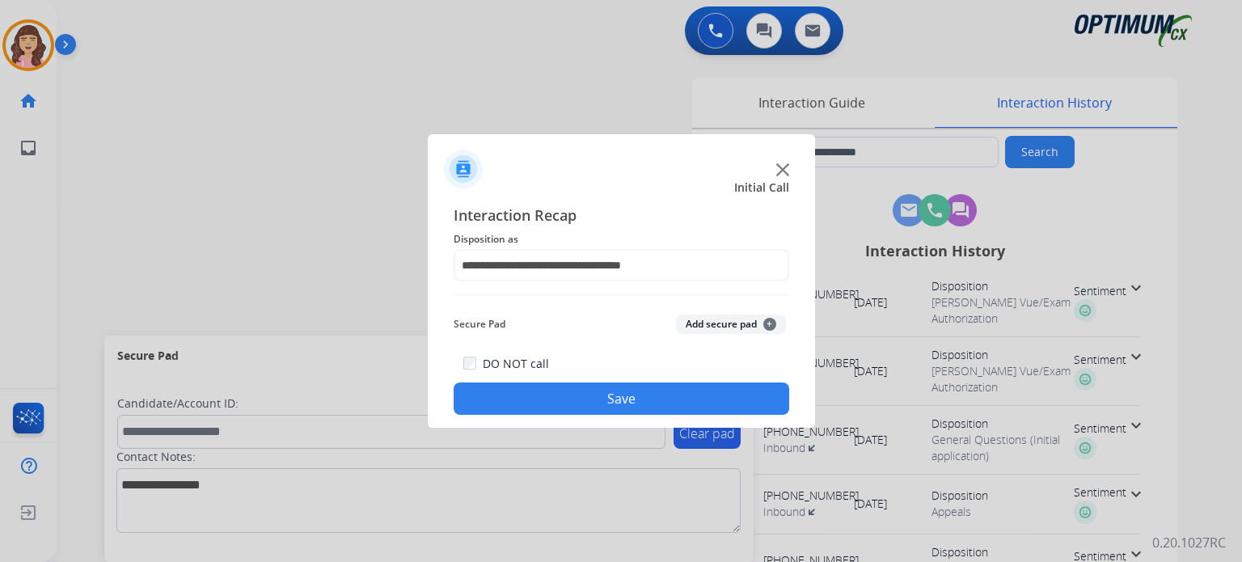
click at [593, 394] on button "Save" at bounding box center [622, 398] width 336 height 32
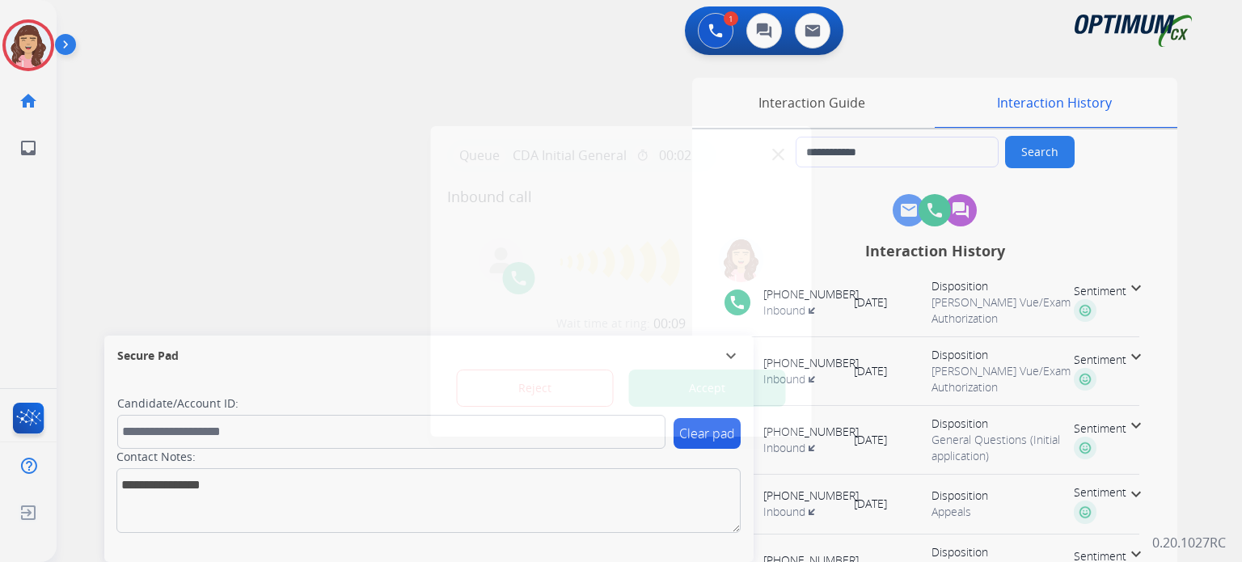
type input "**********"
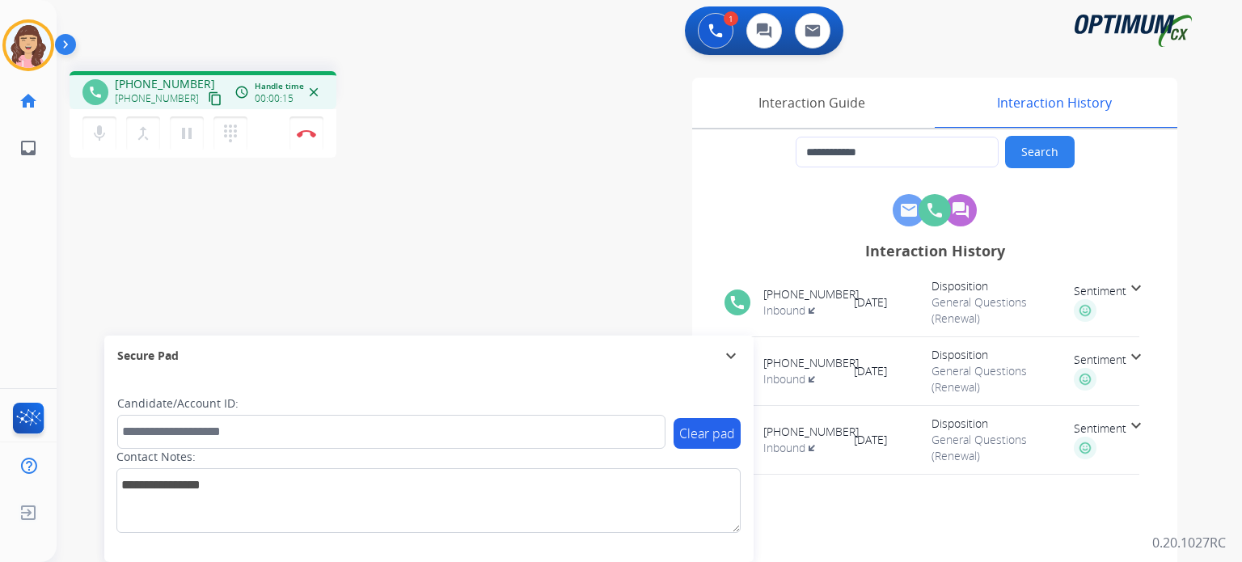
click at [208, 95] on mat-icon "content_copy" at bounding box center [215, 98] width 15 height 15
click at [435, 258] on div "**********" at bounding box center [630, 395] width 1147 height 674
click at [304, 140] on button "Disconnect" at bounding box center [306, 133] width 34 height 34
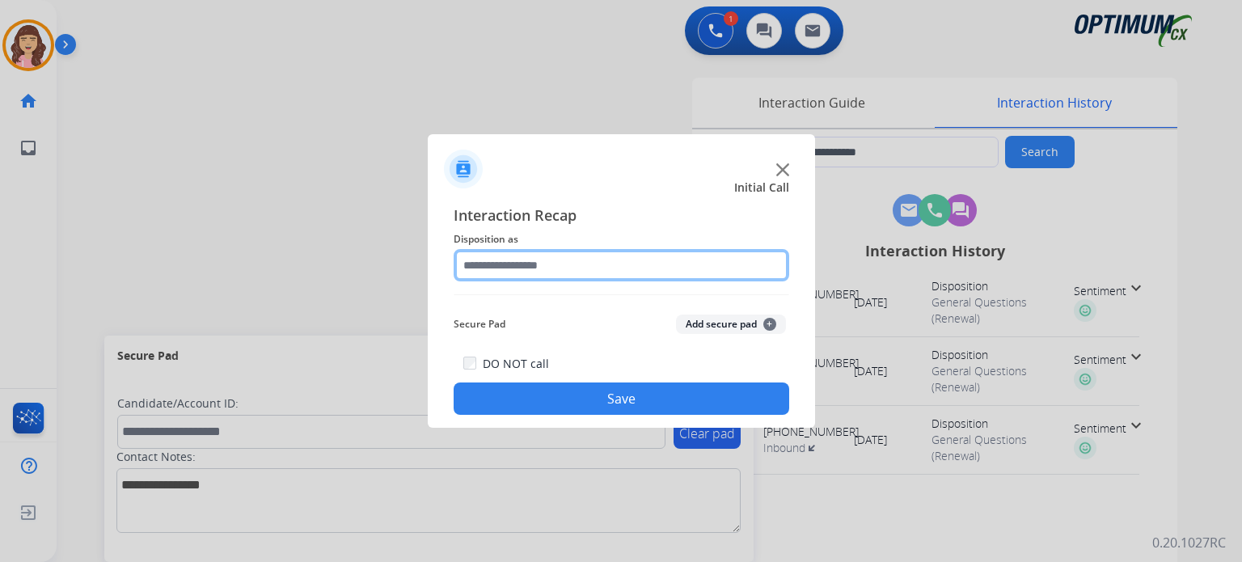
click at [548, 268] on input "text" at bounding box center [622, 265] width 336 height 32
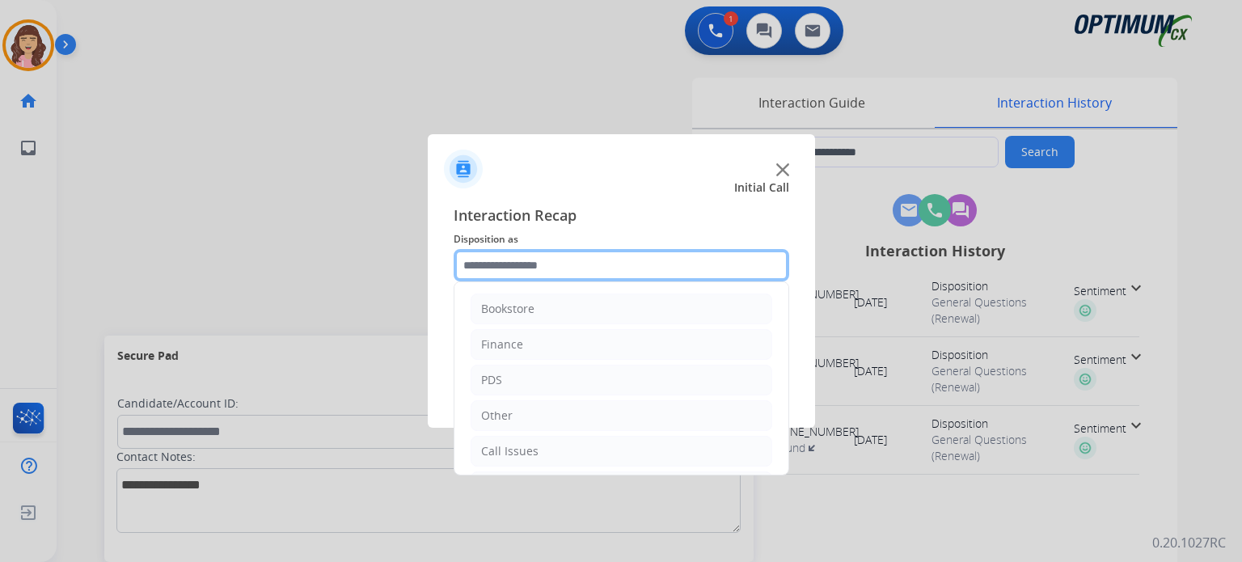
scroll to position [107, 0]
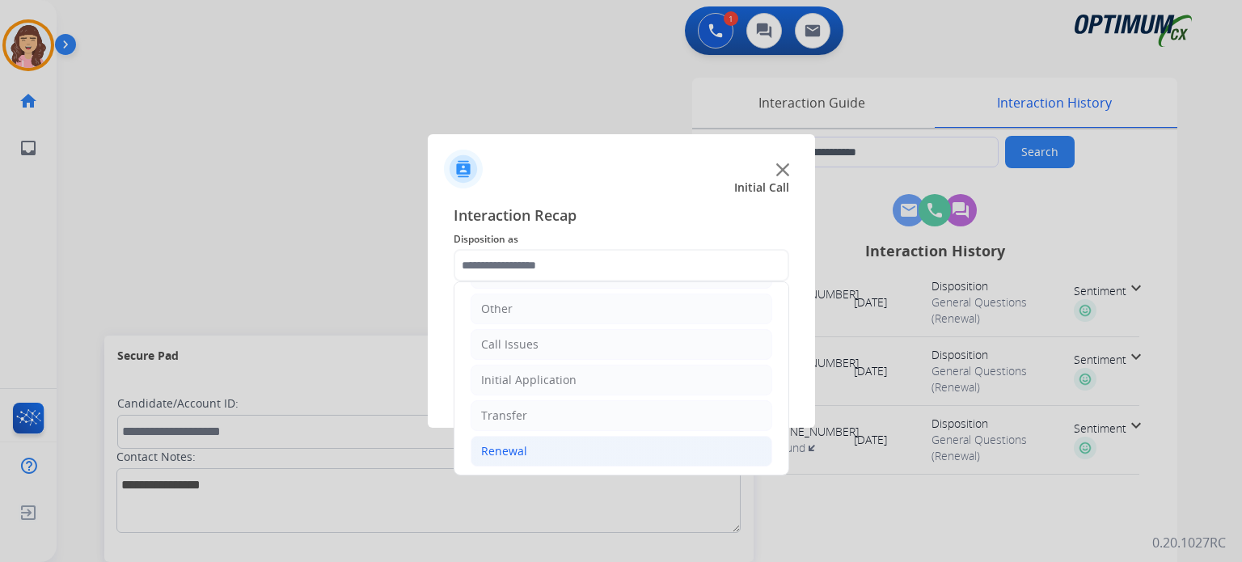
click at [522, 446] on div "Renewal" at bounding box center [504, 451] width 46 height 16
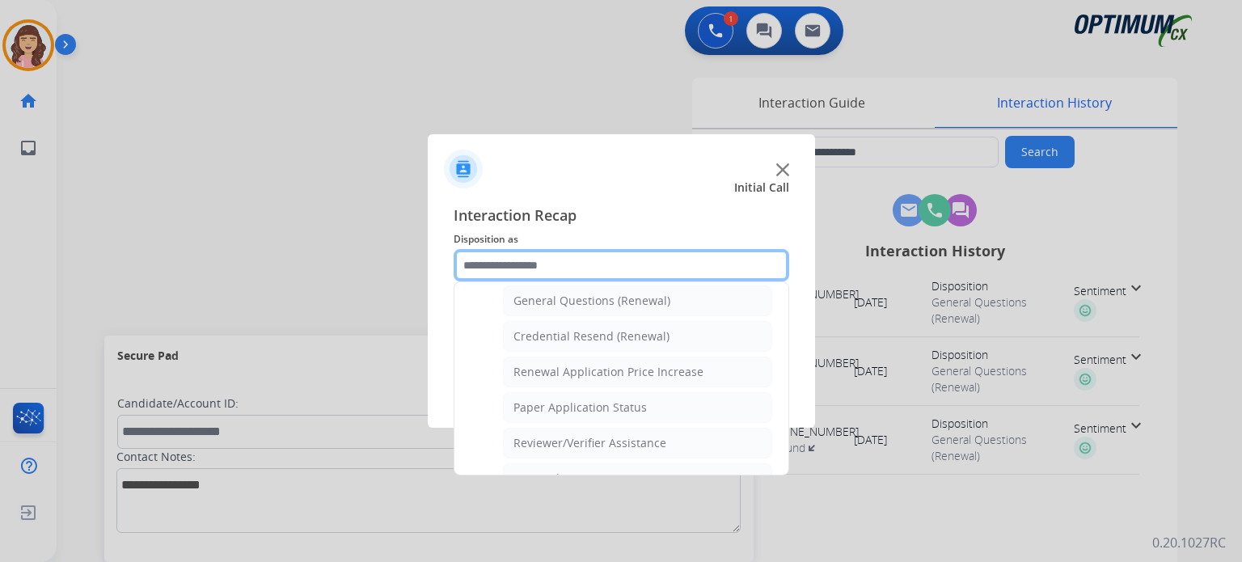
scroll to position [484, 0]
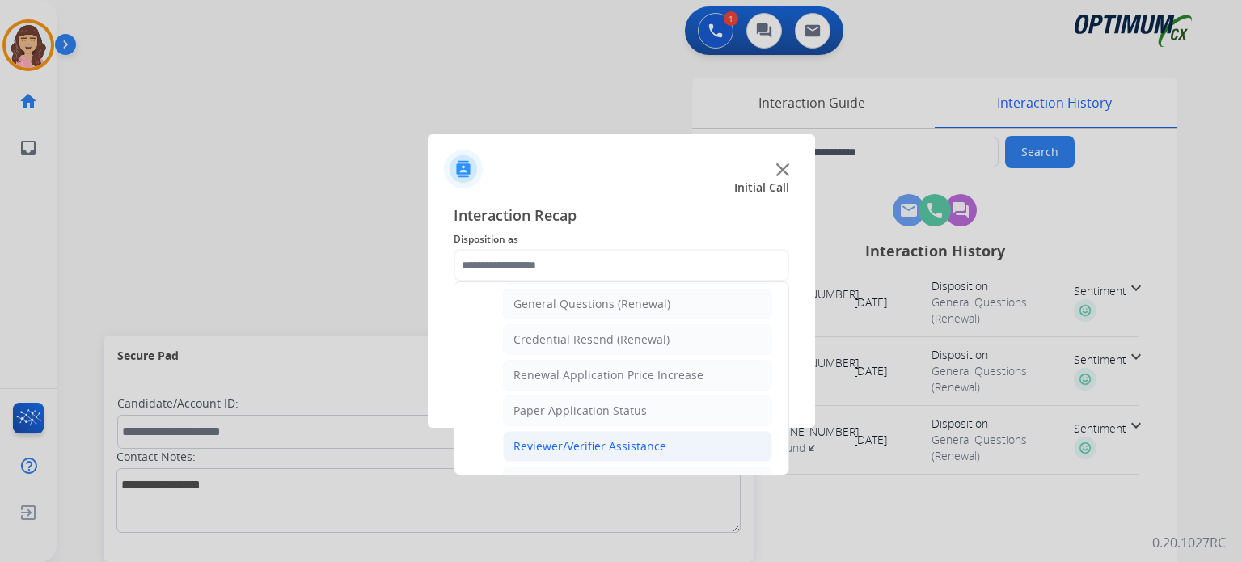
click at [588, 446] on div "Reviewer/Verifier Assistance" at bounding box center [589, 446] width 153 height 16
type input "**********"
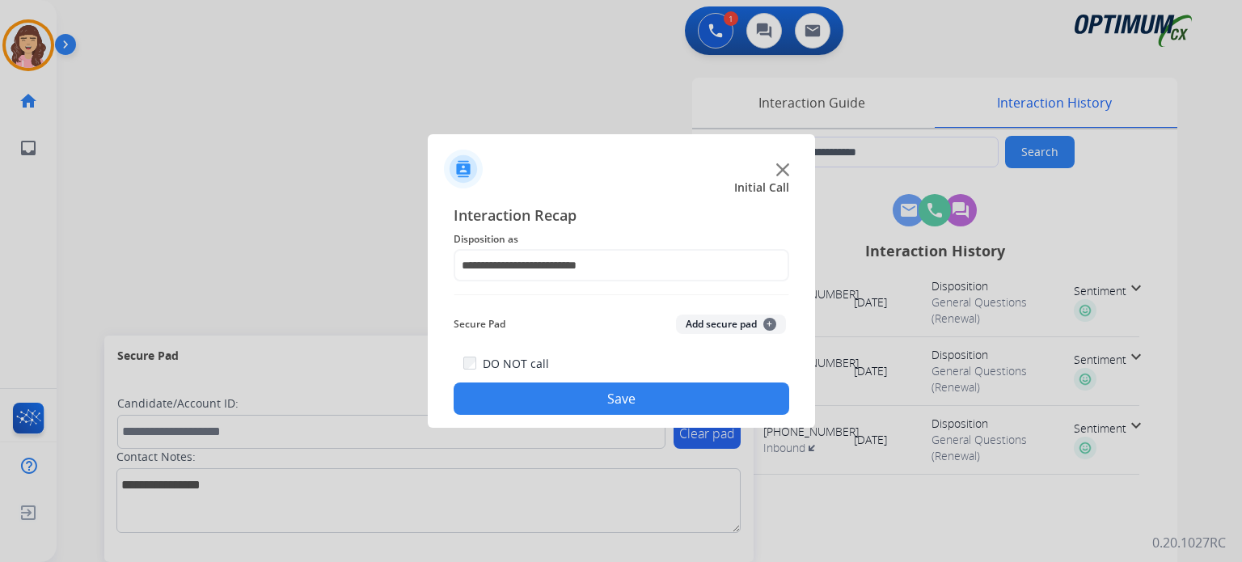
click at [648, 383] on button "Save" at bounding box center [622, 398] width 336 height 32
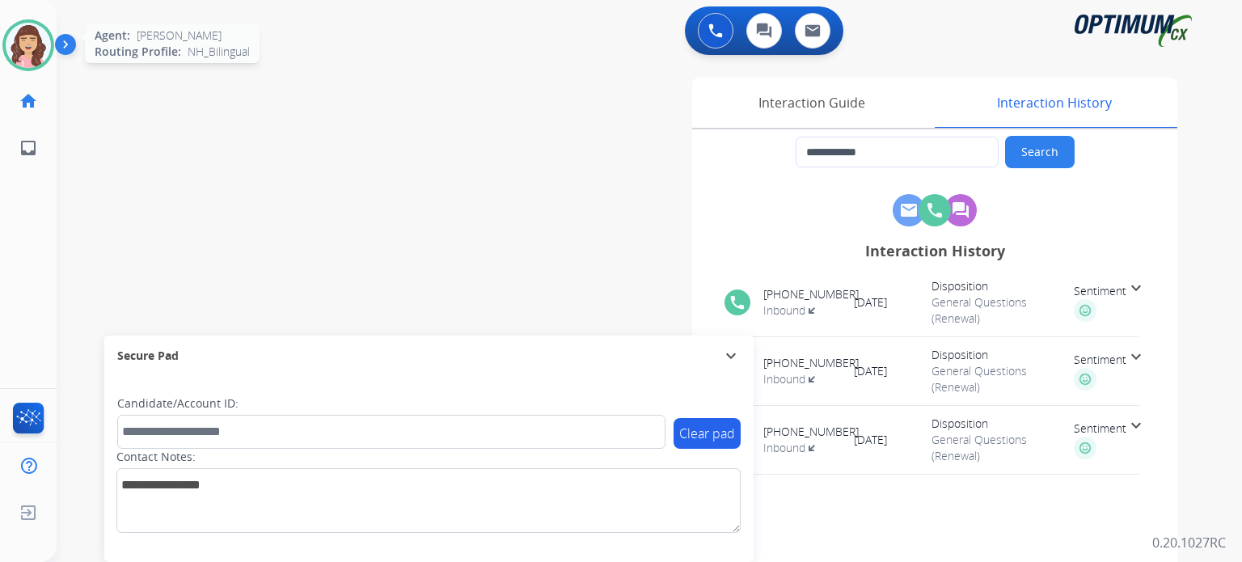
click at [36, 32] on img at bounding box center [28, 45] width 45 height 45
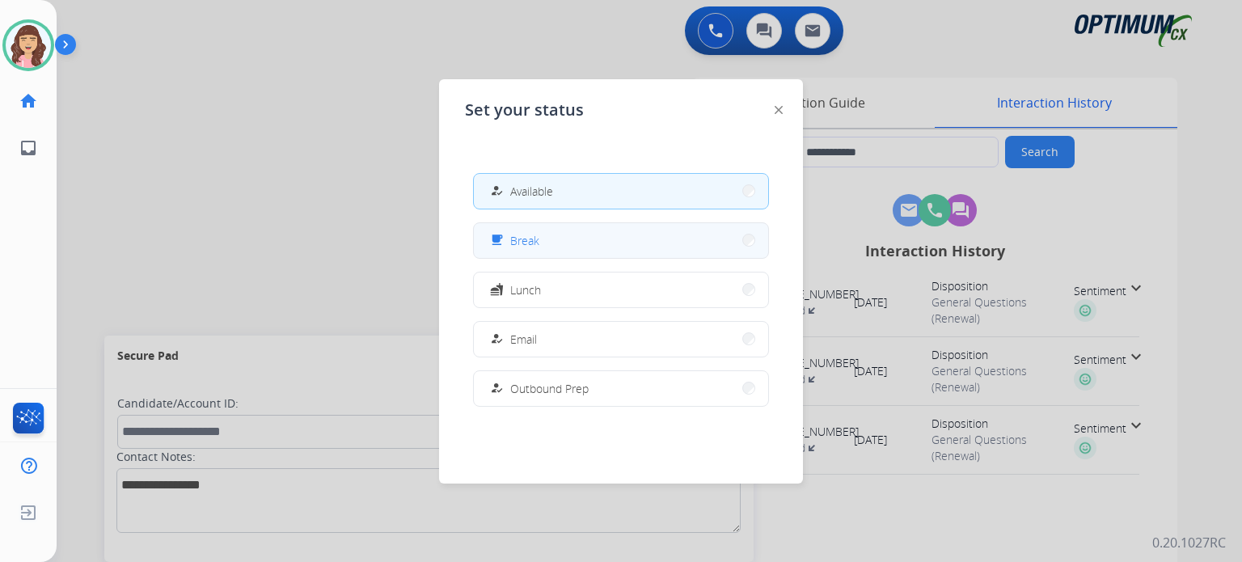
click at [525, 237] on span "Break" at bounding box center [524, 240] width 29 height 17
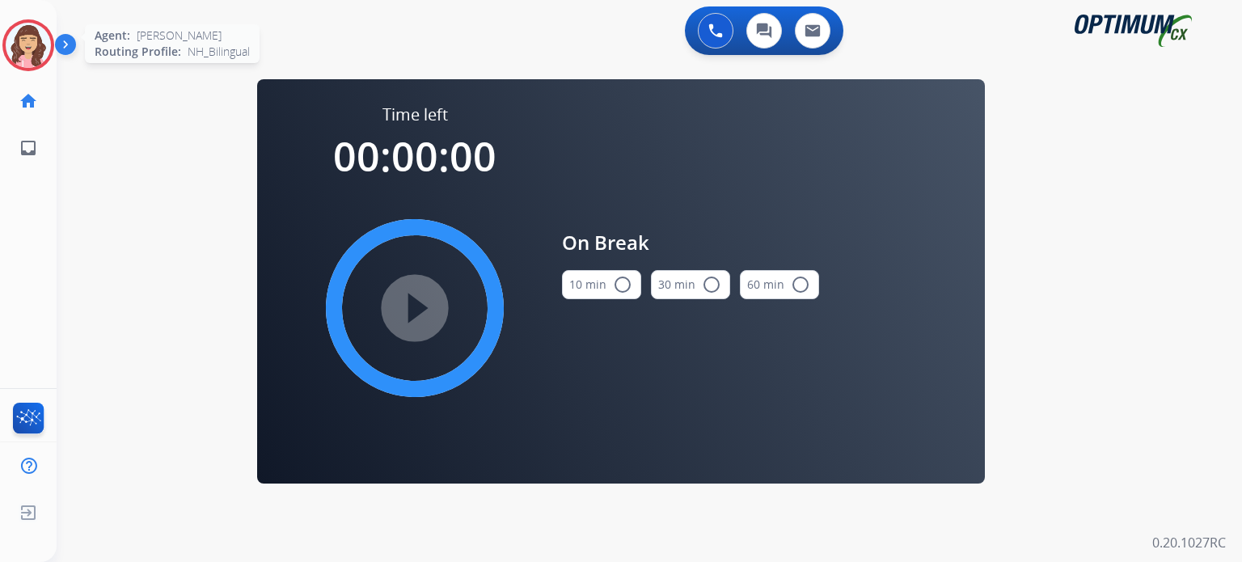
click at [19, 63] on img at bounding box center [28, 45] width 45 height 45
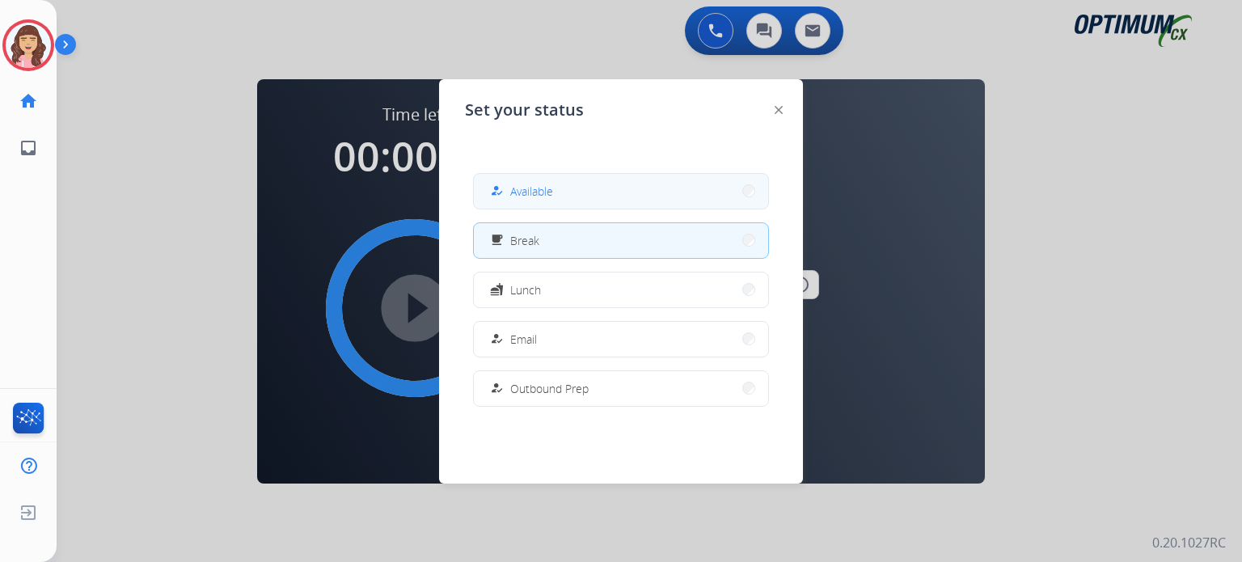
click at [543, 196] on span "Available" at bounding box center [531, 191] width 43 height 17
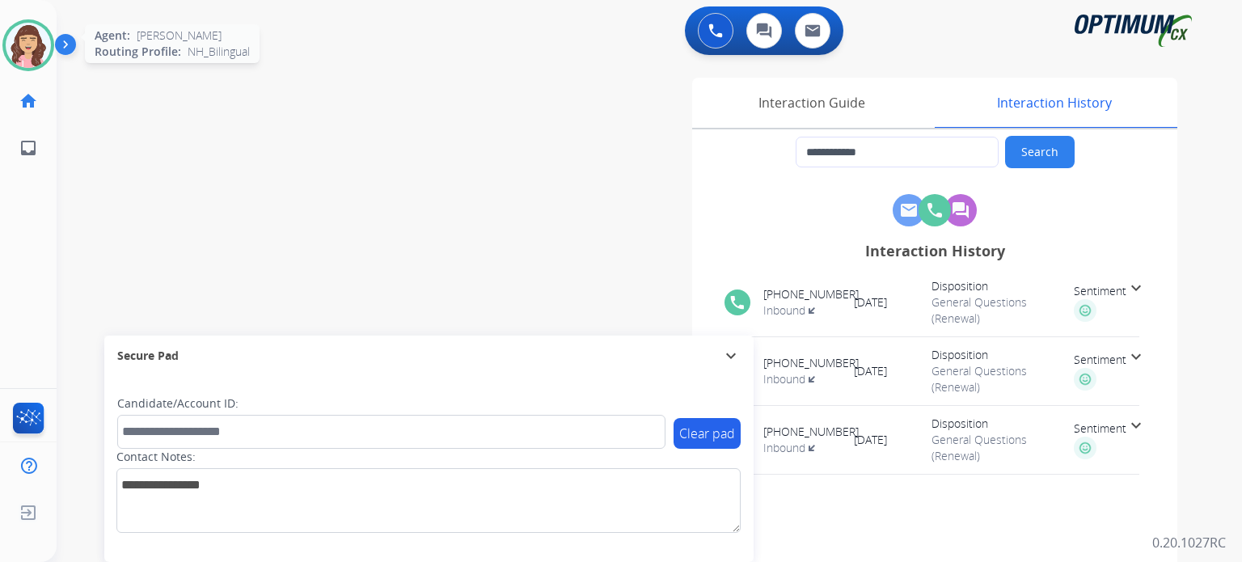
click at [34, 52] on img at bounding box center [28, 45] width 45 height 45
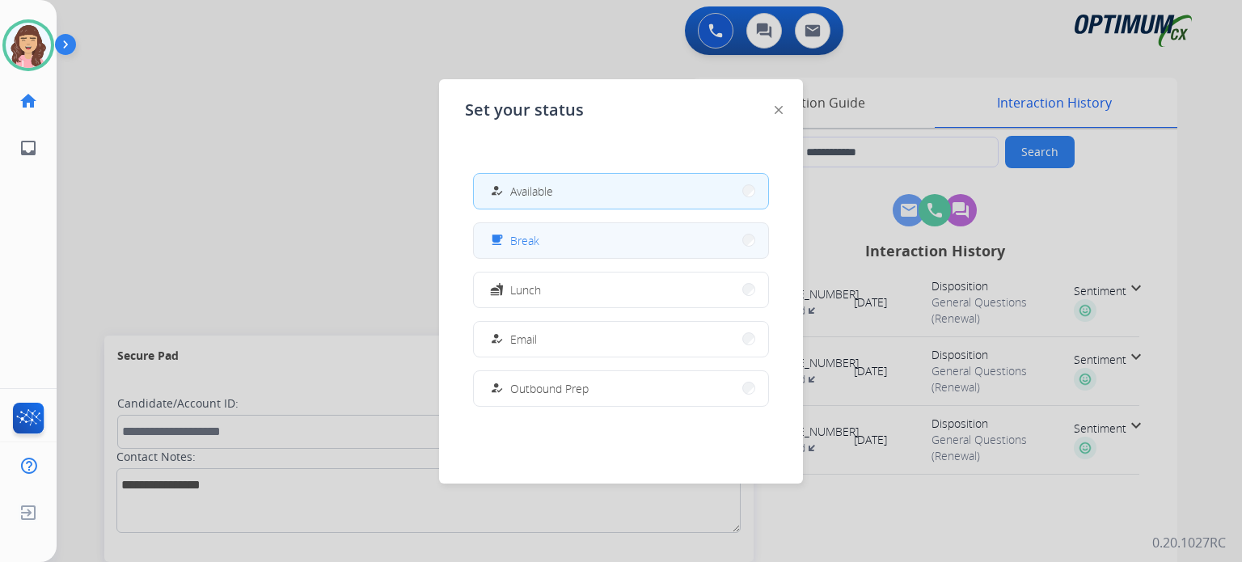
click at [555, 248] on button "free_breakfast Break" at bounding box center [621, 240] width 294 height 35
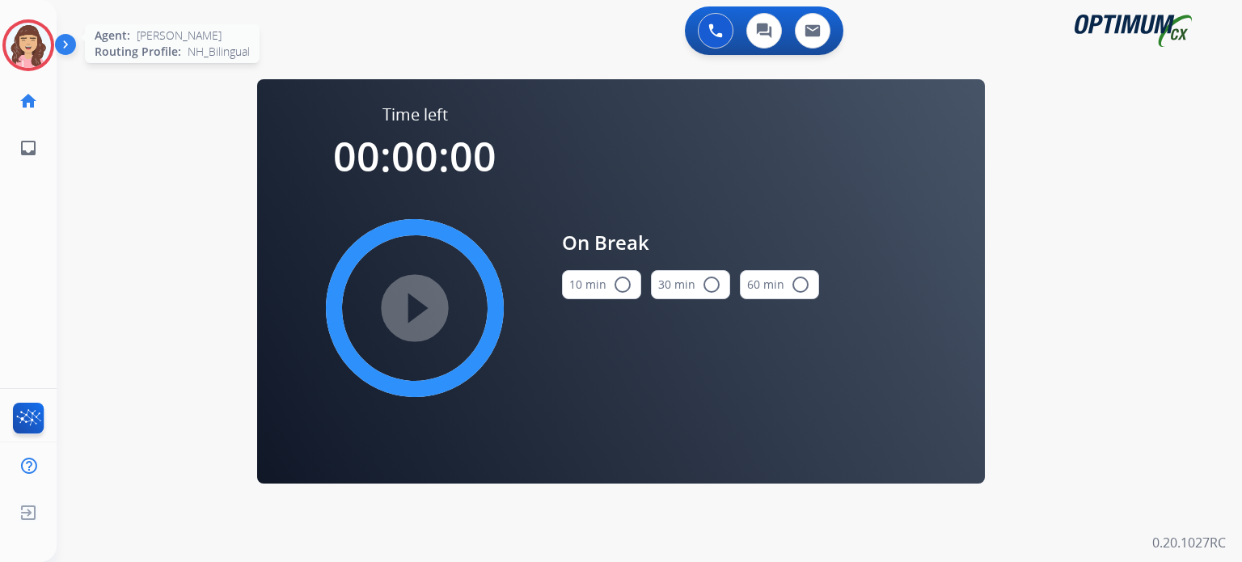
click at [22, 44] on img at bounding box center [28, 45] width 45 height 45
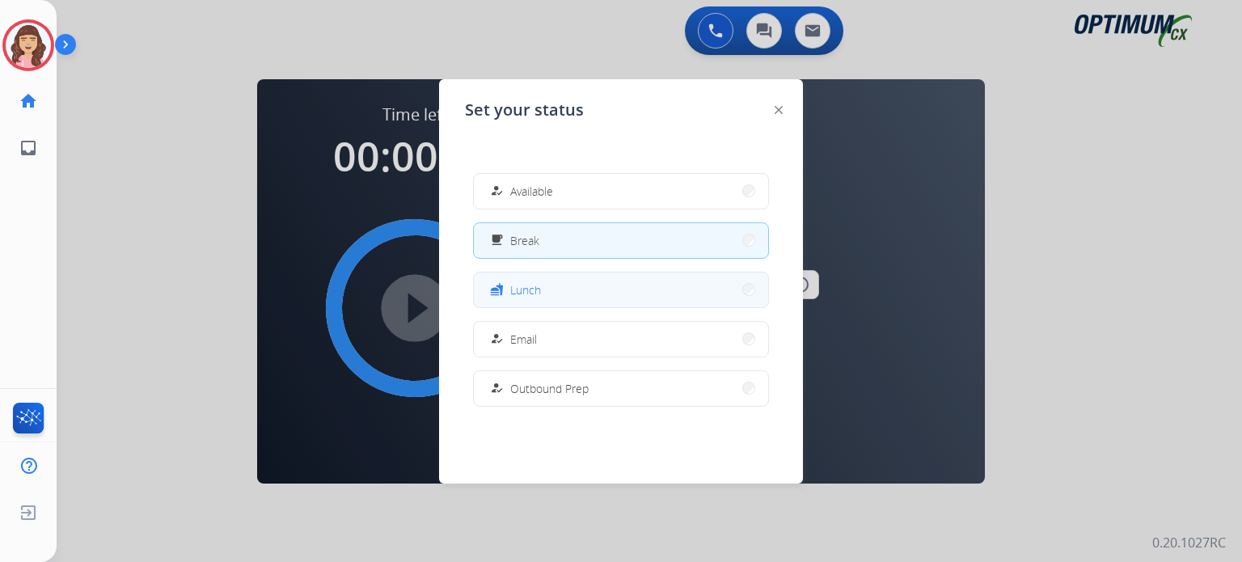
click at [532, 287] on span "Lunch" at bounding box center [525, 289] width 31 height 17
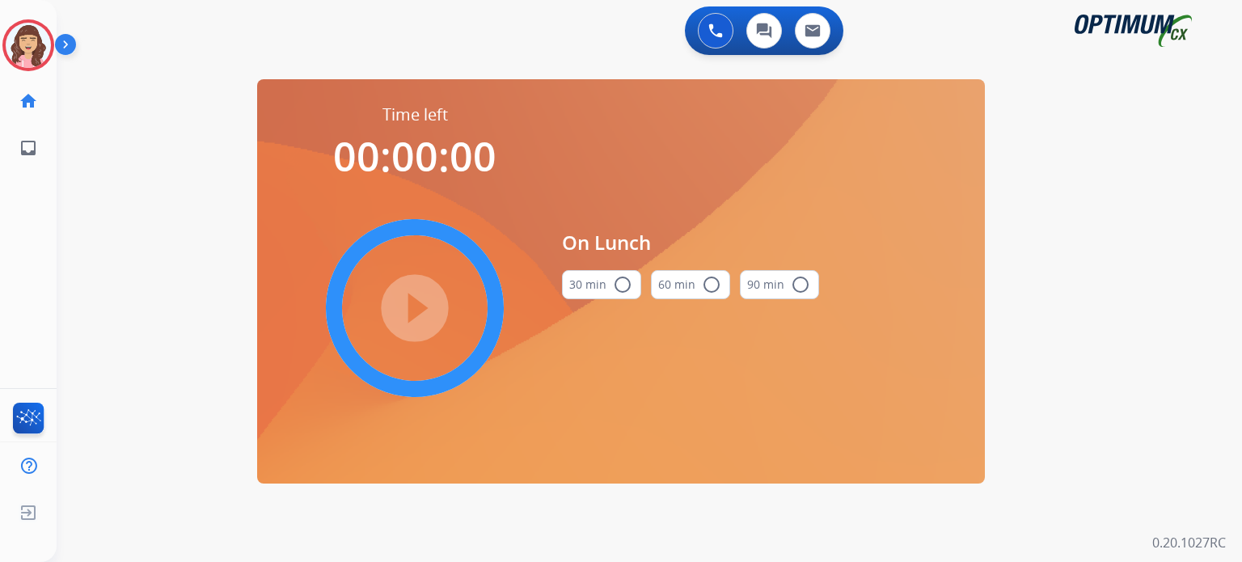
click at [619, 283] on mat-icon "radio_button_unchecked" at bounding box center [622, 284] width 19 height 19
click at [421, 300] on mat-icon "play_circle_filled" at bounding box center [414, 307] width 19 height 19
